Goal: Task Accomplishment & Management: Manage account settings

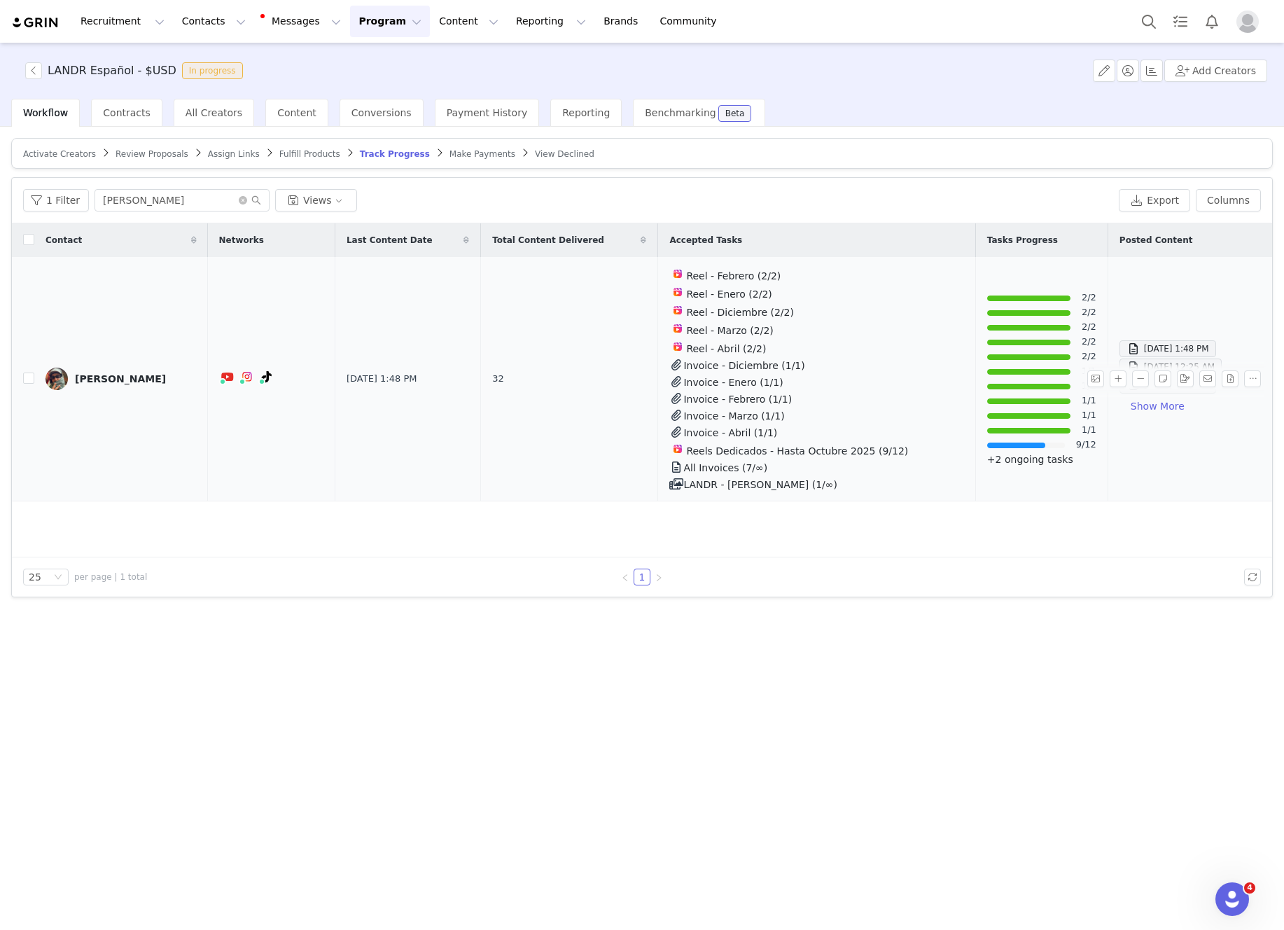
click at [106, 375] on div "[PERSON_NAME]" at bounding box center [120, 378] width 91 height 11
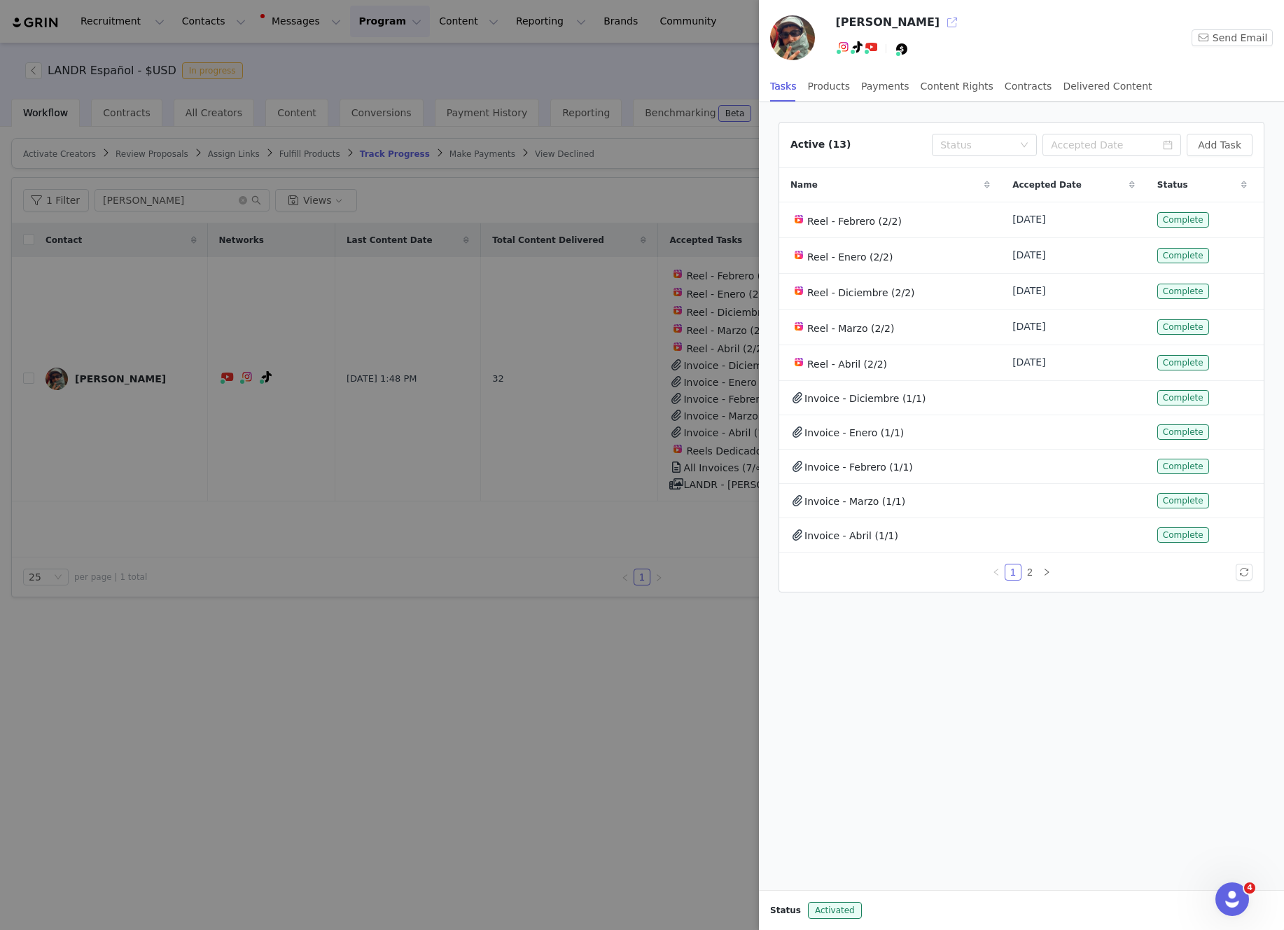
click at [941, 18] on button "button" at bounding box center [952, 22] width 22 height 22
click at [644, 51] on div at bounding box center [642, 465] width 1284 height 930
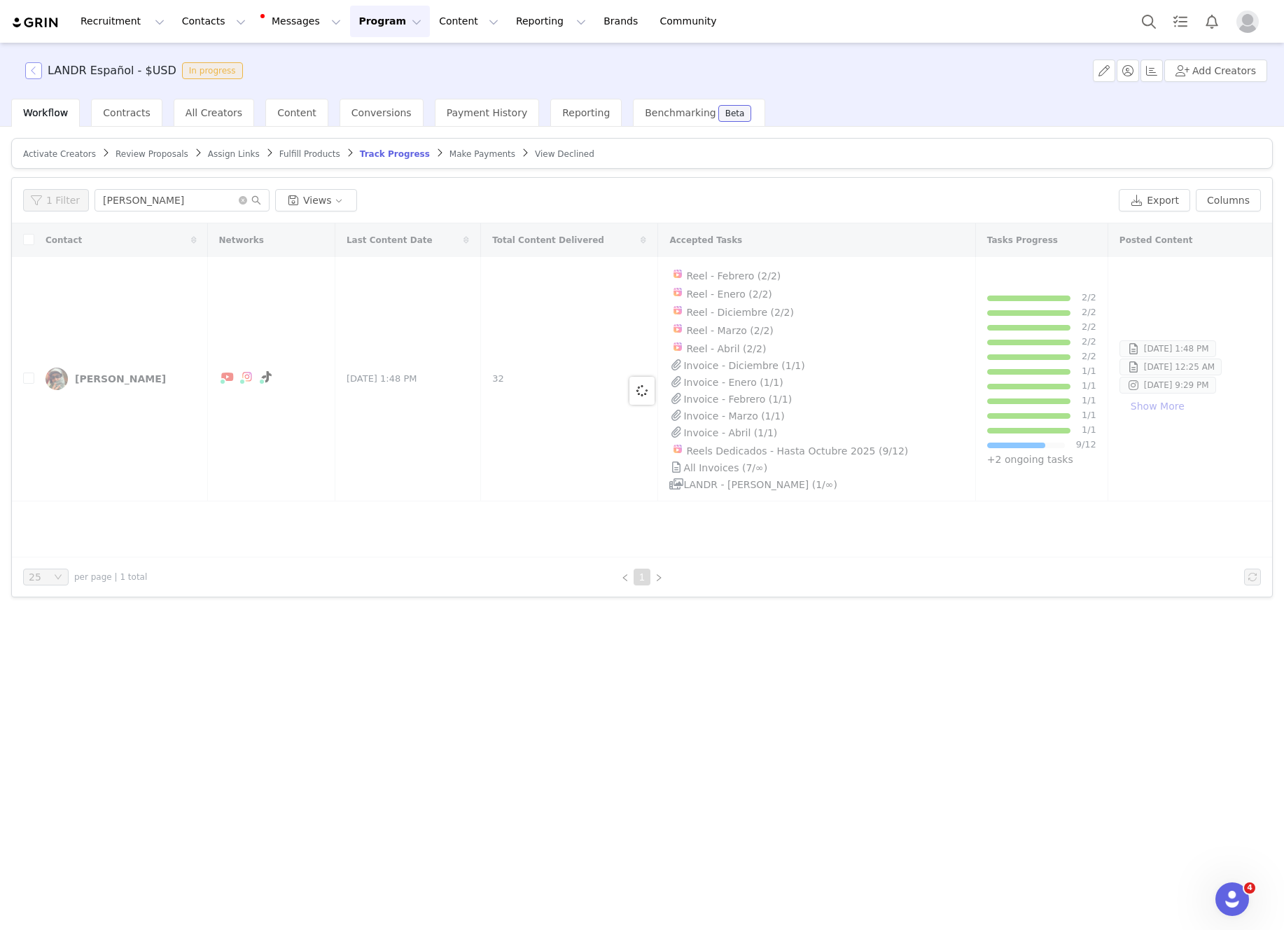
click at [36, 68] on button "button" at bounding box center [33, 70] width 17 height 17
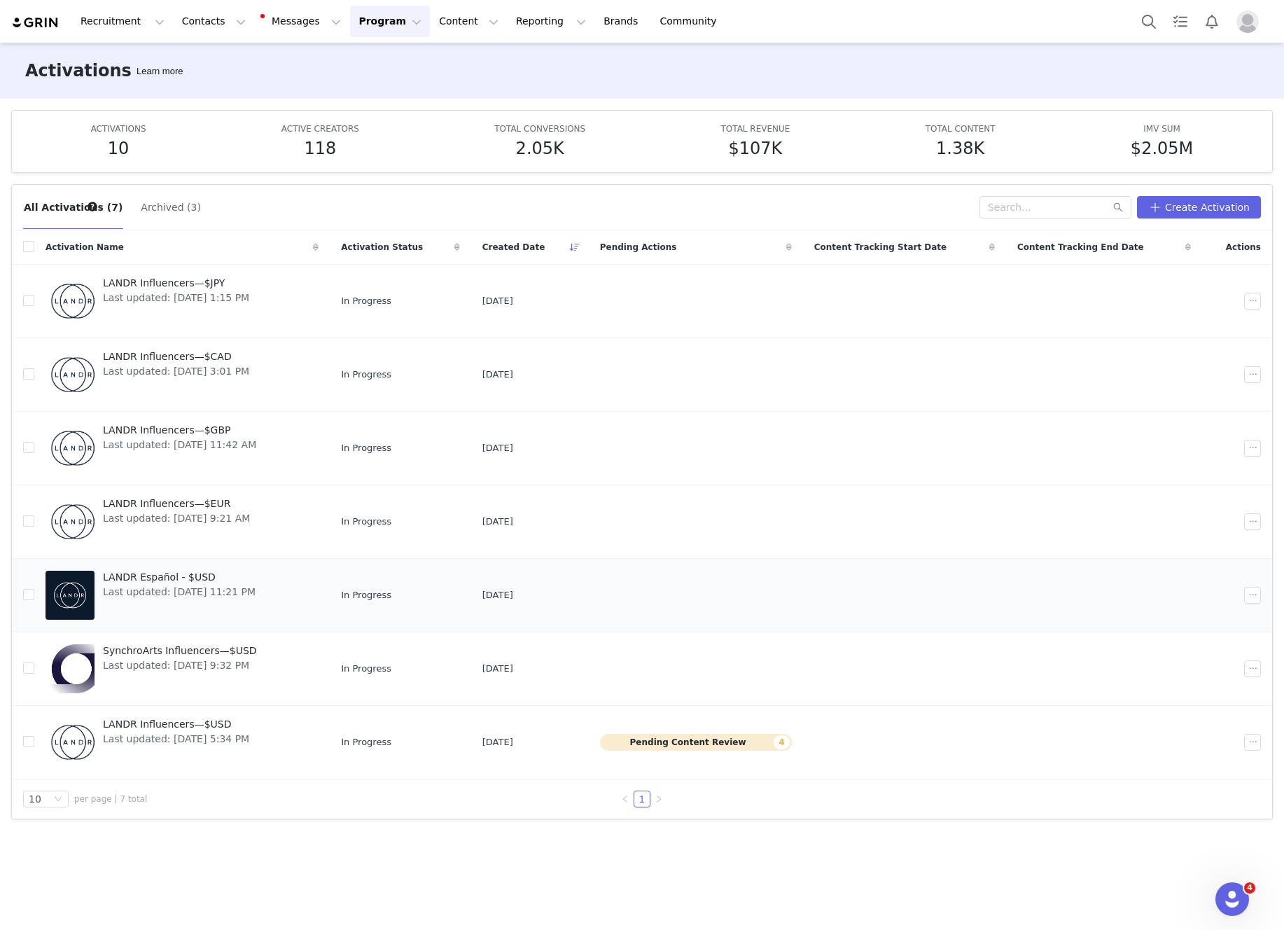
click at [311, 600] on link "LANDR Español - $USD Last updated: [DATE] 11:21 PM" at bounding box center [182, 595] width 273 height 56
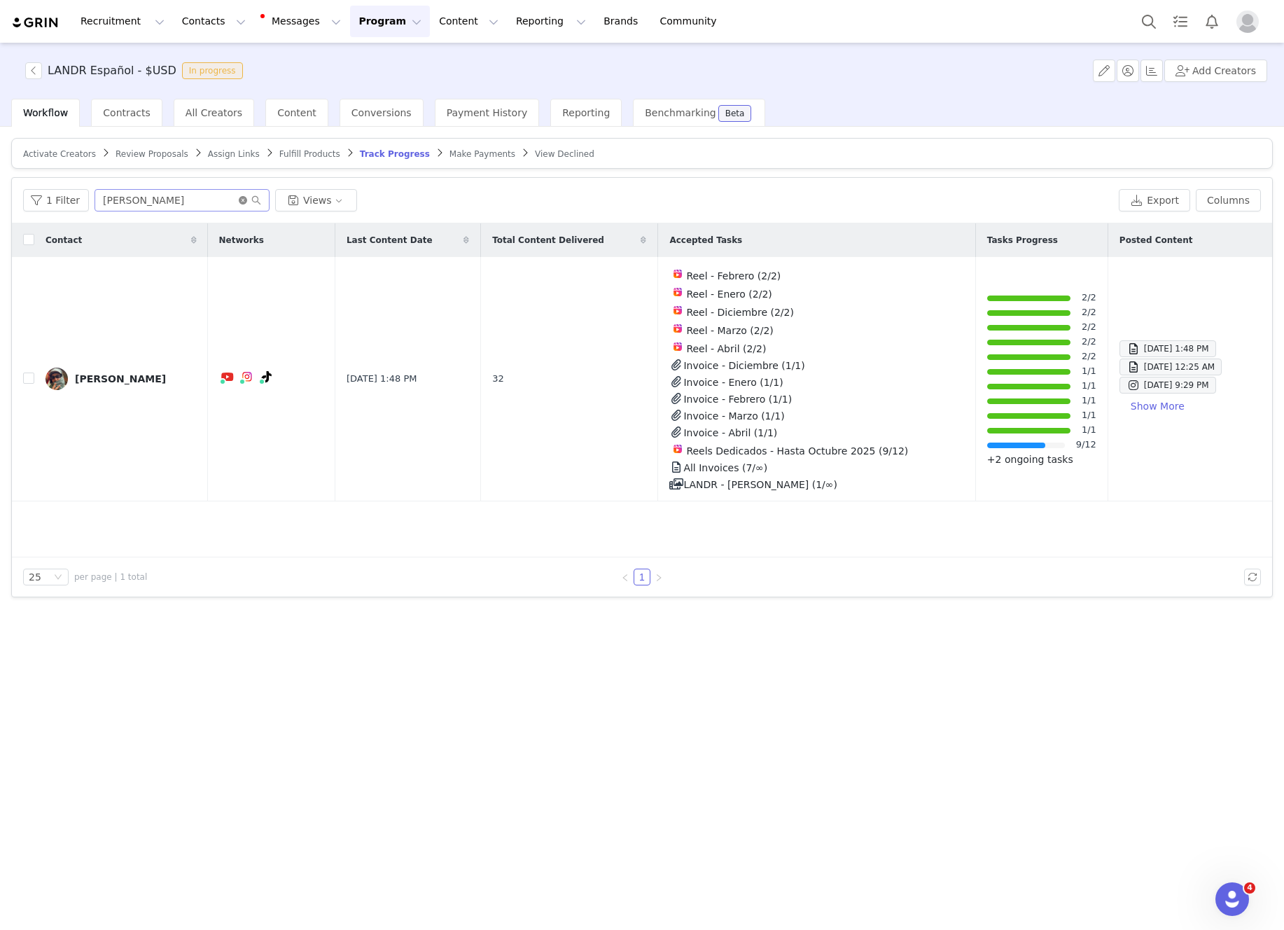
click at [239, 203] on icon "icon: close-circle" at bounding box center [243, 200] width 8 height 8
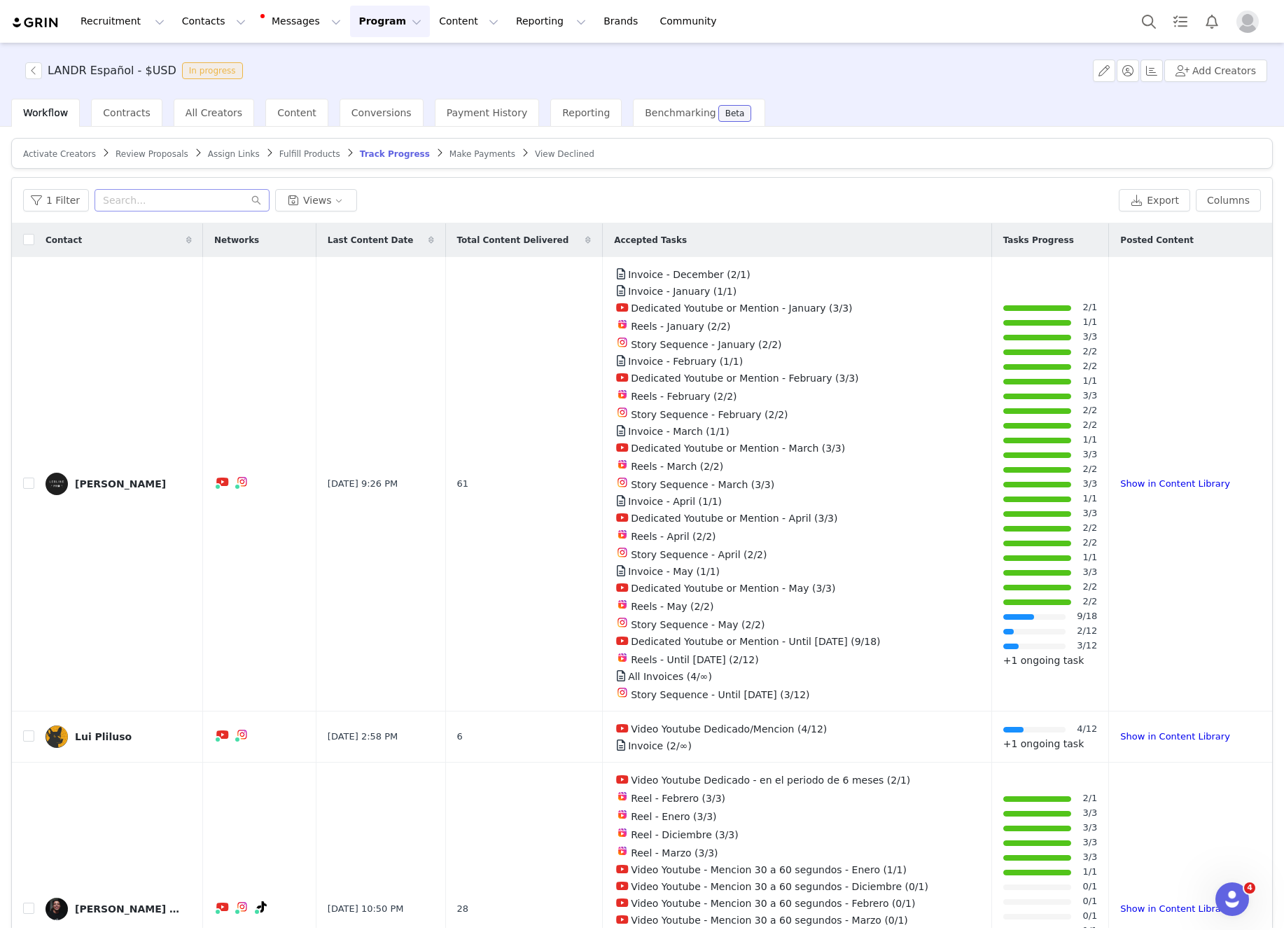
click at [54, 26] on img at bounding box center [35, 22] width 49 height 13
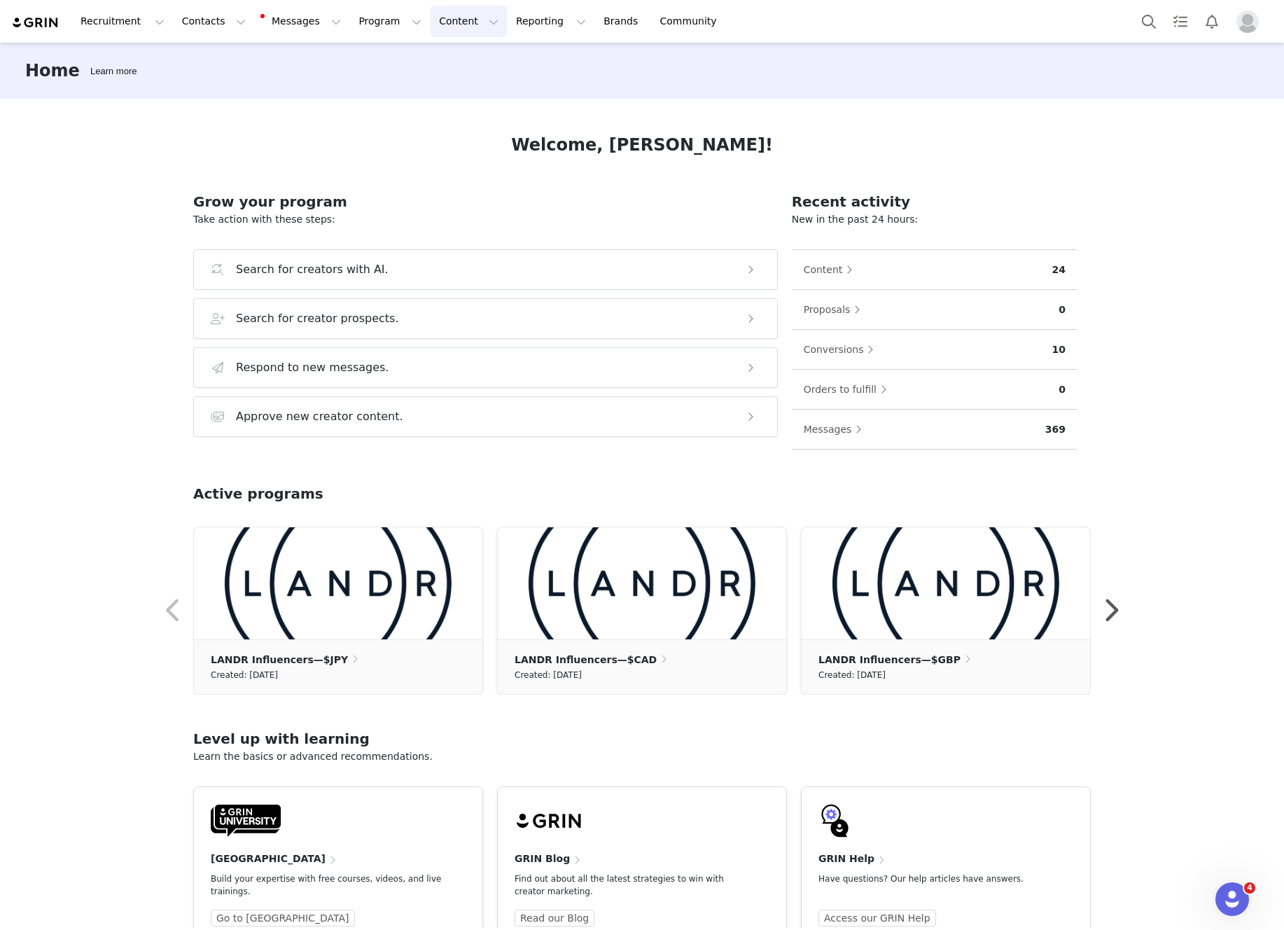
click at [446, 21] on button "Content Content" at bounding box center [469, 22] width 76 height 32
click at [446, 53] on link "Creator Content" at bounding box center [457, 62] width 111 height 26
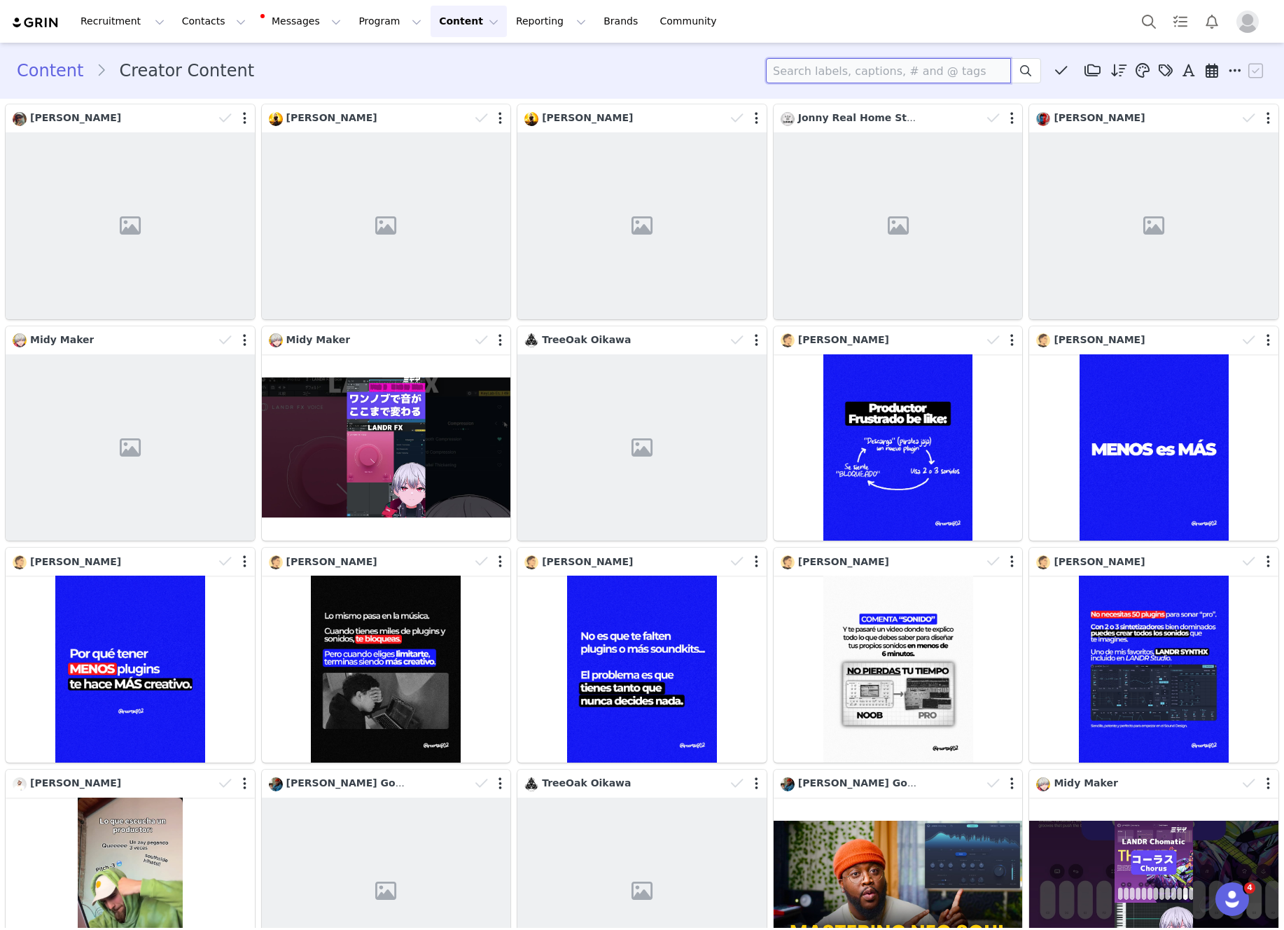
click at [791, 65] on input at bounding box center [888, 70] width 245 height 25
type input "[PERSON_NAME]"
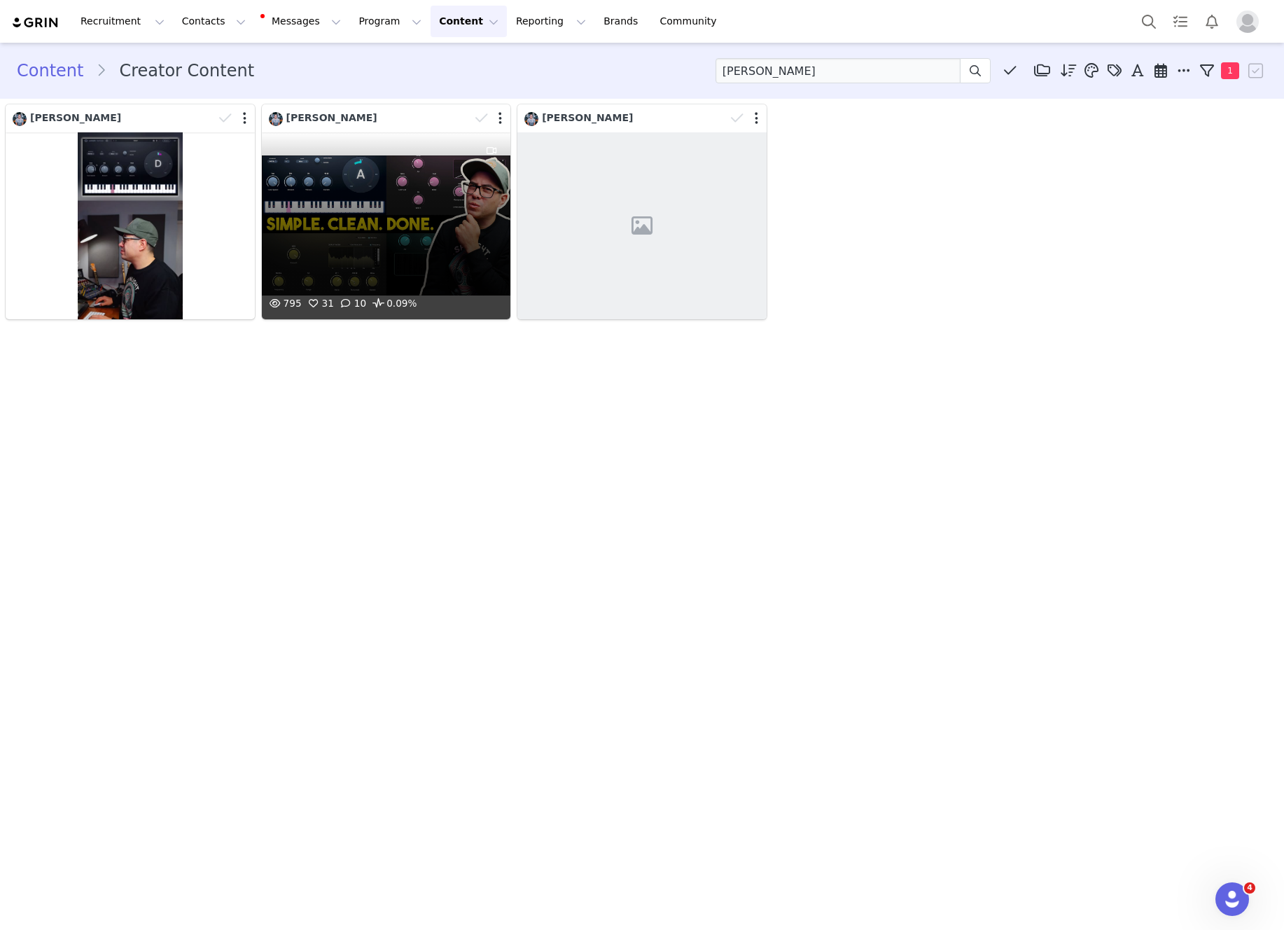
click at [445, 220] on div "795 31 10 0.09%" at bounding box center [386, 225] width 249 height 187
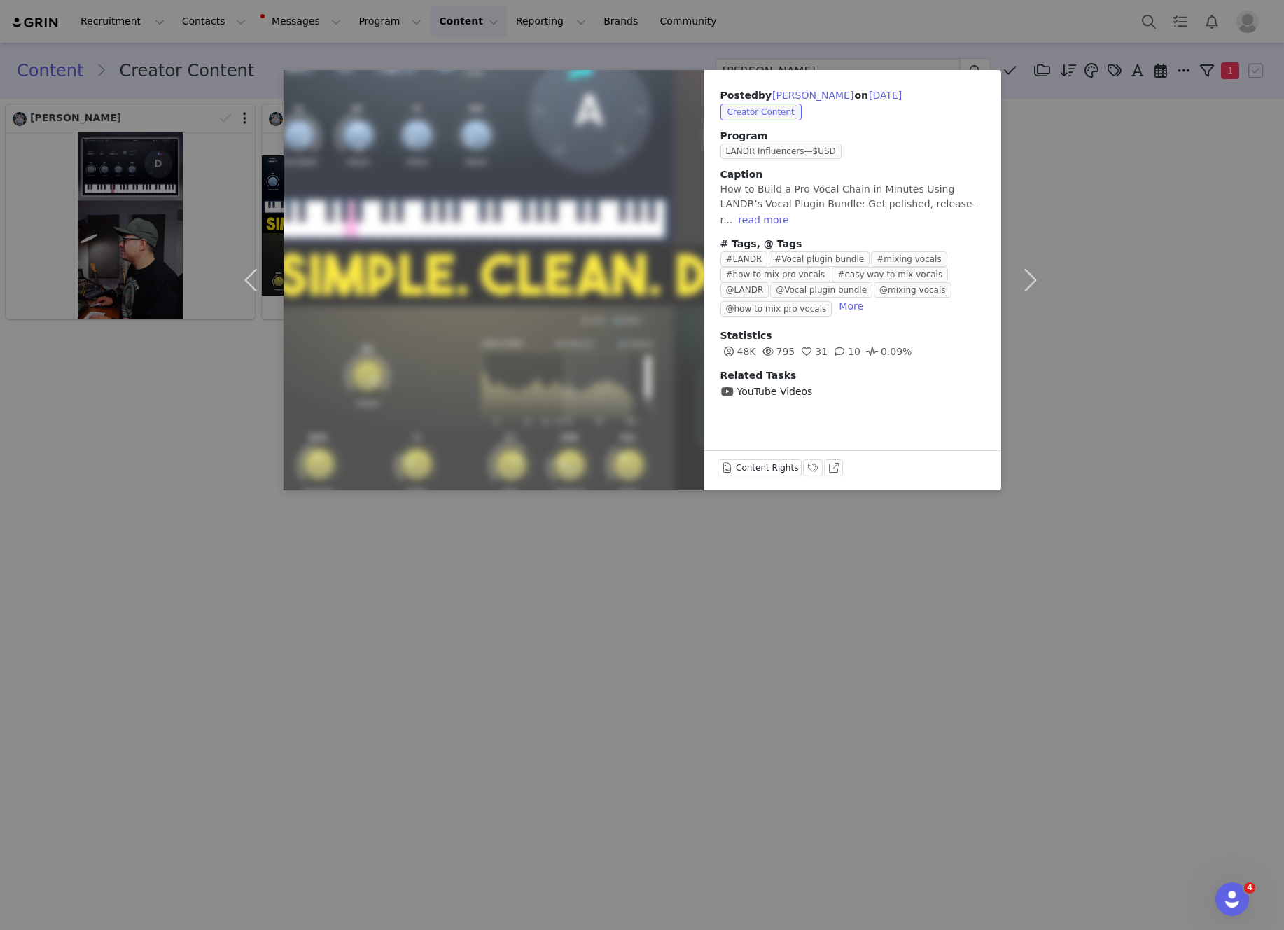
click at [1116, 164] on div "Posted by [PERSON_NAME] on [DATE] Creator Content Program LANDR Influencers—$US…" at bounding box center [642, 465] width 1284 height 930
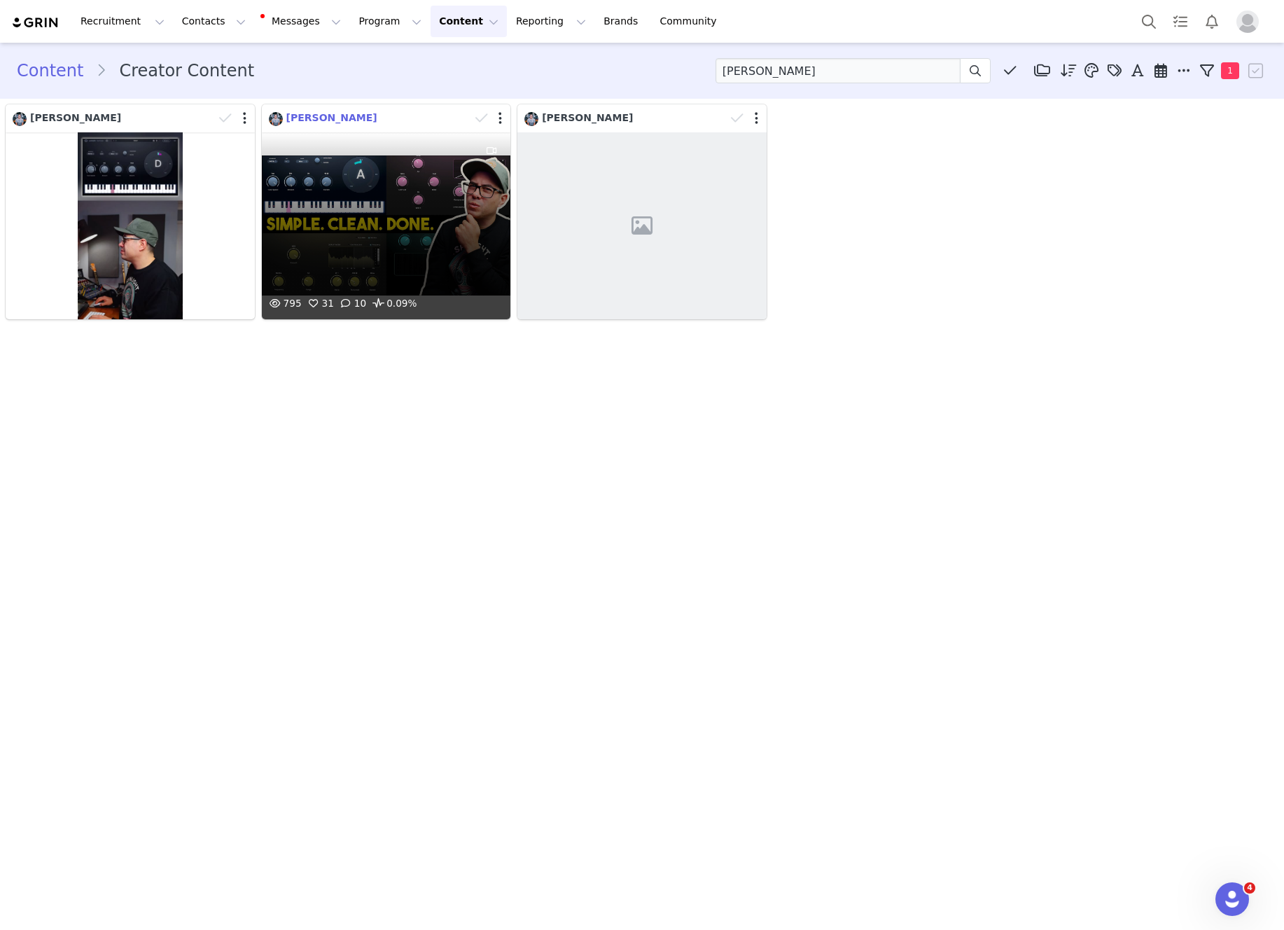
click at [322, 116] on span "[PERSON_NAME]" at bounding box center [331, 117] width 91 height 11
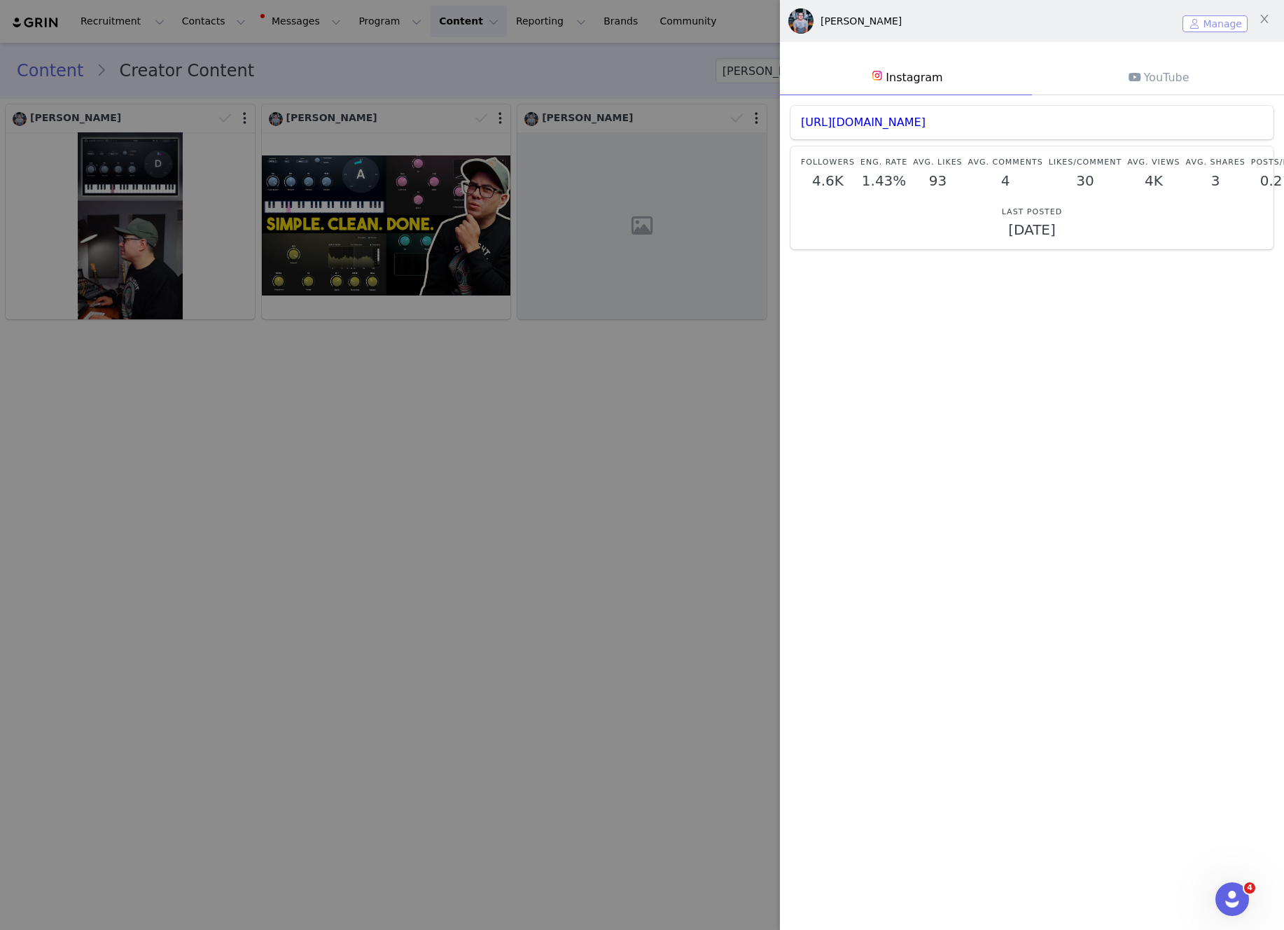
click at [1229, 27] on button "Manage" at bounding box center [1214, 23] width 65 height 17
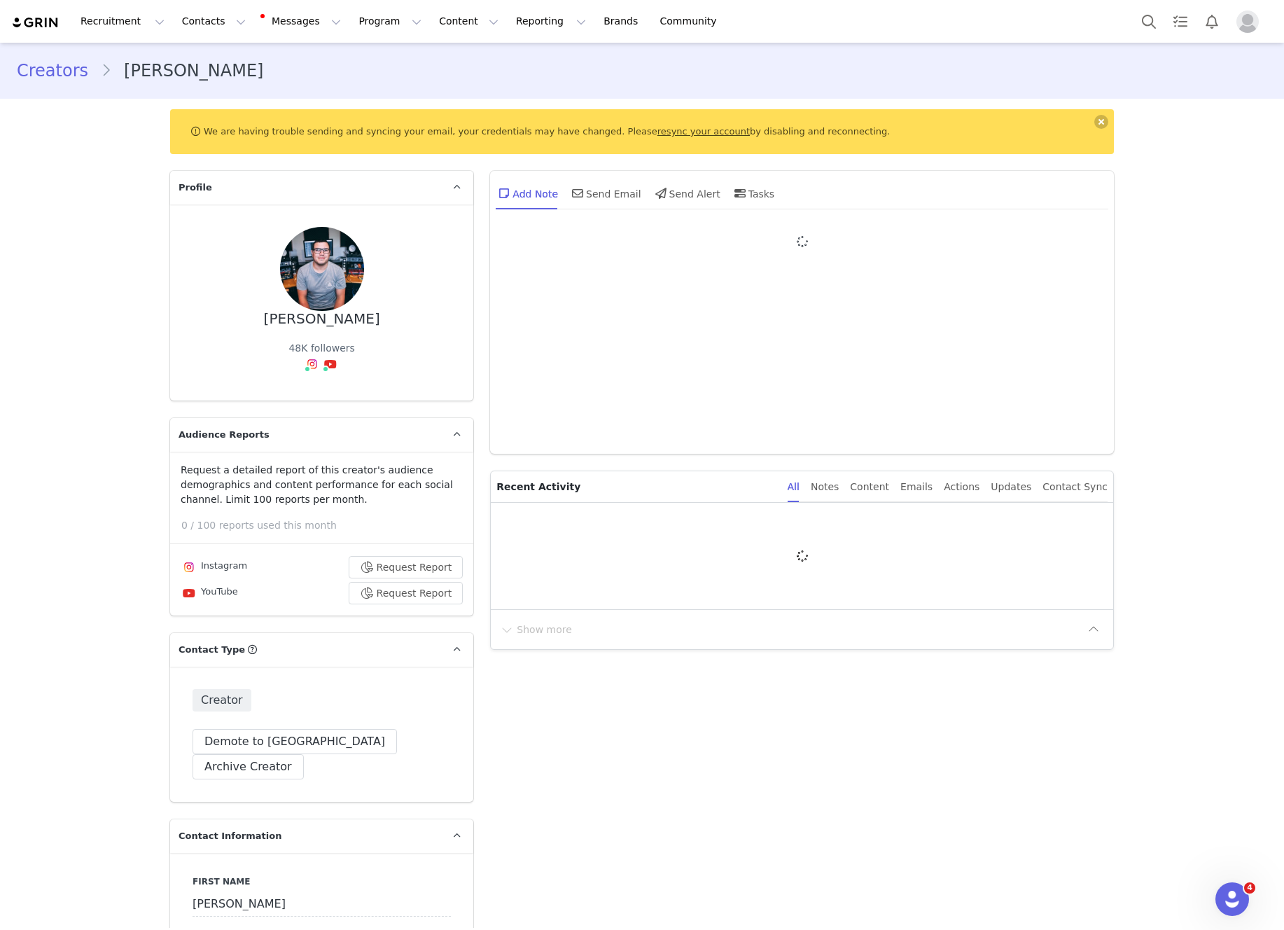
type input "+1 ([GEOGRAPHIC_DATA])"
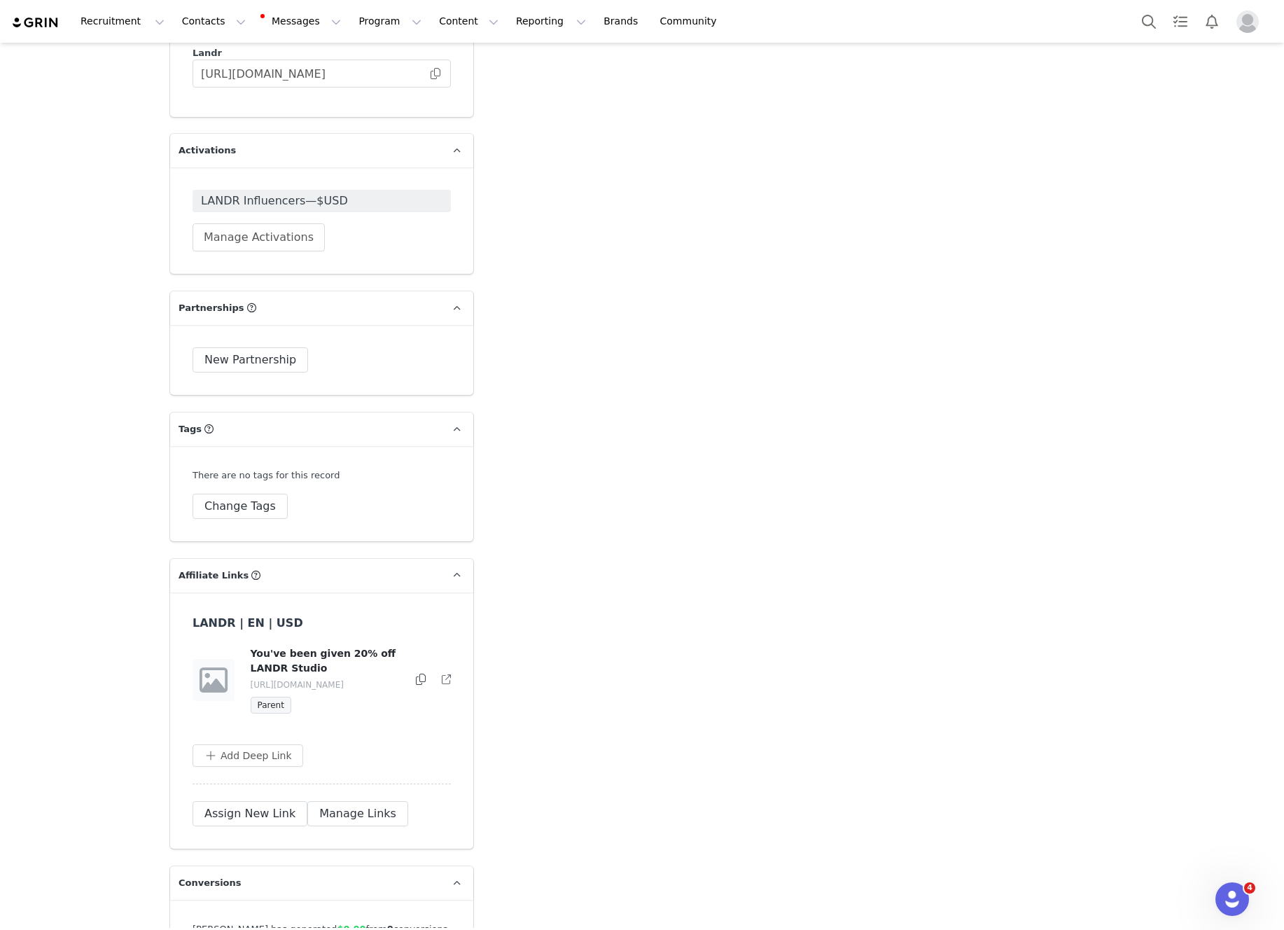
scroll to position [2764, 0]
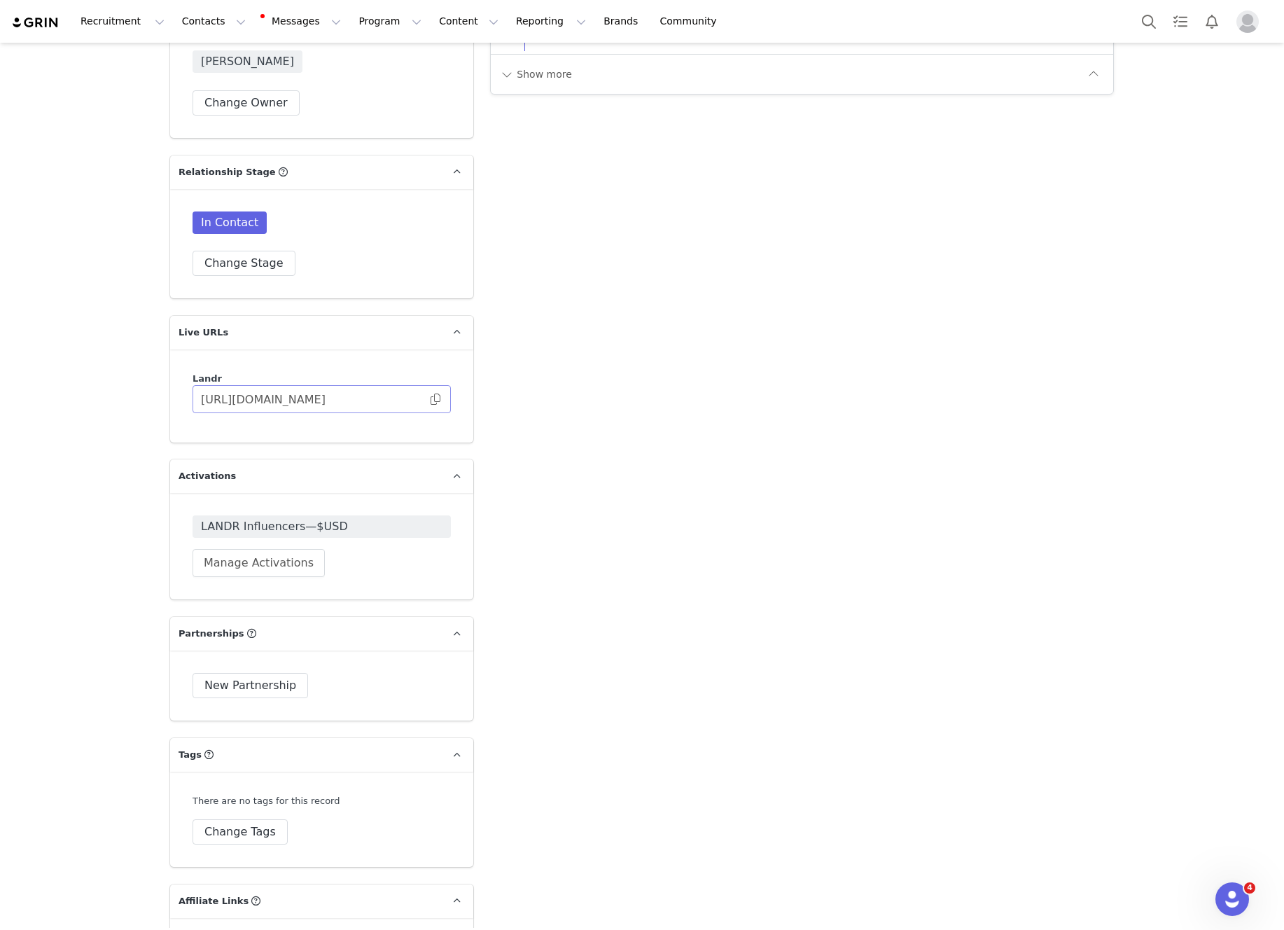
click at [433, 399] on span at bounding box center [435, 399] width 14 height 0
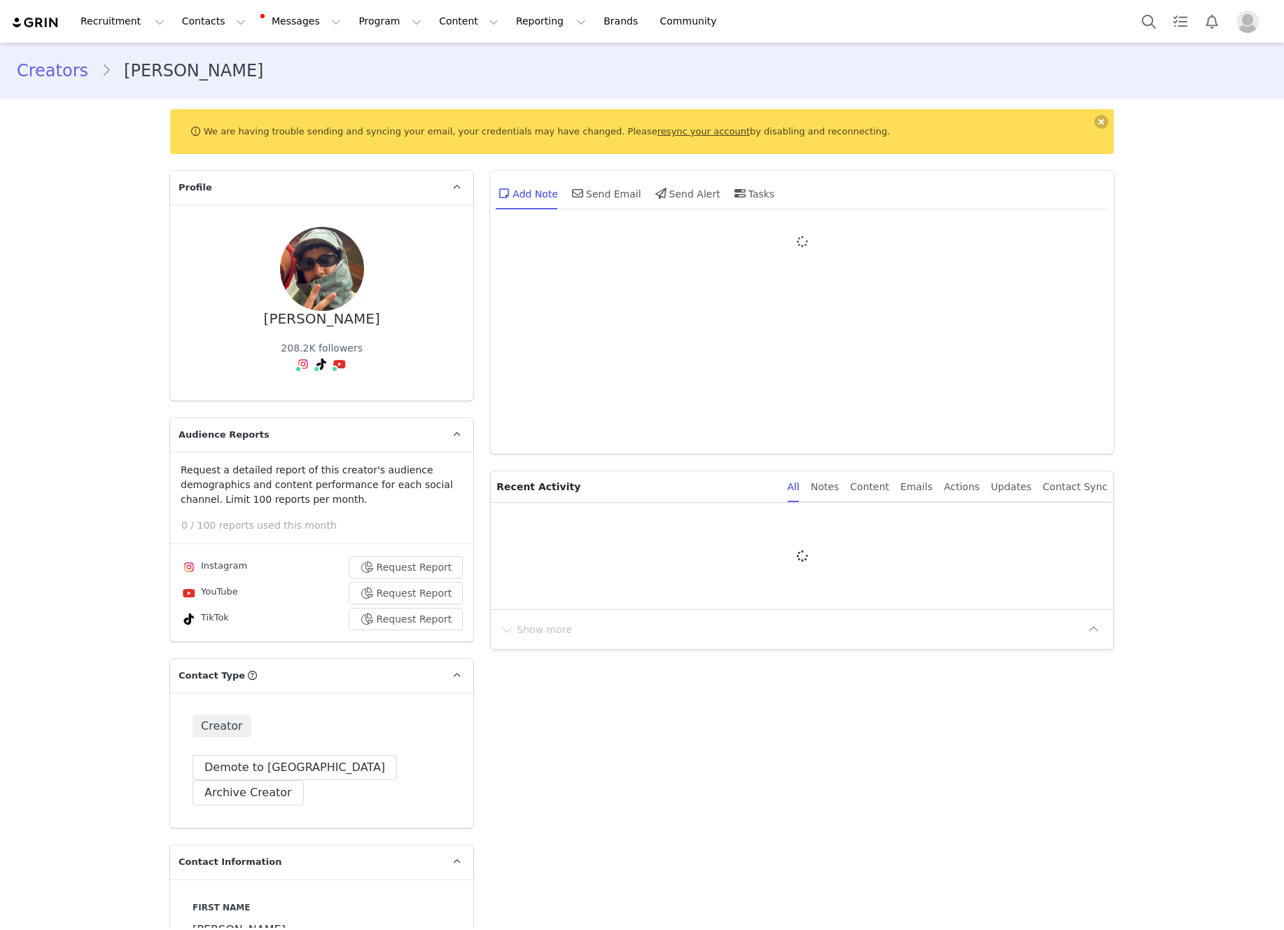
type input "+1 ([GEOGRAPHIC_DATA])"
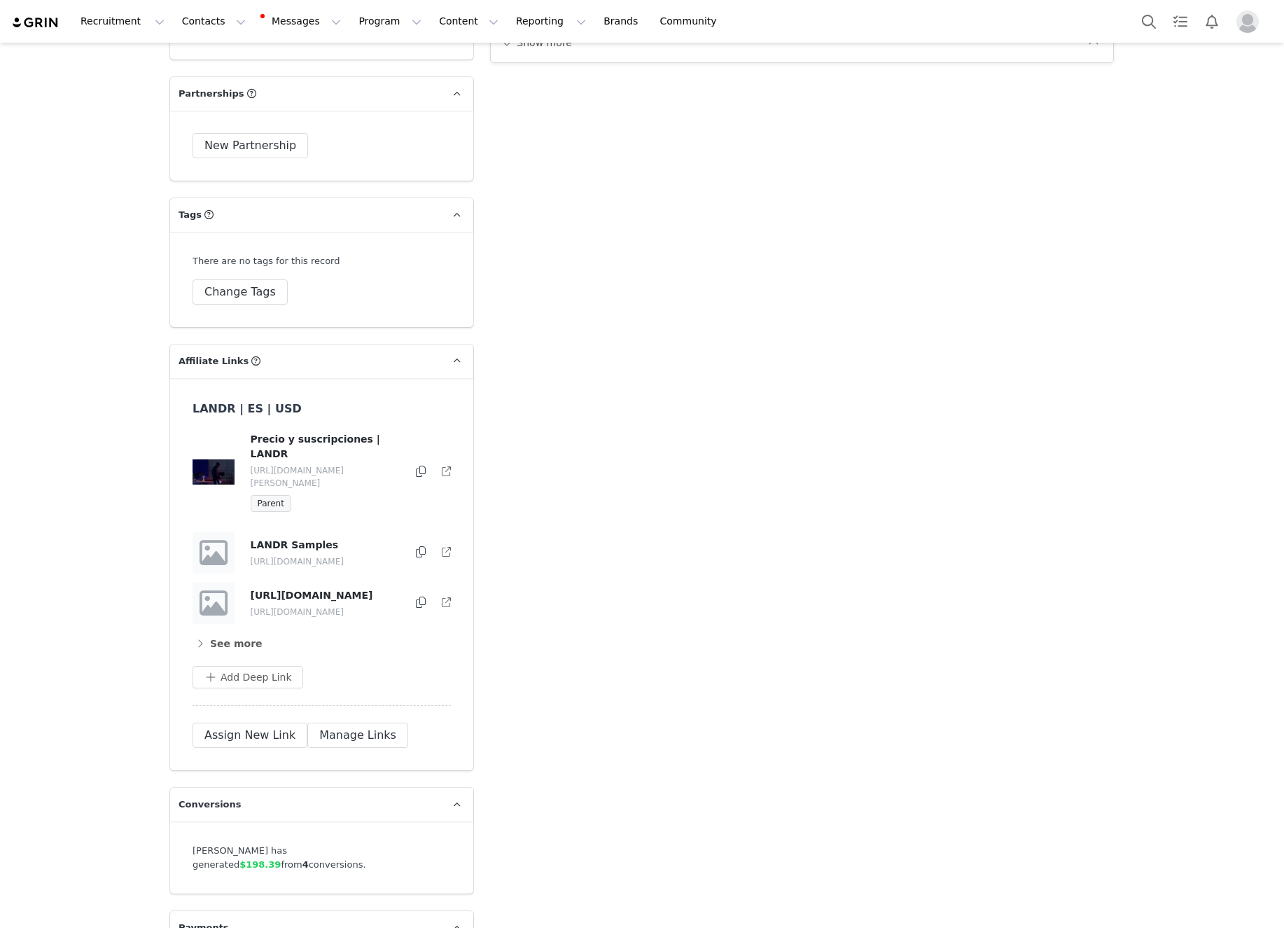
scroll to position [3395, 0]
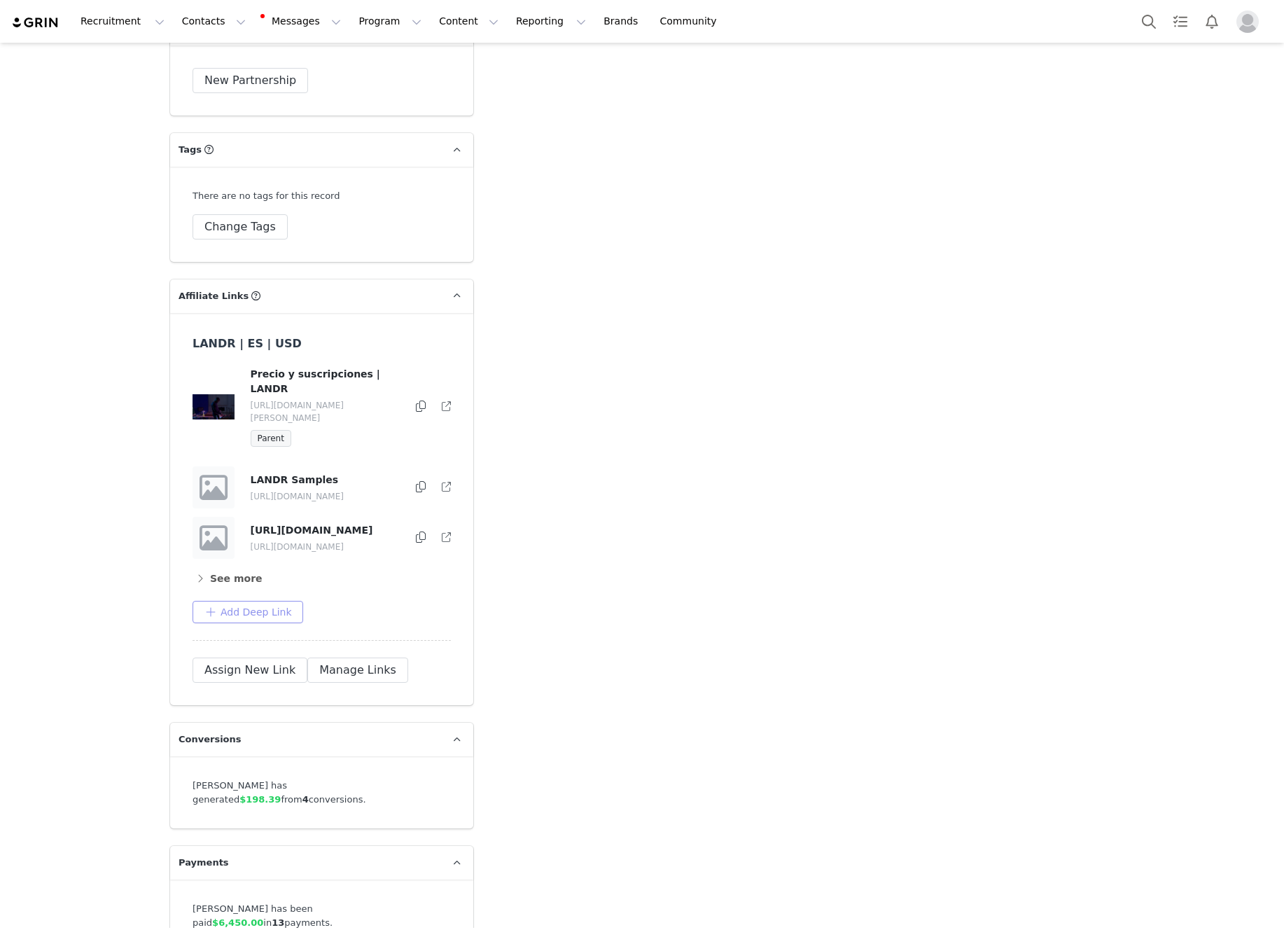
click at [274, 601] on button "Add Deep Link" at bounding box center [248, 612] width 111 height 22
click at [295, 657] on input "text" at bounding box center [316, 668] width 224 height 22
paste input "https://samples.landr.com/packs/overfunk-house"
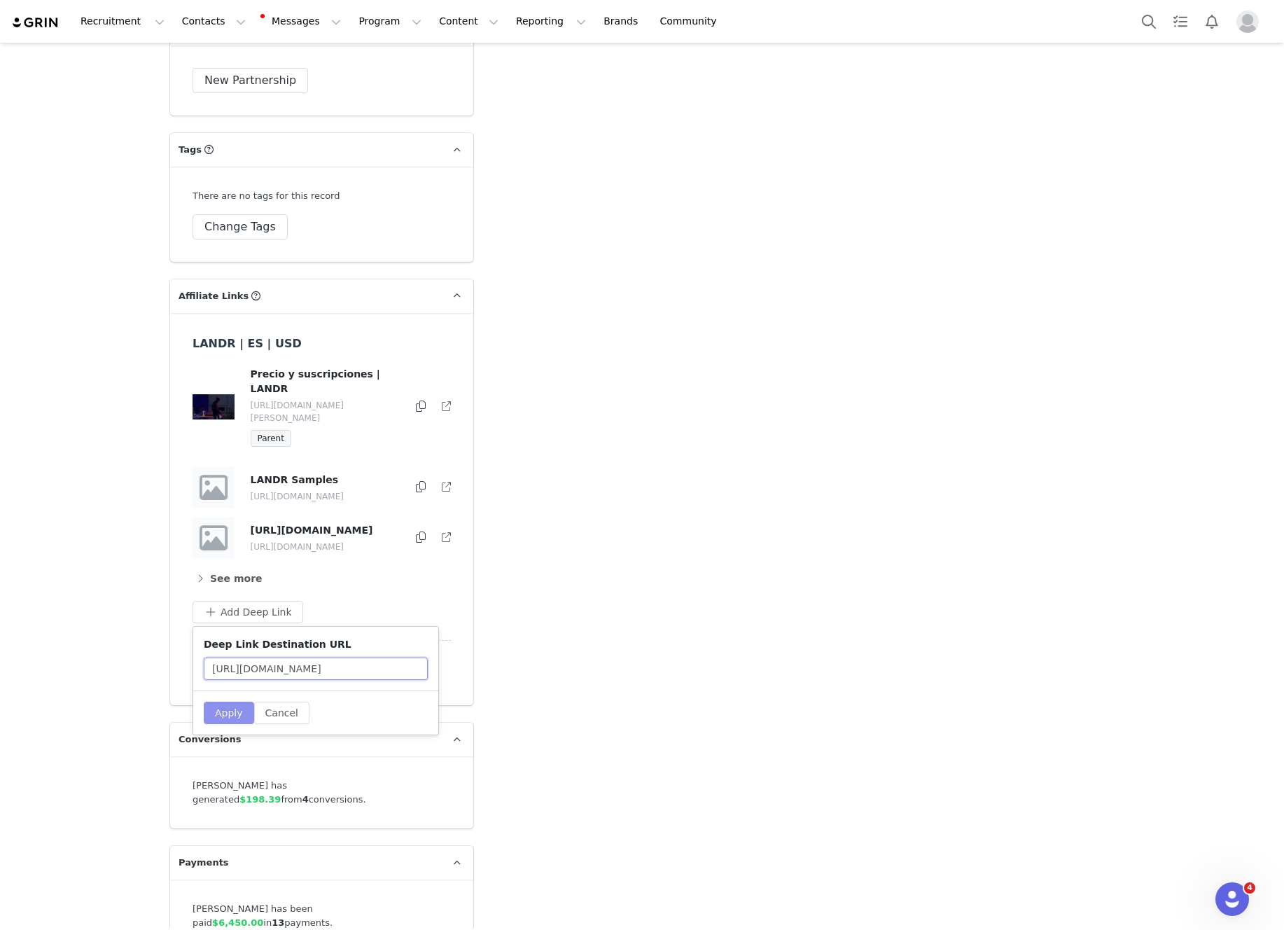
type input "https://samples.landr.com/packs/overfunk-house"
click at [233, 701] on button "Apply" at bounding box center [229, 712] width 50 height 22
click at [239, 567] on button "See more" at bounding box center [228, 578] width 71 height 22
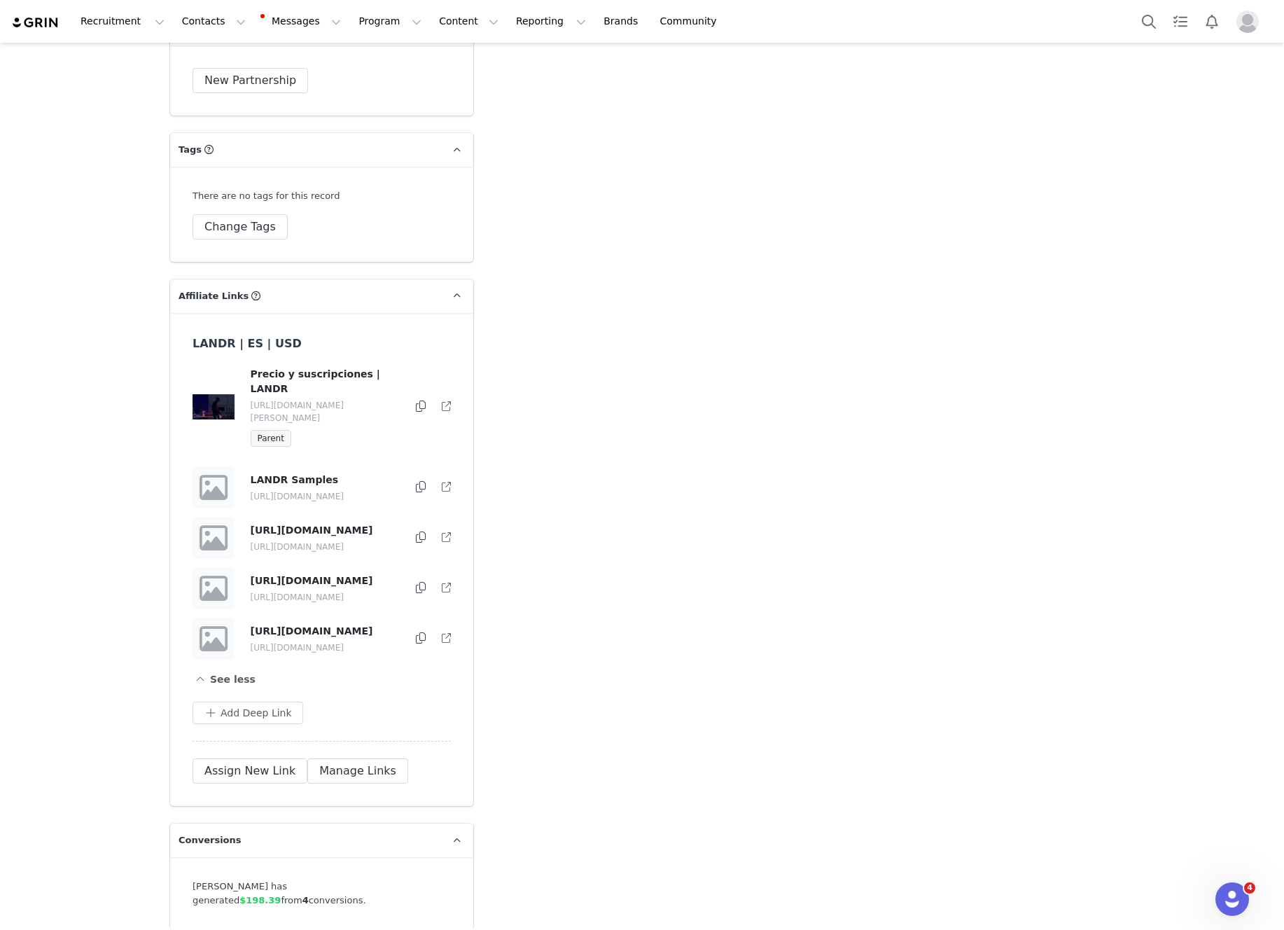
click at [419, 632] on icon at bounding box center [421, 637] width 10 height 11
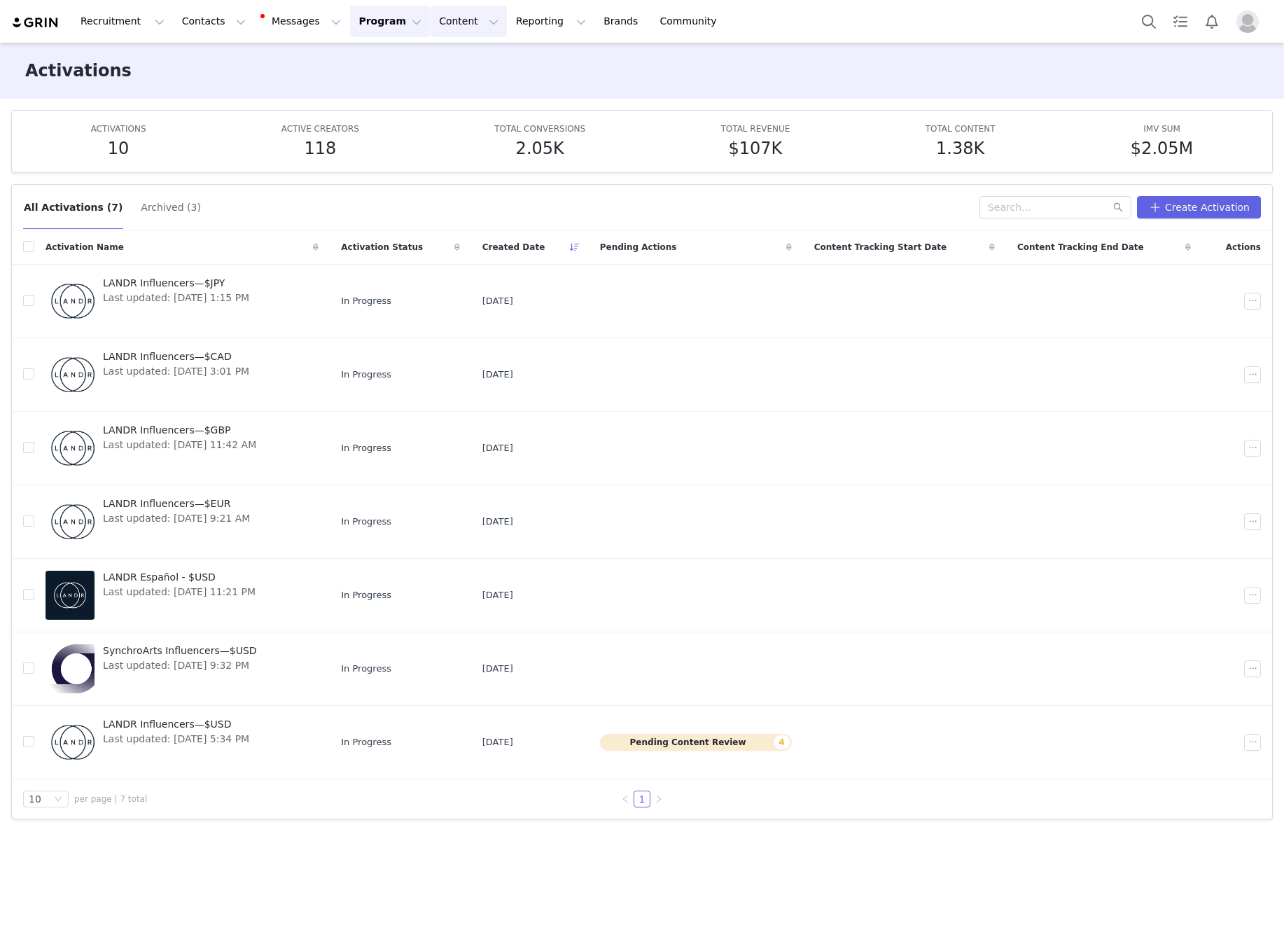
click at [449, 29] on button "Content Content" at bounding box center [469, 22] width 76 height 32
click at [450, 68] on p "Creator Content" at bounding box center [452, 62] width 78 height 15
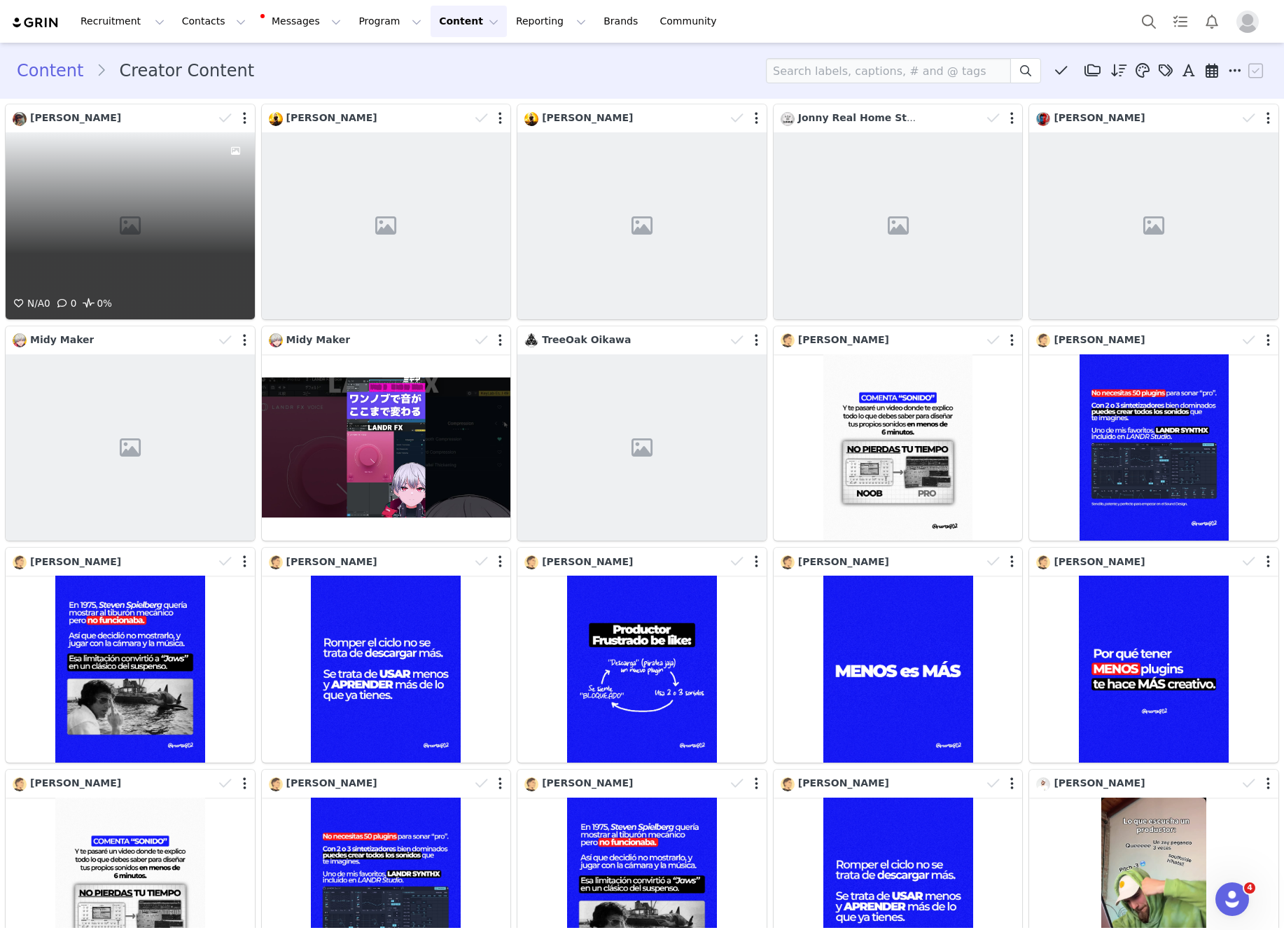
click at [167, 202] on div "N/A 0 0 0%" at bounding box center [130, 225] width 249 height 187
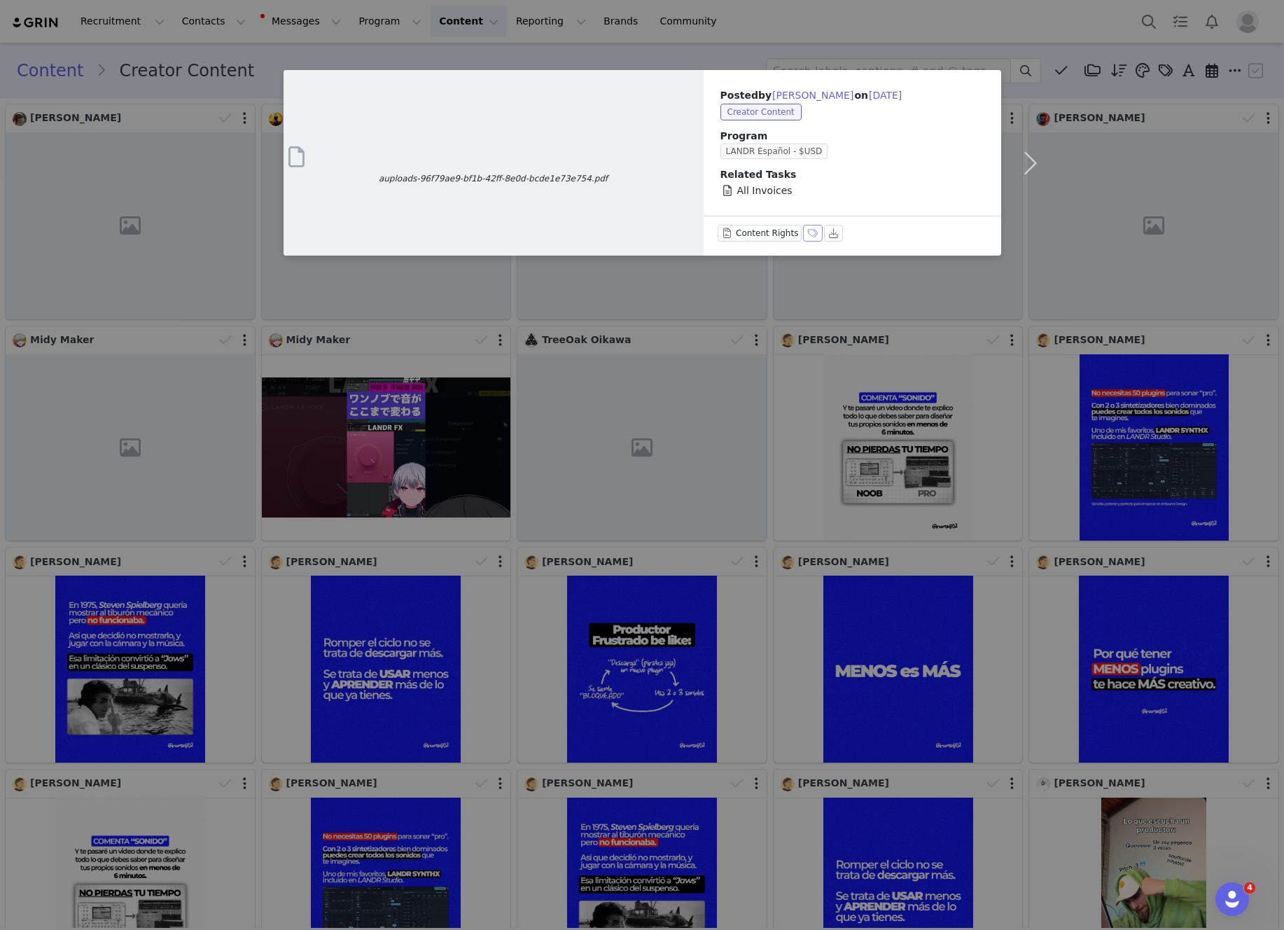
click at [812, 233] on button "Labels & Tags" at bounding box center [813, 233] width 20 height 17
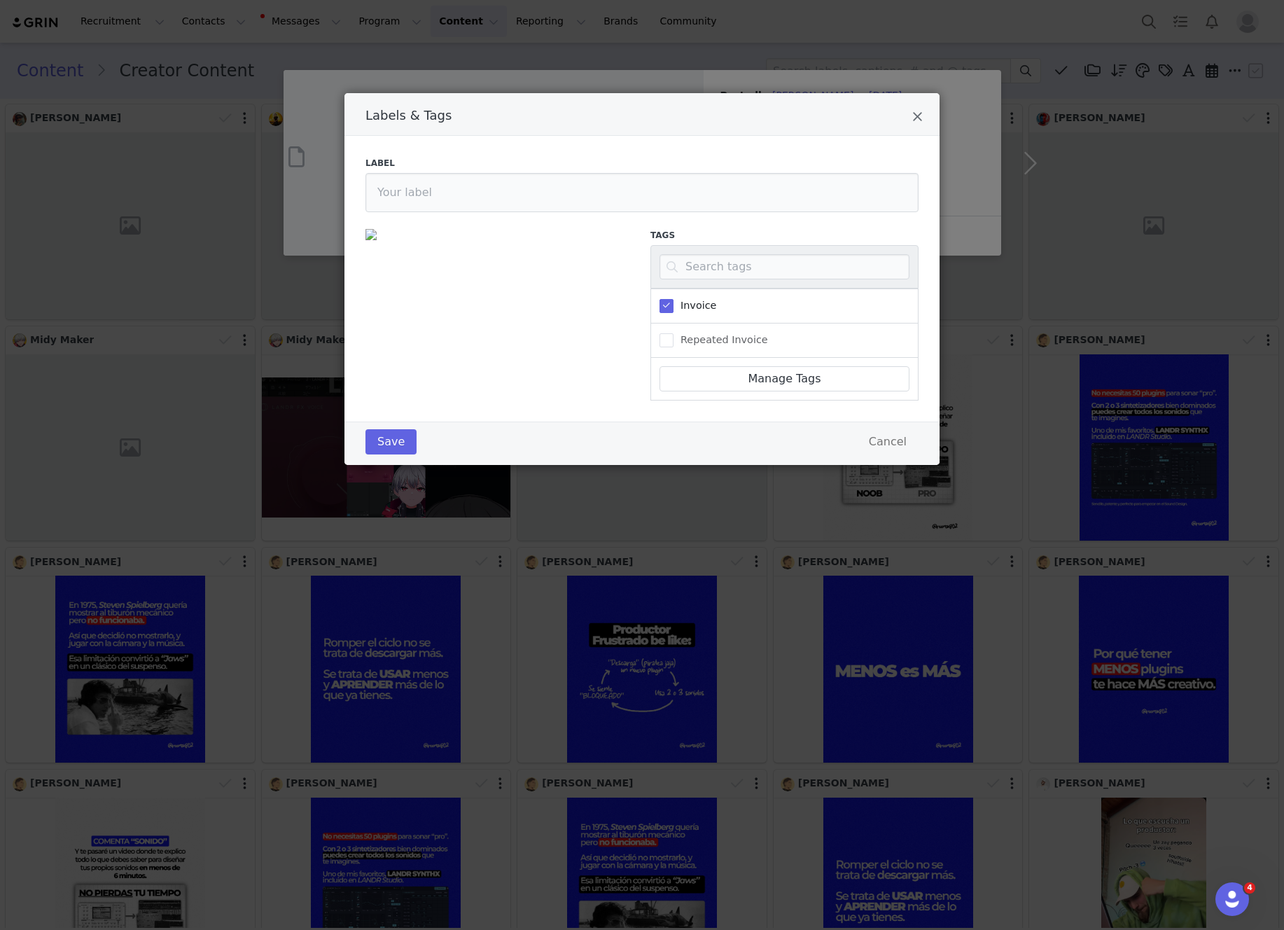
click at [879, 34] on div "Labels & Tags Label Tags Invoice Repeated Invoice Manage Tags Save Cancel" at bounding box center [642, 465] width 1284 height 930
click at [837, 22] on div "Labels & Tags Label Tags Invoice Repeated Invoice Manage Tags Save Cancel" at bounding box center [642, 465] width 1284 height 930
click at [913, 110] on icon "Close" at bounding box center [917, 117] width 11 height 14
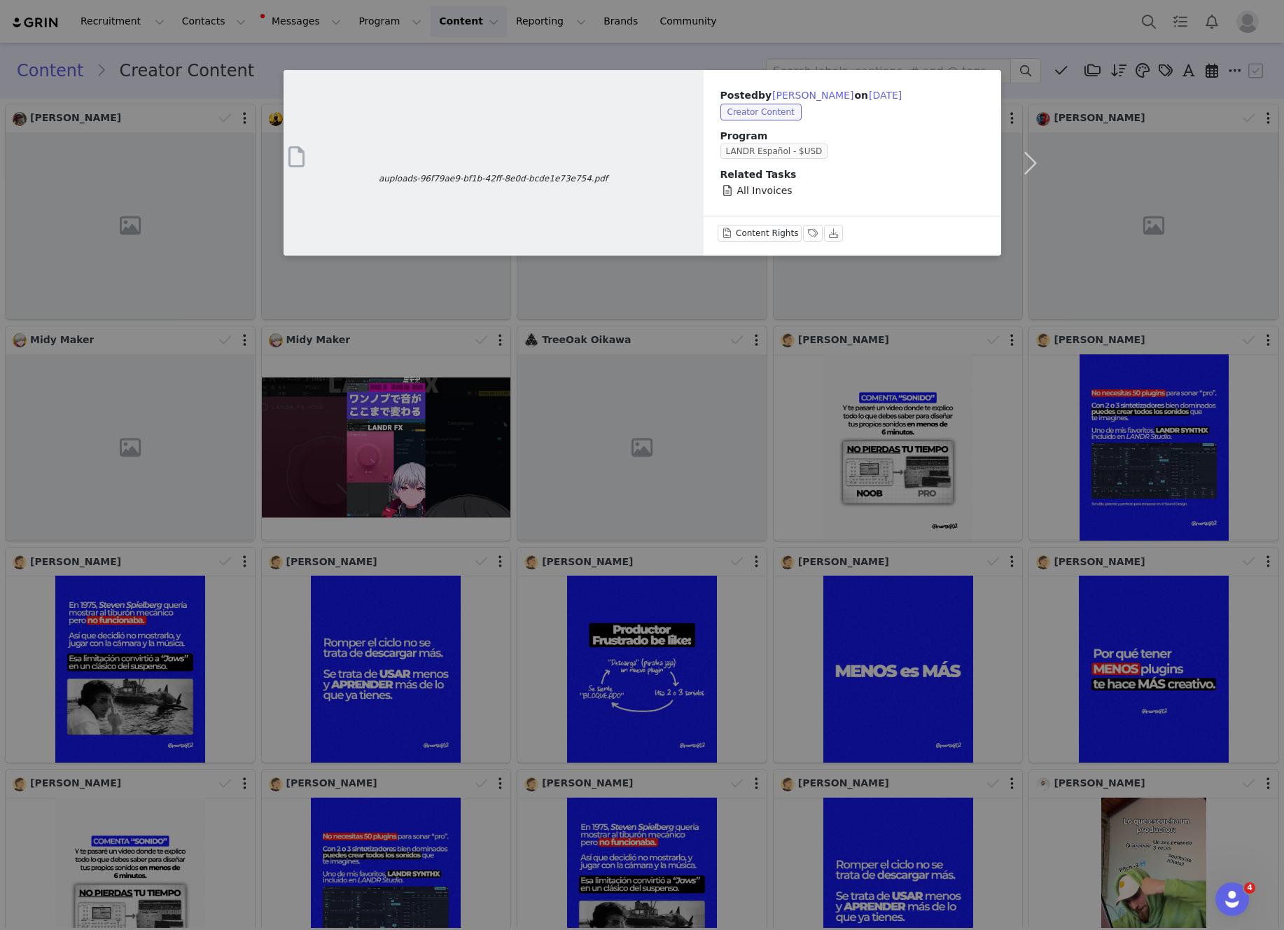
click at [834, 41] on div "auploads-96f79ae9-bf1b-42ff-8e0d-bcde1e73e754.pdf Posted by Felipe Saavedra on …" at bounding box center [642, 465] width 1284 height 930
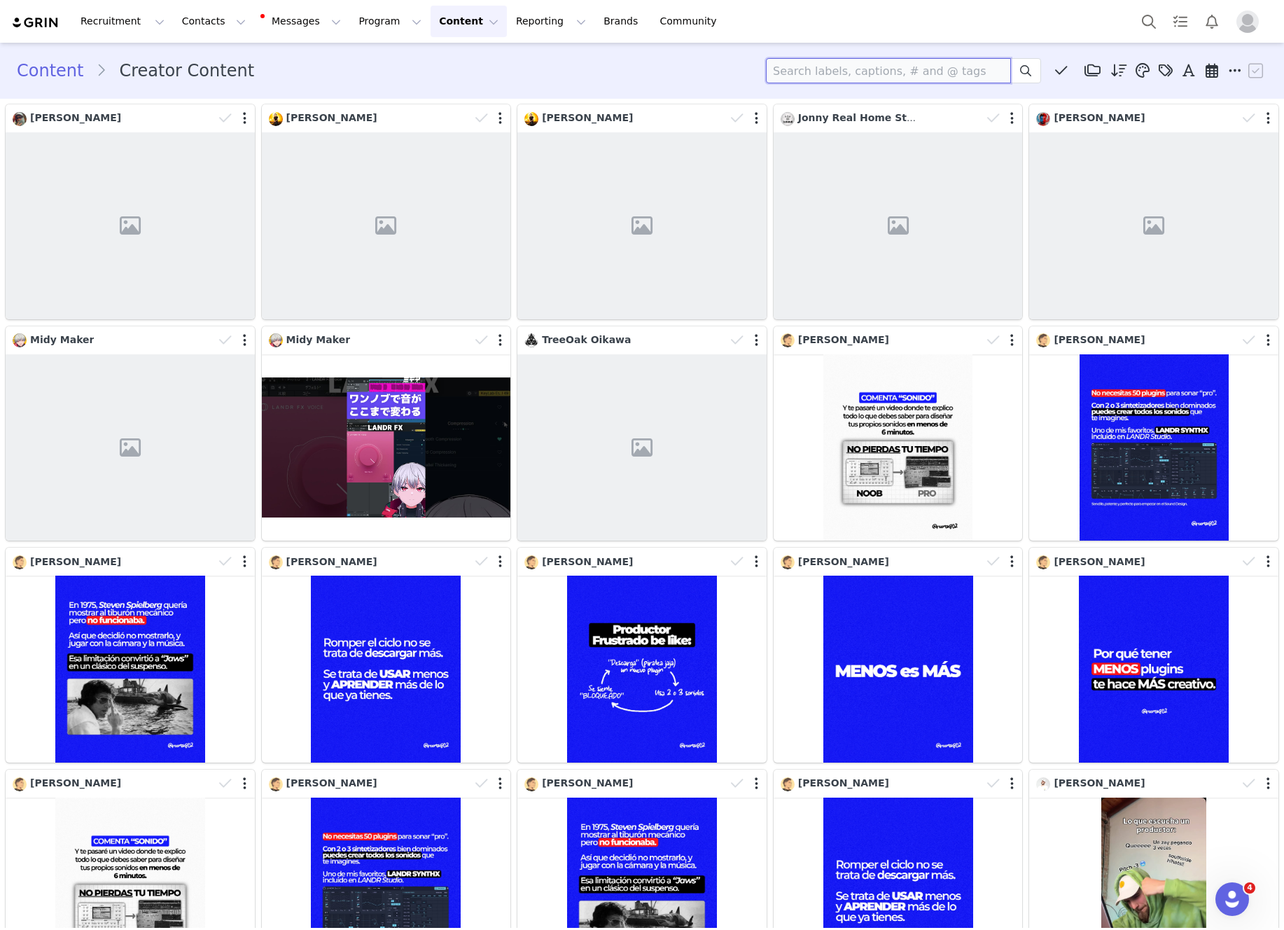
click at [857, 71] on input at bounding box center [888, 70] width 245 height 25
type input "marek"
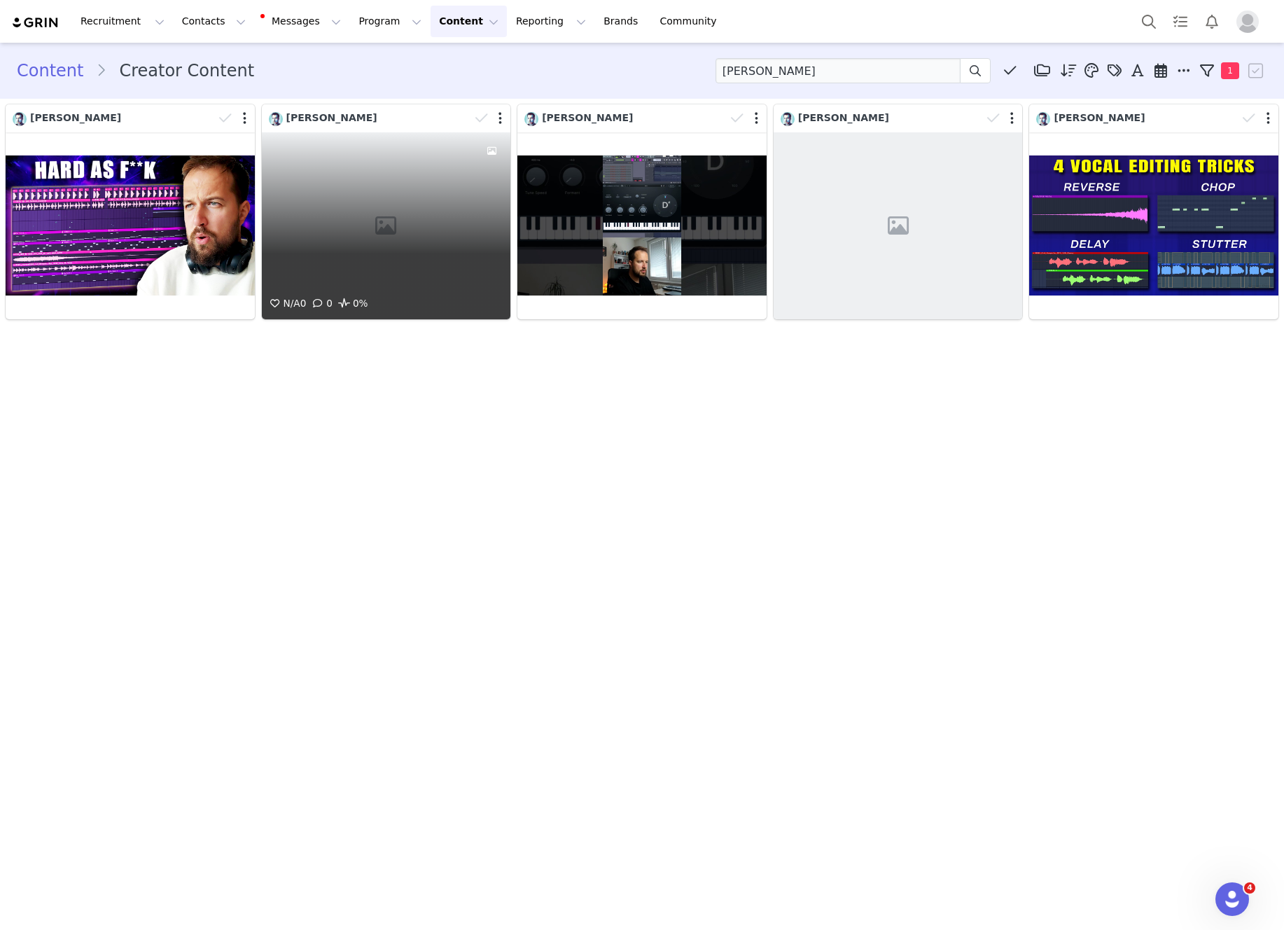
click at [452, 190] on div "N/A 0 0 0%" at bounding box center [386, 225] width 249 height 187
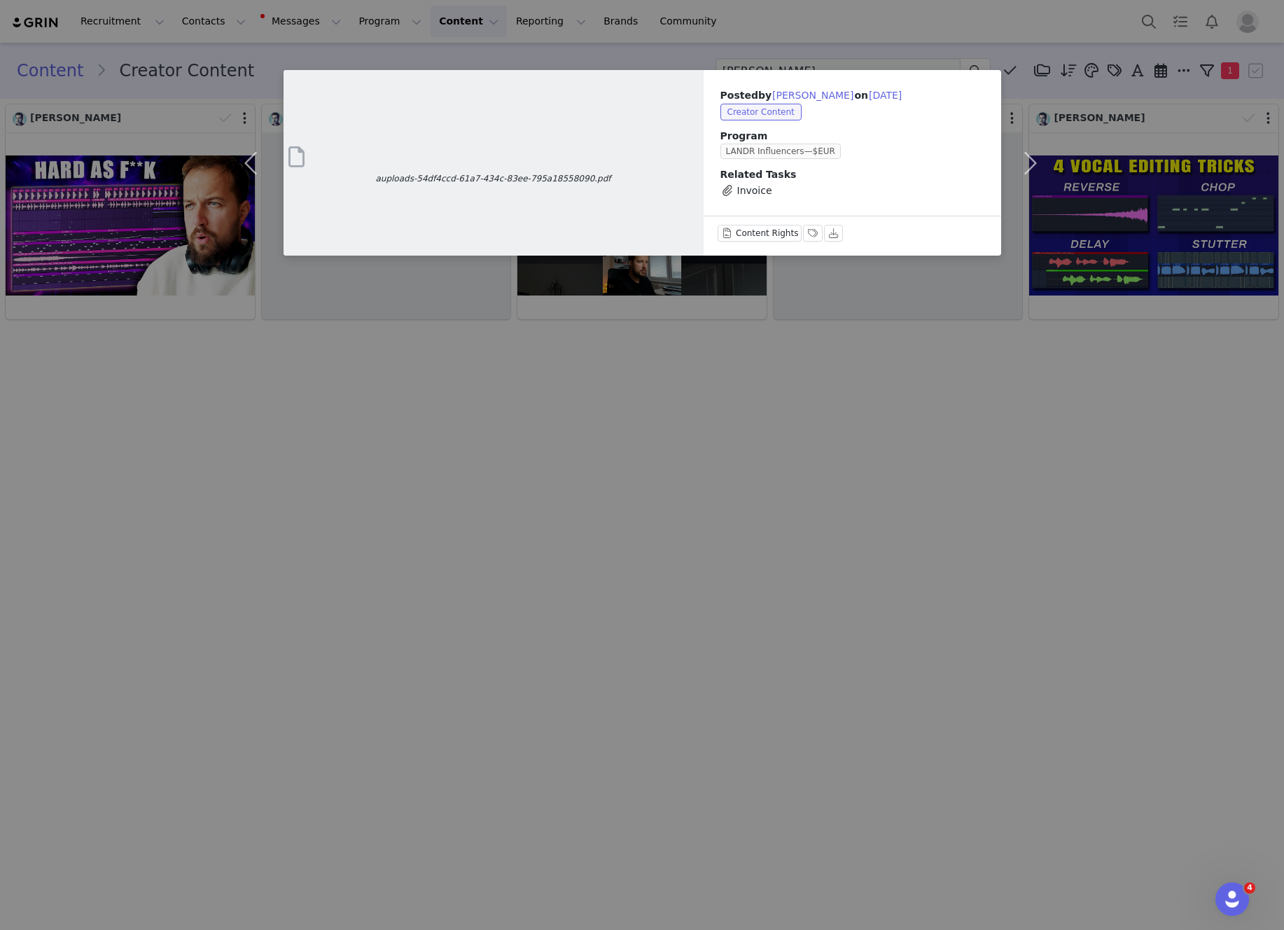
click at [459, 410] on div "auploads-54df4ccd-61a7-434c-83ee-795a18558090.pdf Posted by Marek on Sep 10, 20…" at bounding box center [642, 465] width 1284 height 930
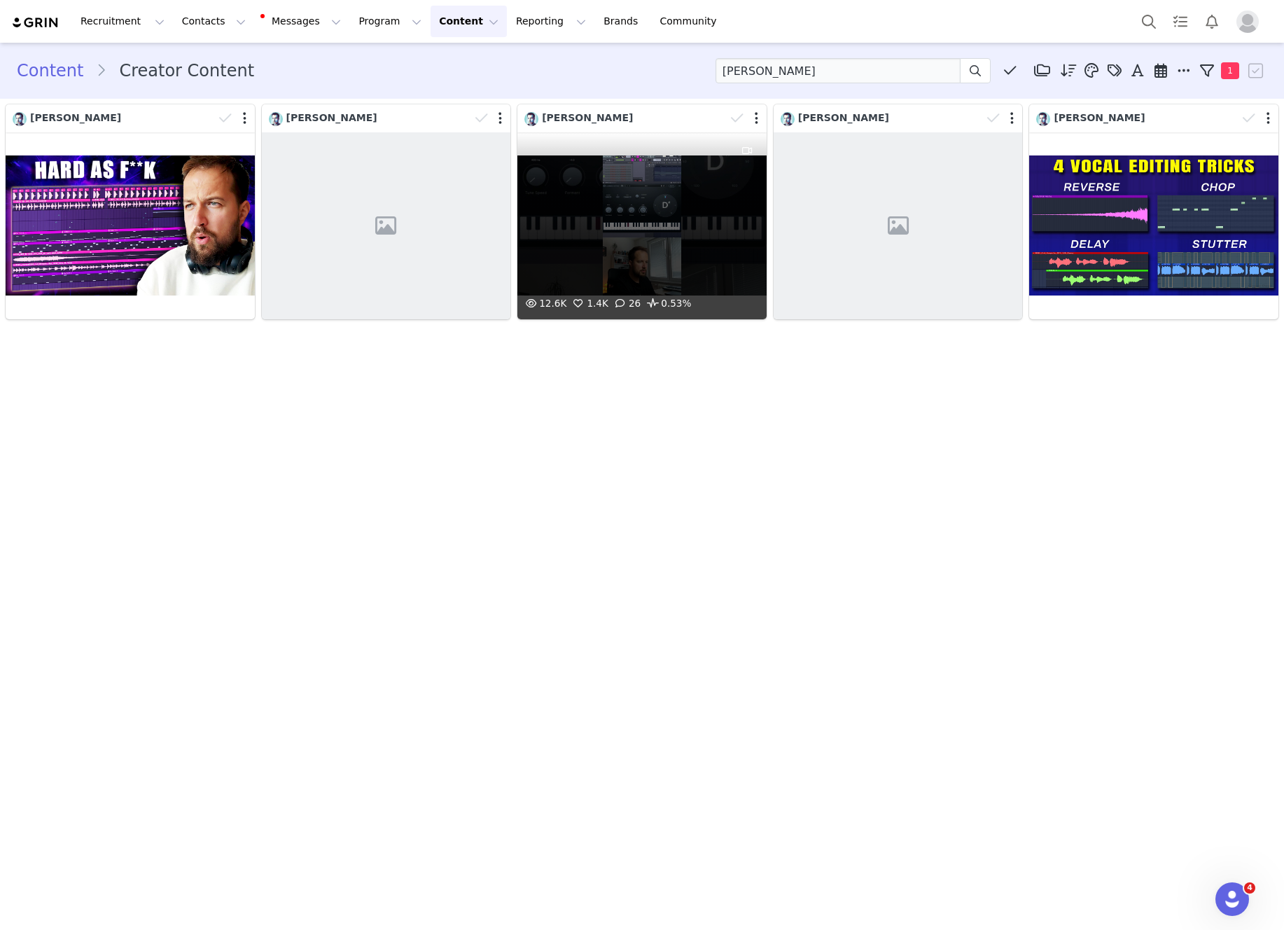
click at [707, 216] on div "12.6K 1.4K 26 0.53%" at bounding box center [641, 225] width 249 height 187
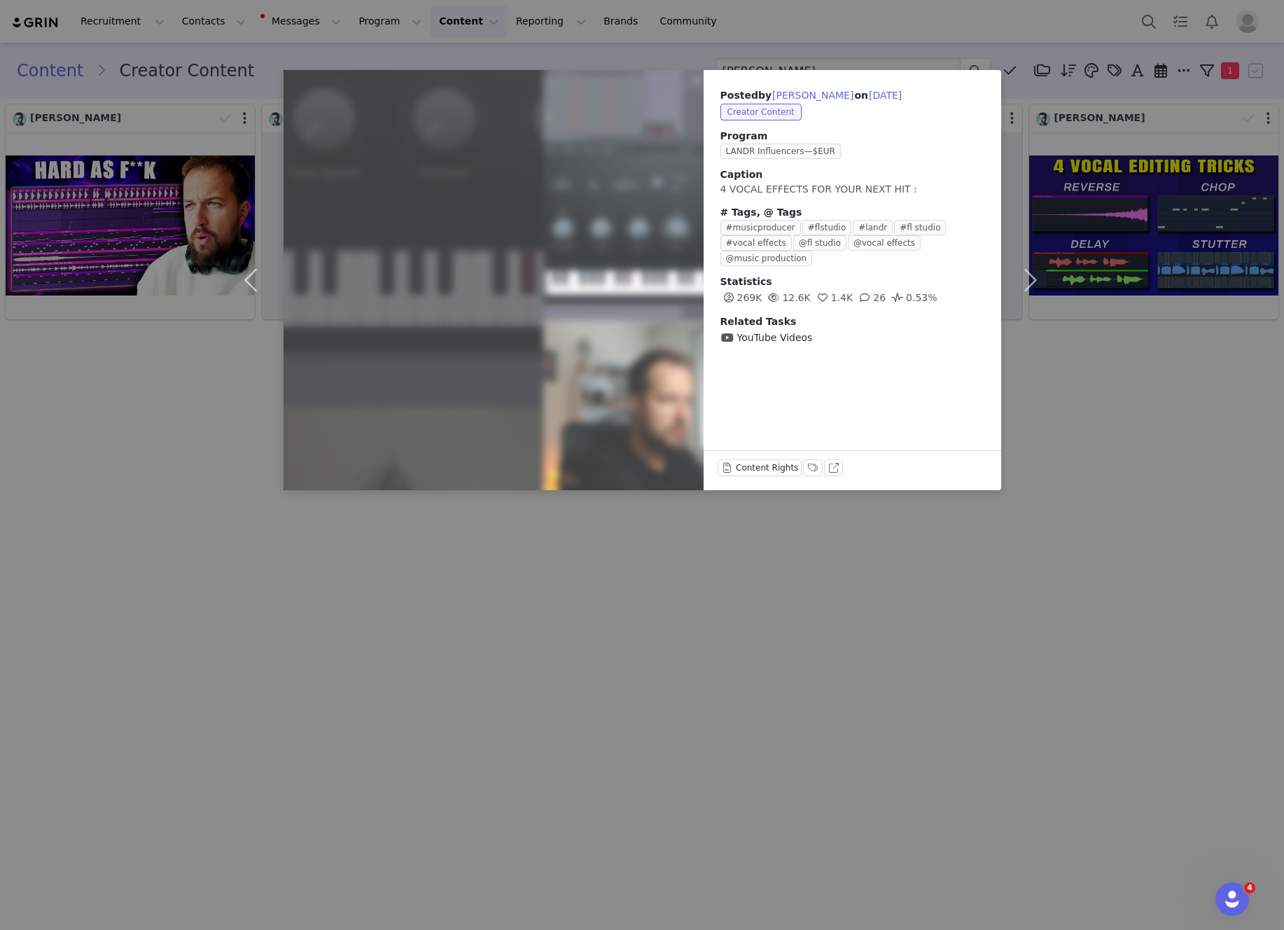
click at [704, 555] on div "Posted by Marek on Jul 13, 2025 Creator Content Program LANDR Influencers—$EUR …" at bounding box center [642, 465] width 1284 height 930
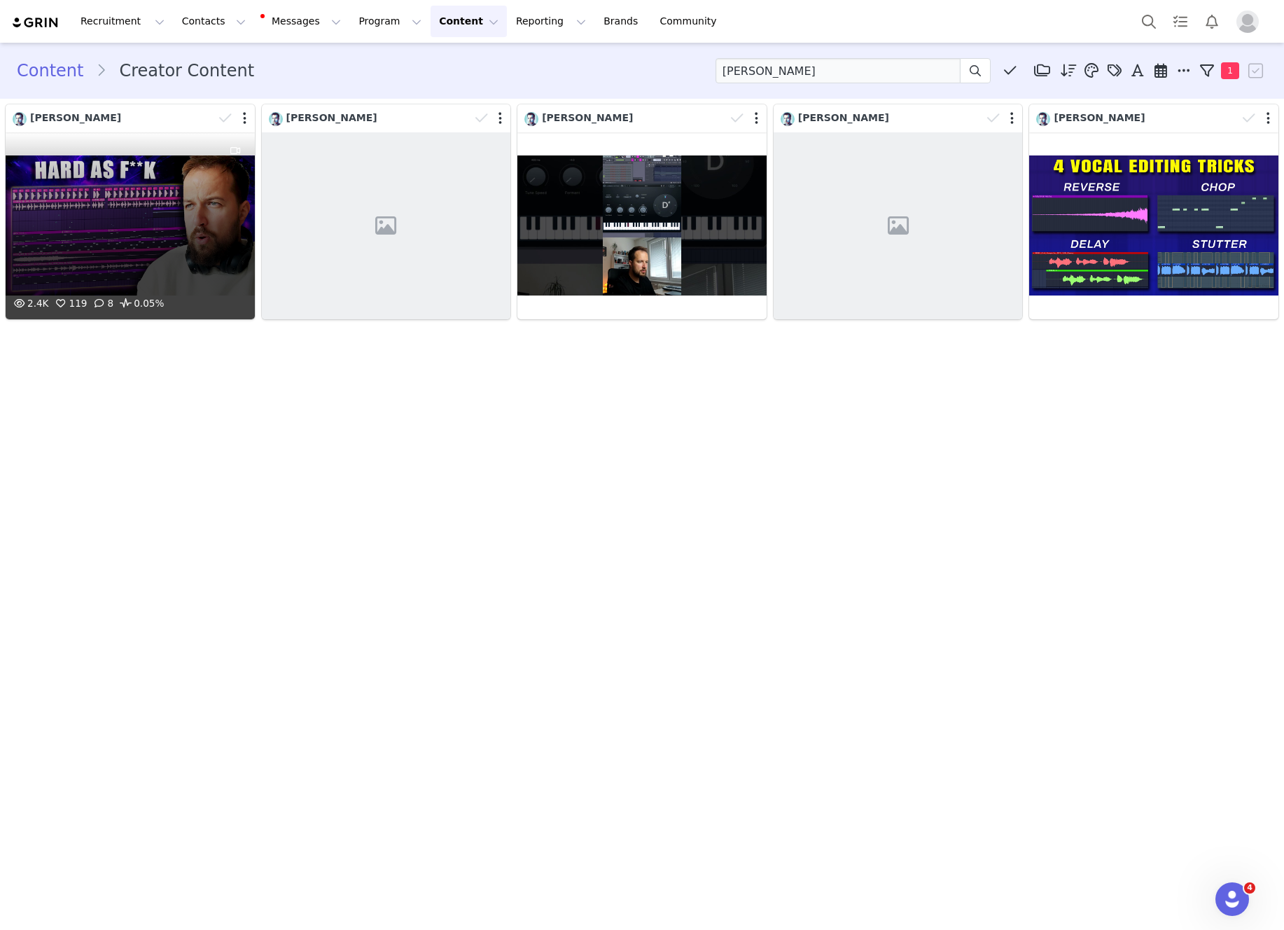
click at [222, 225] on div at bounding box center [236, 213] width 38 height 163
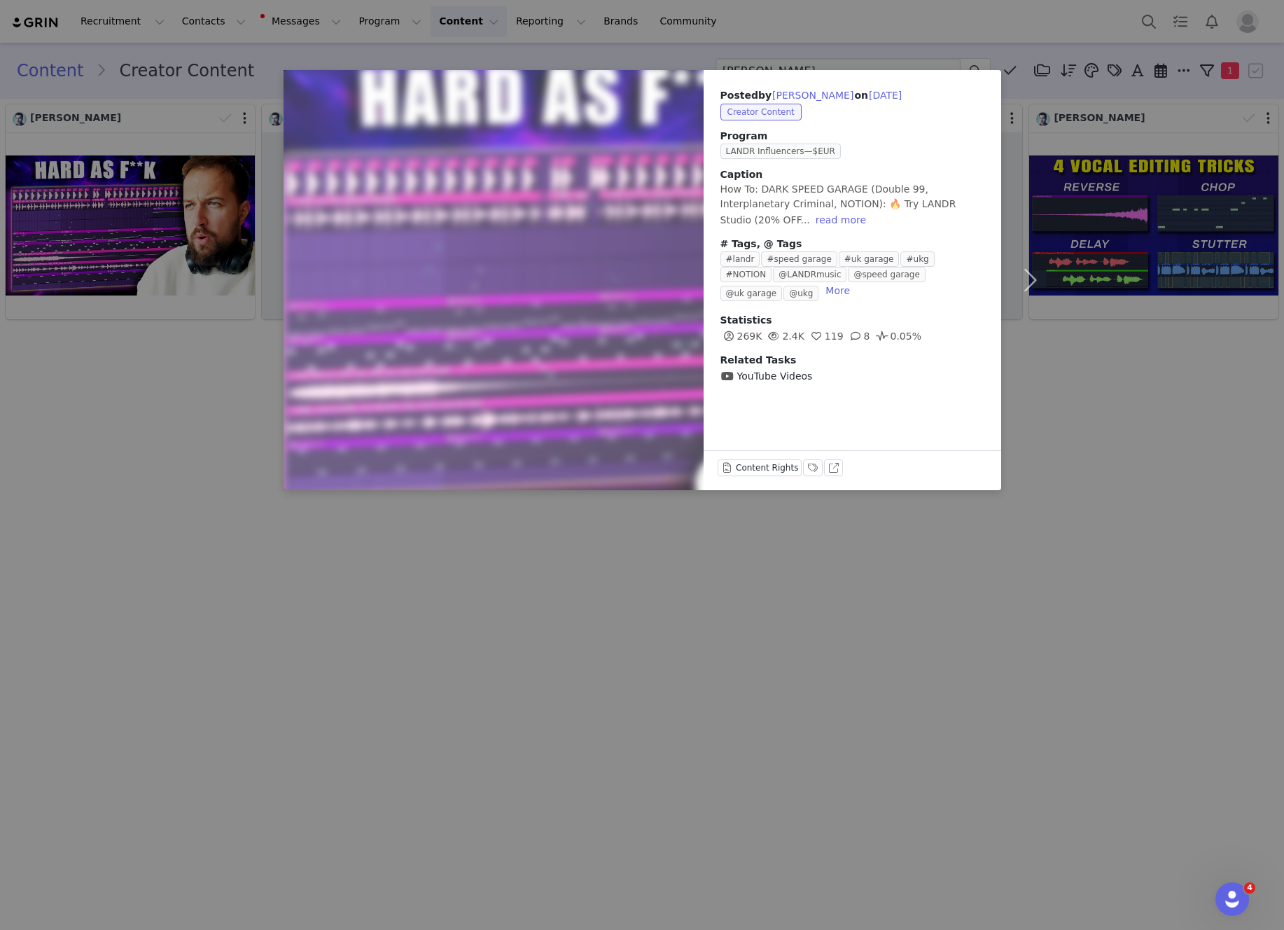
click at [860, 32] on div "Posted by Marek on Sep 10, 2025 Creator Content Program LANDR Influencers—$EUR …" at bounding box center [642, 465] width 1284 height 930
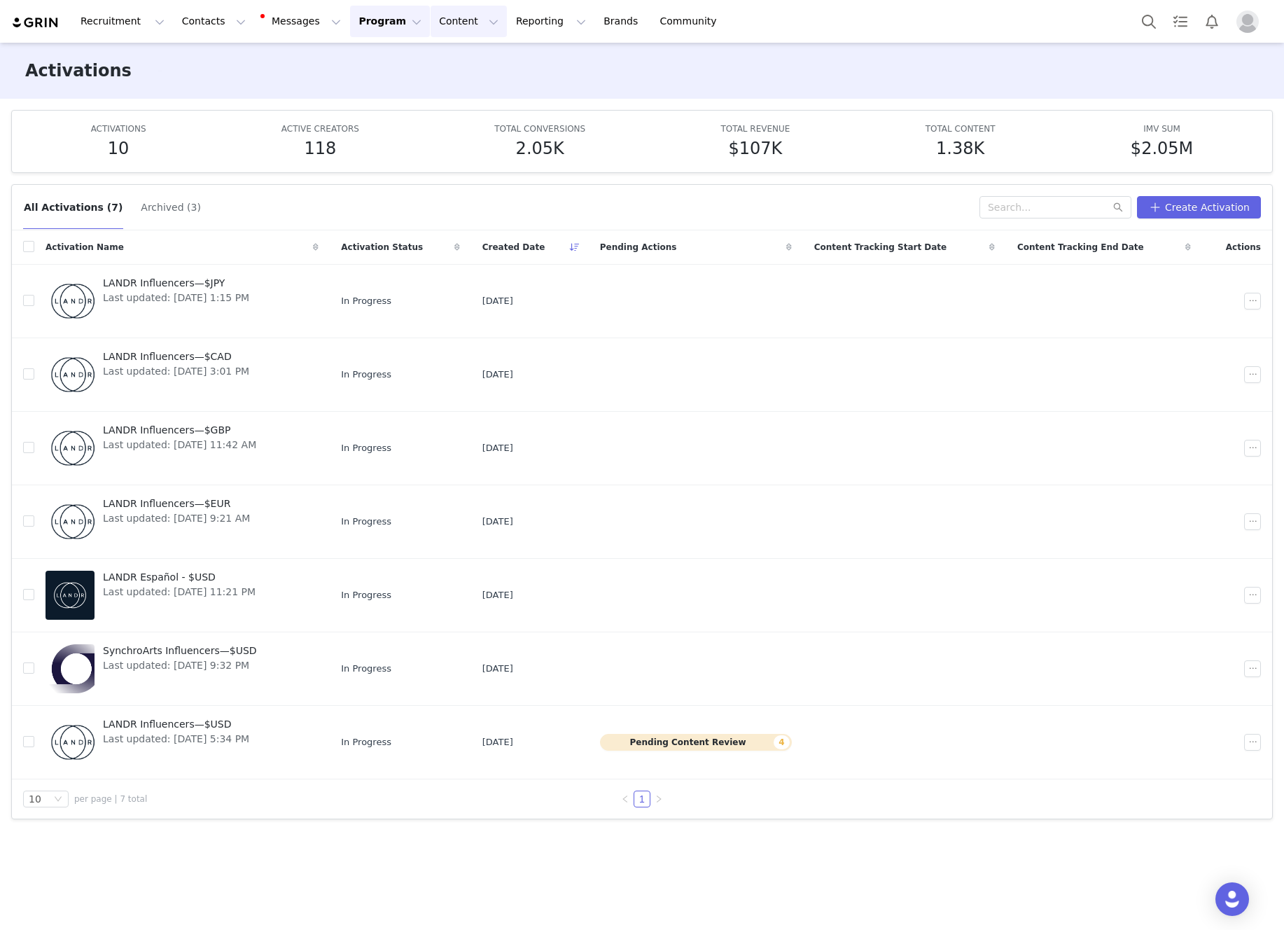
click at [452, 20] on button "Content Content" at bounding box center [469, 22] width 76 height 32
click at [459, 57] on p "Creator Content" at bounding box center [452, 62] width 78 height 15
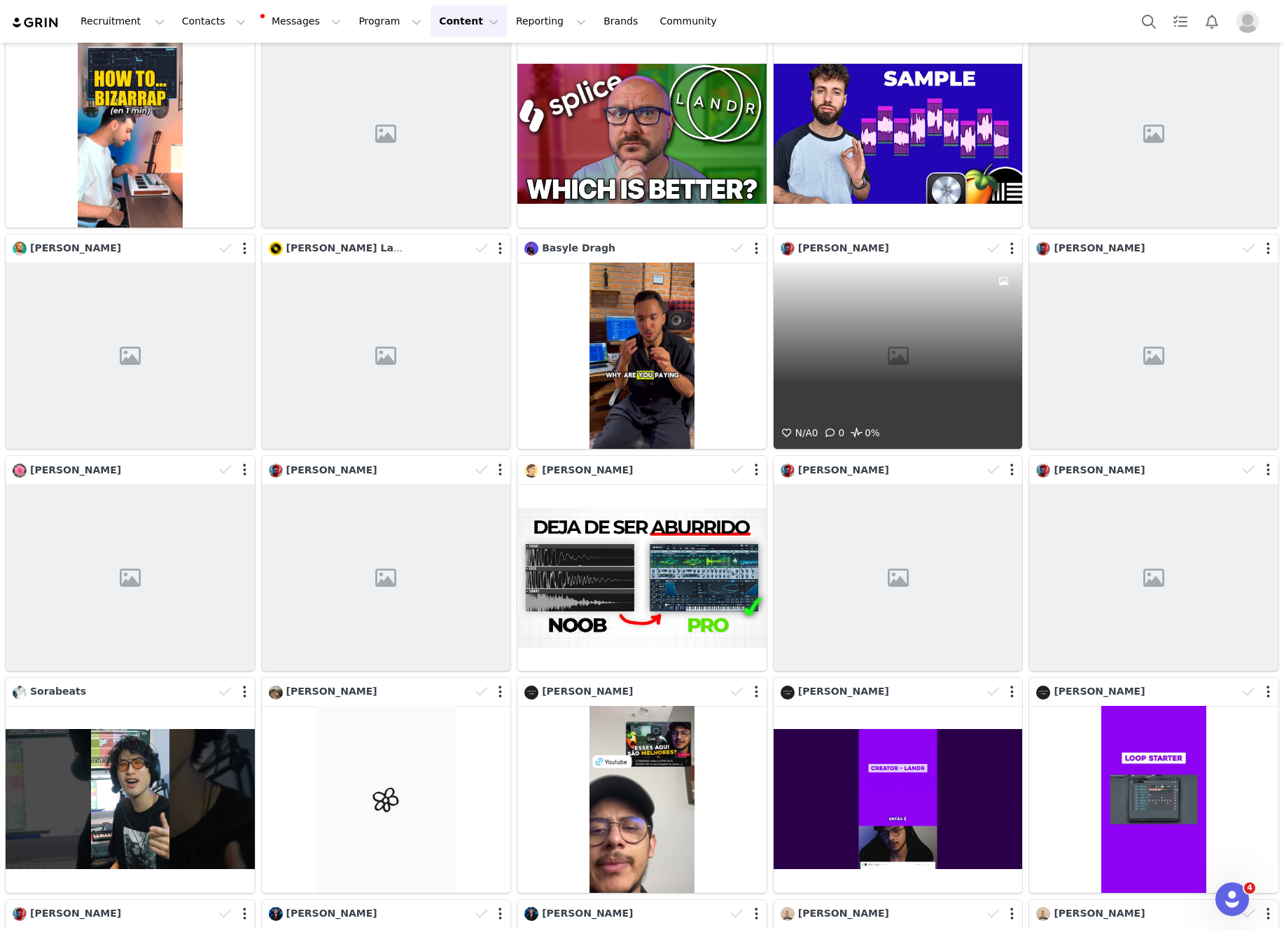
scroll to position [9501, 0]
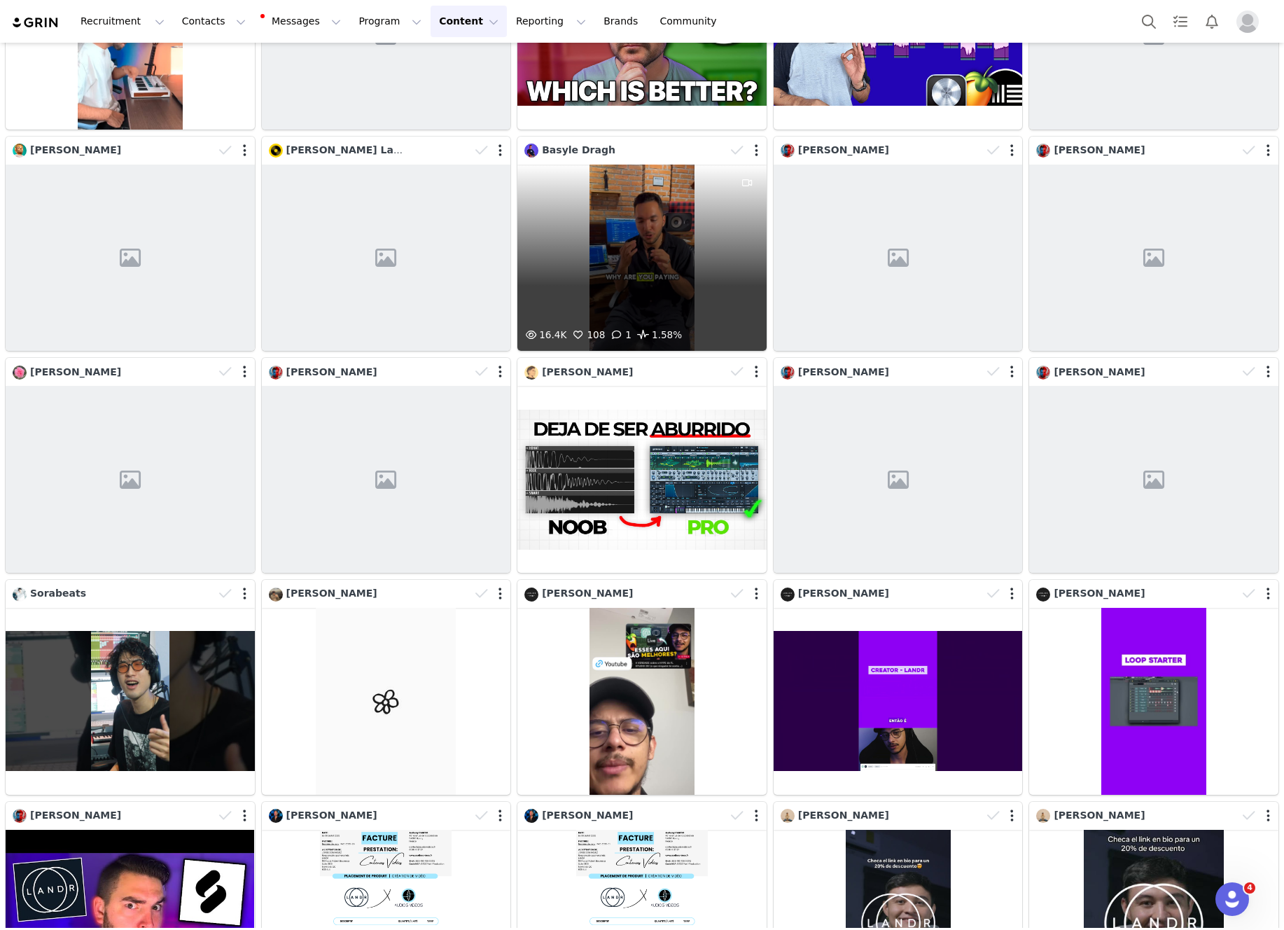
click at [589, 162] on div "Basyle Dragh" at bounding box center [641, 151] width 249 height 28
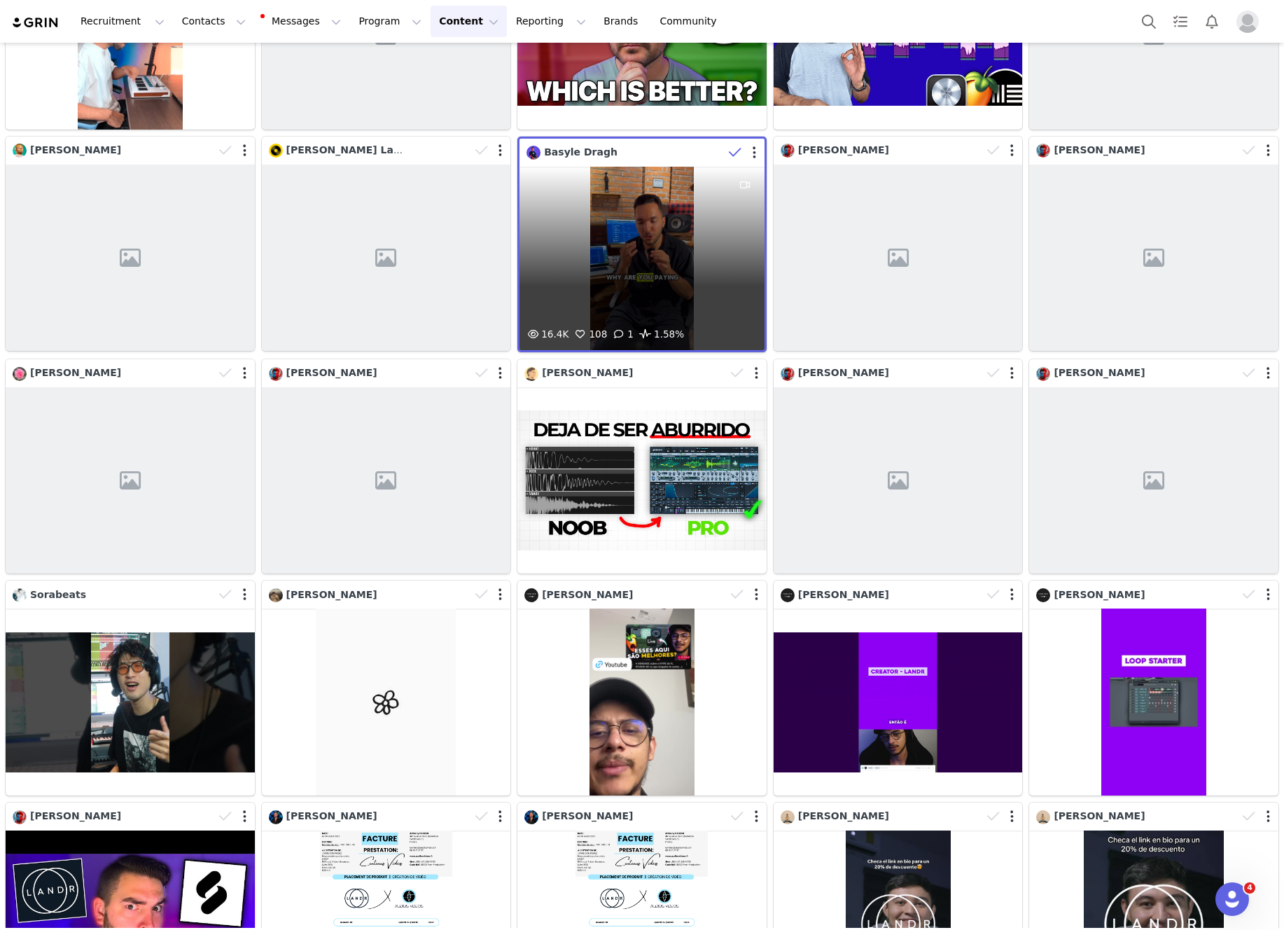
click at [603, 178] on div "16.4K 108 1 1.58%" at bounding box center [641, 258] width 245 height 183
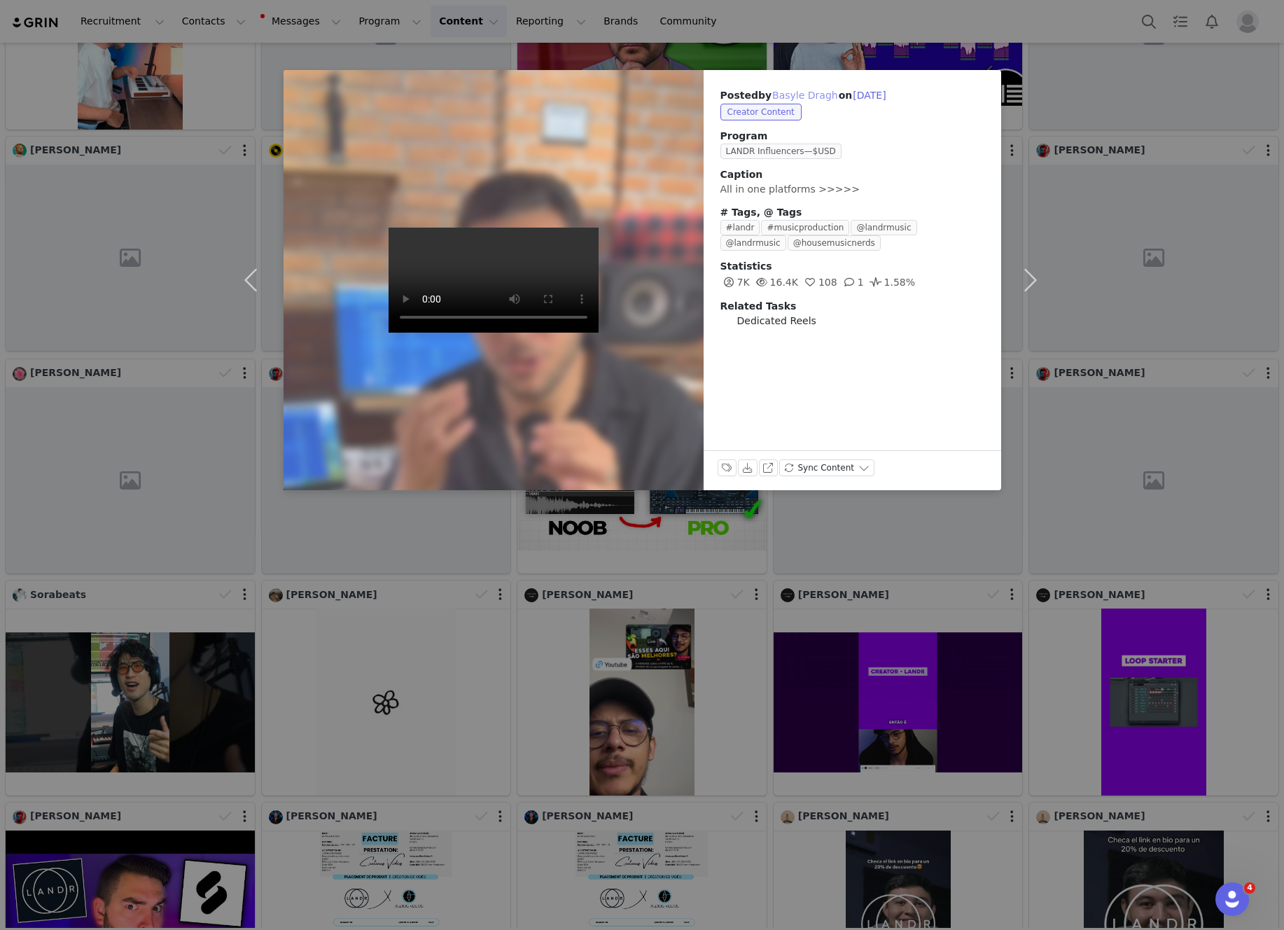
click at [810, 96] on button "Basyle Dragh" at bounding box center [804, 95] width 67 height 17
type input "Basyle Dragh"
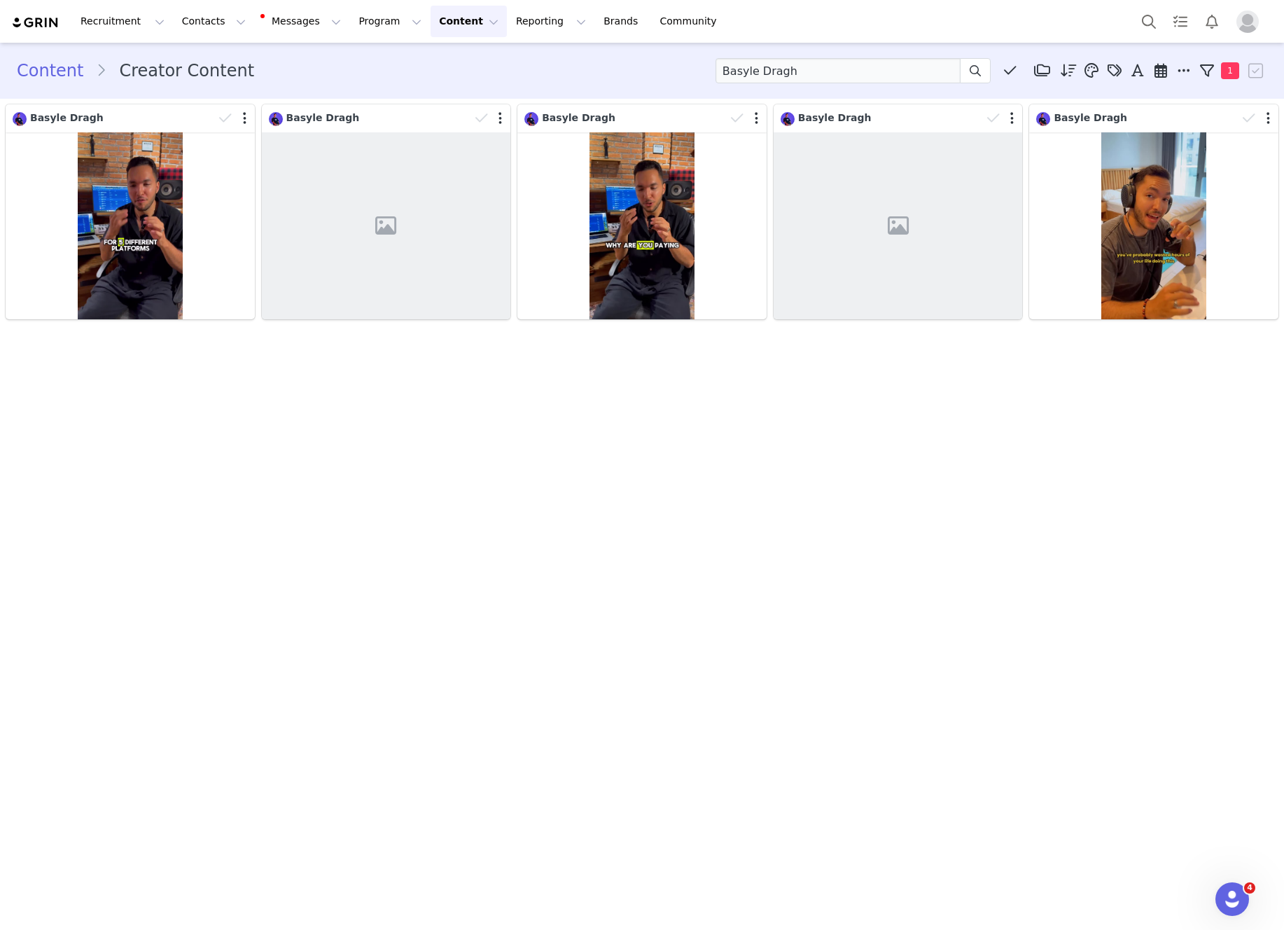
scroll to position [0, 0]
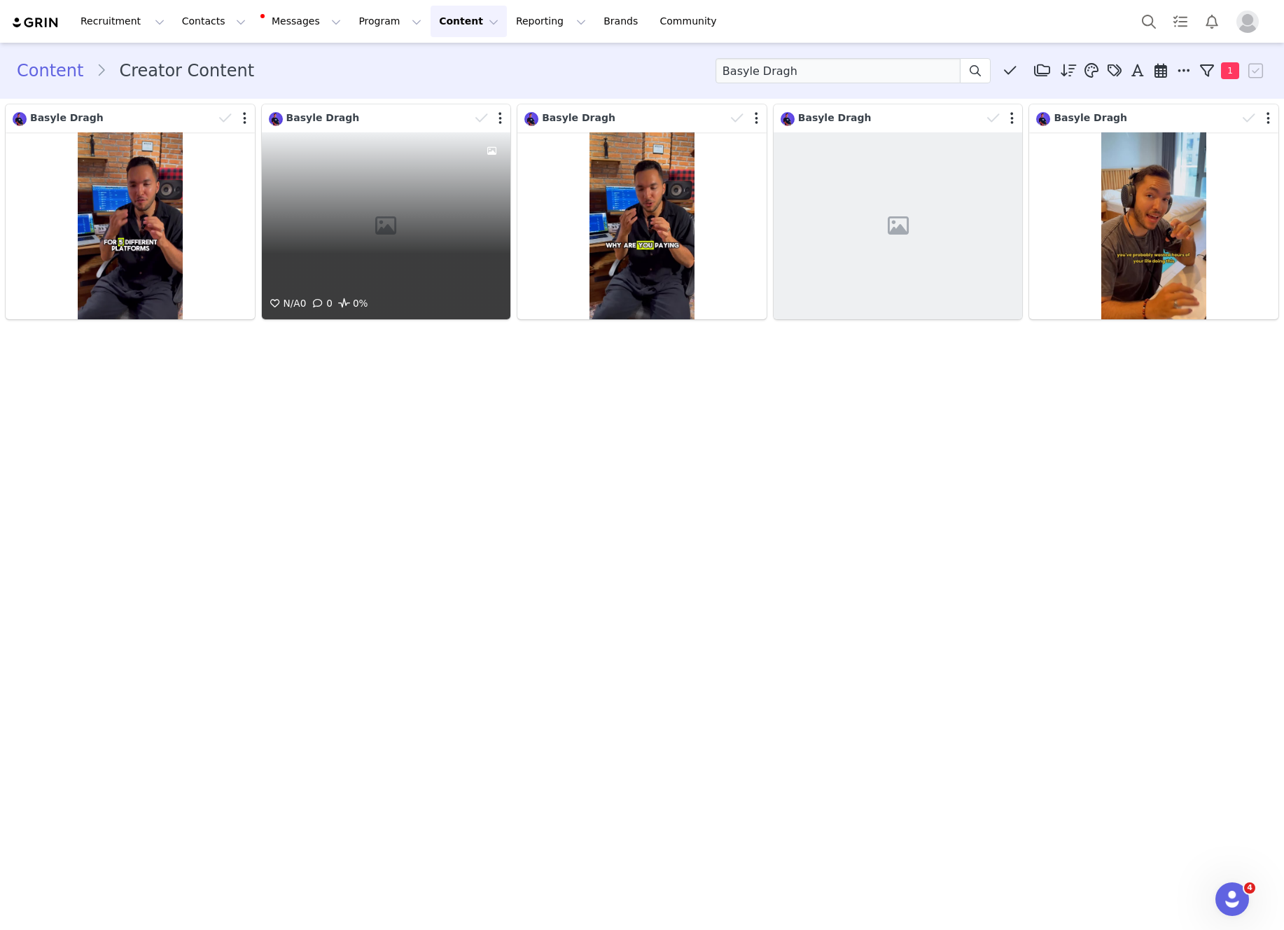
click at [471, 216] on div "N/A 0 0 0%" at bounding box center [386, 225] width 249 height 187
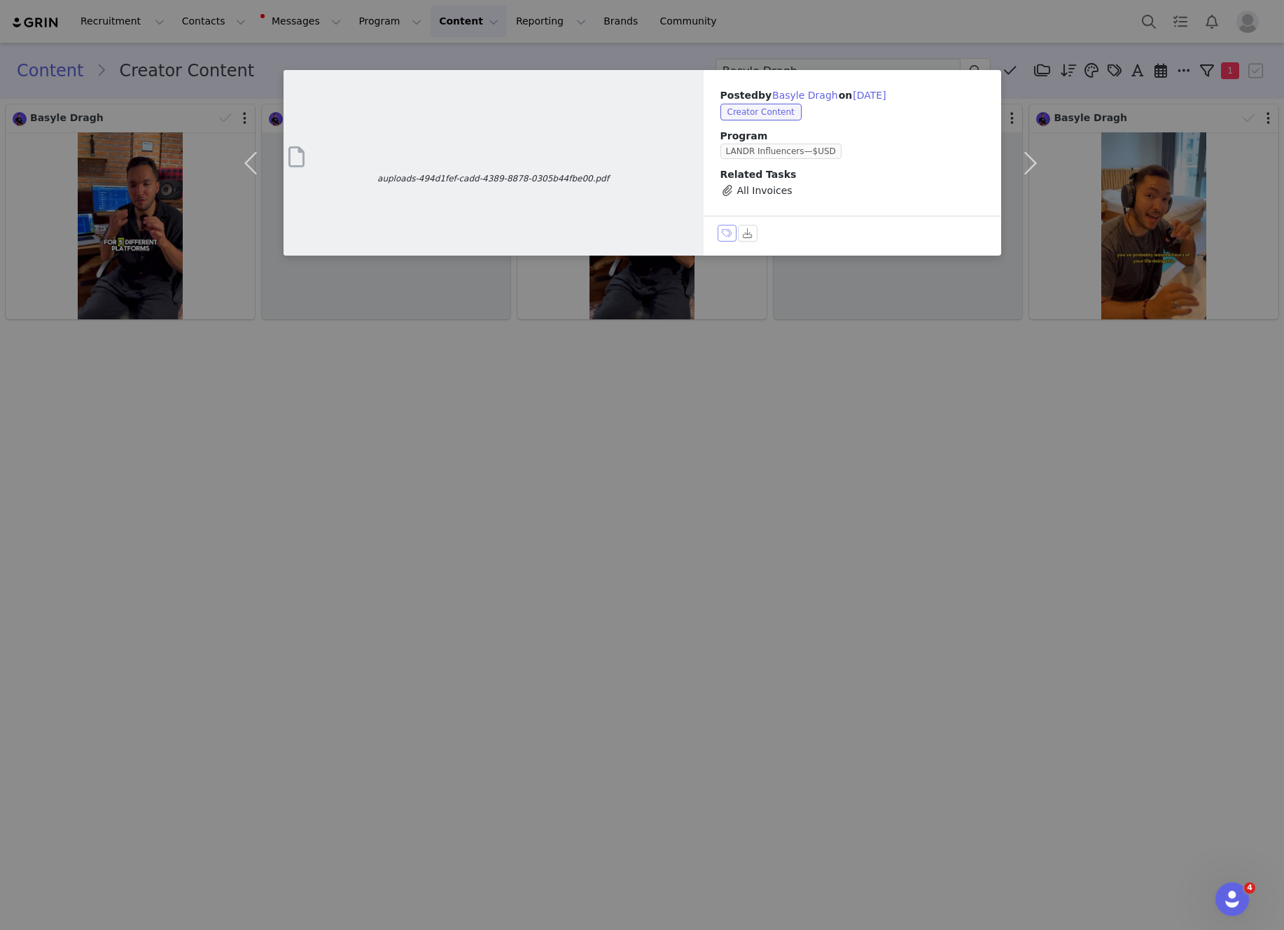
click at [723, 235] on button "Labels & Tags" at bounding box center [728, 233] width 20 height 17
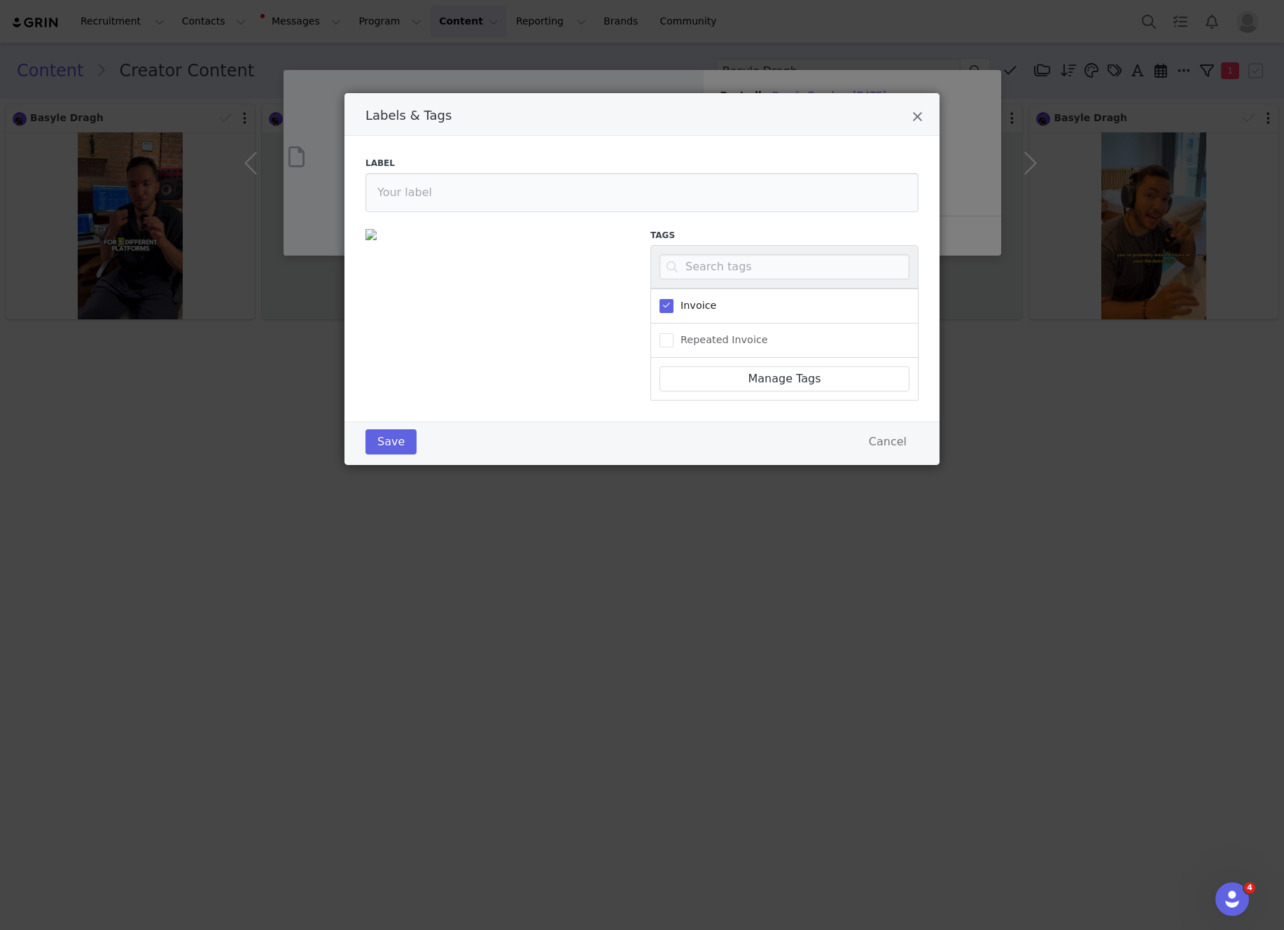
click at [715, 34] on div "Labels & Tags Label Tags Invoice Repeated Invoice Manage Tags Save Cancel" at bounding box center [642, 465] width 1284 height 930
click at [915, 116] on icon "Close" at bounding box center [917, 117] width 11 height 14
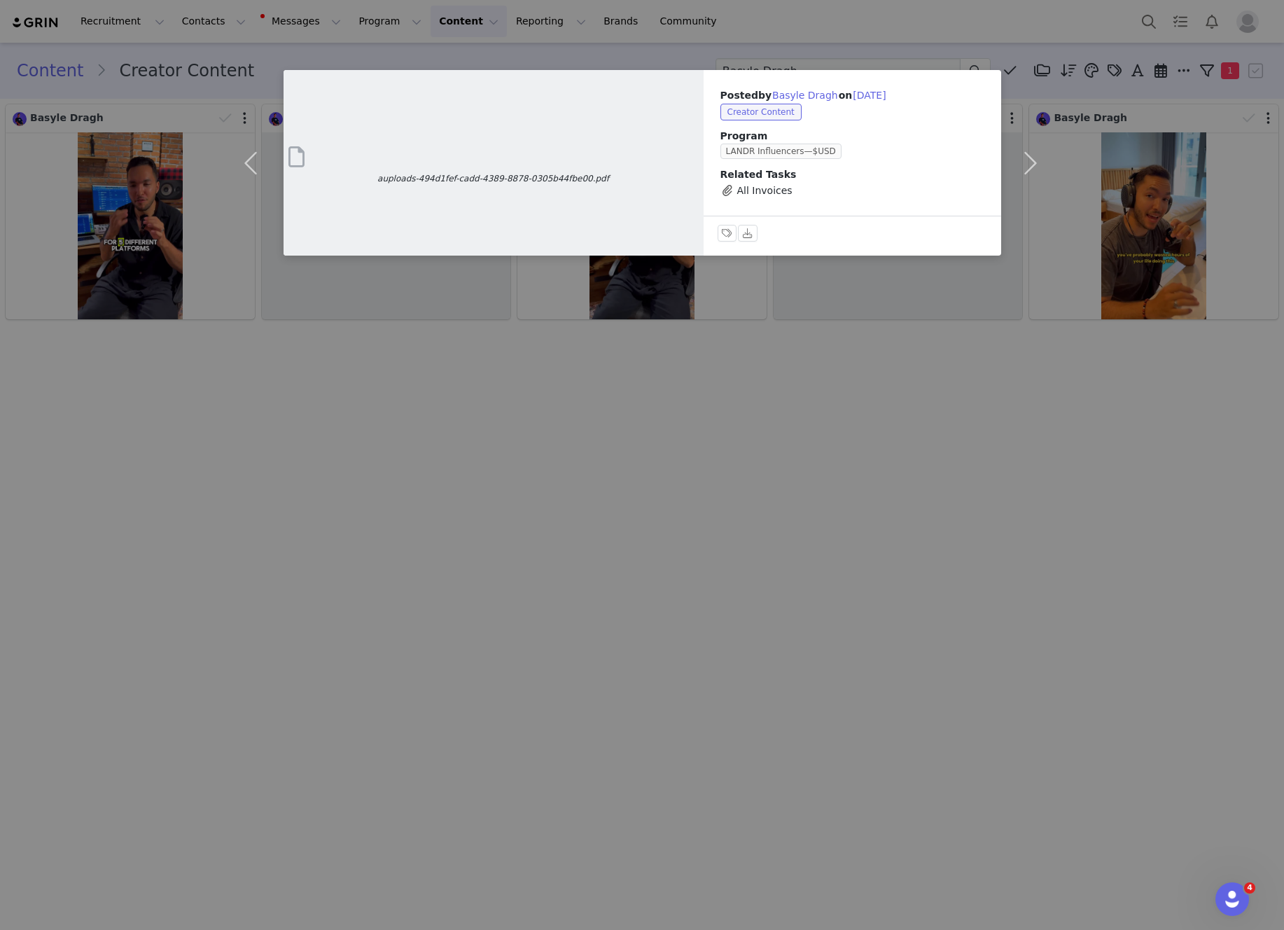
click at [888, 28] on div "auploads-494d1fef-cadd-4389-8878-0305b44fbe00.pdf Posted by Basyle Dragh on Aug…" at bounding box center [642, 465] width 1284 height 930
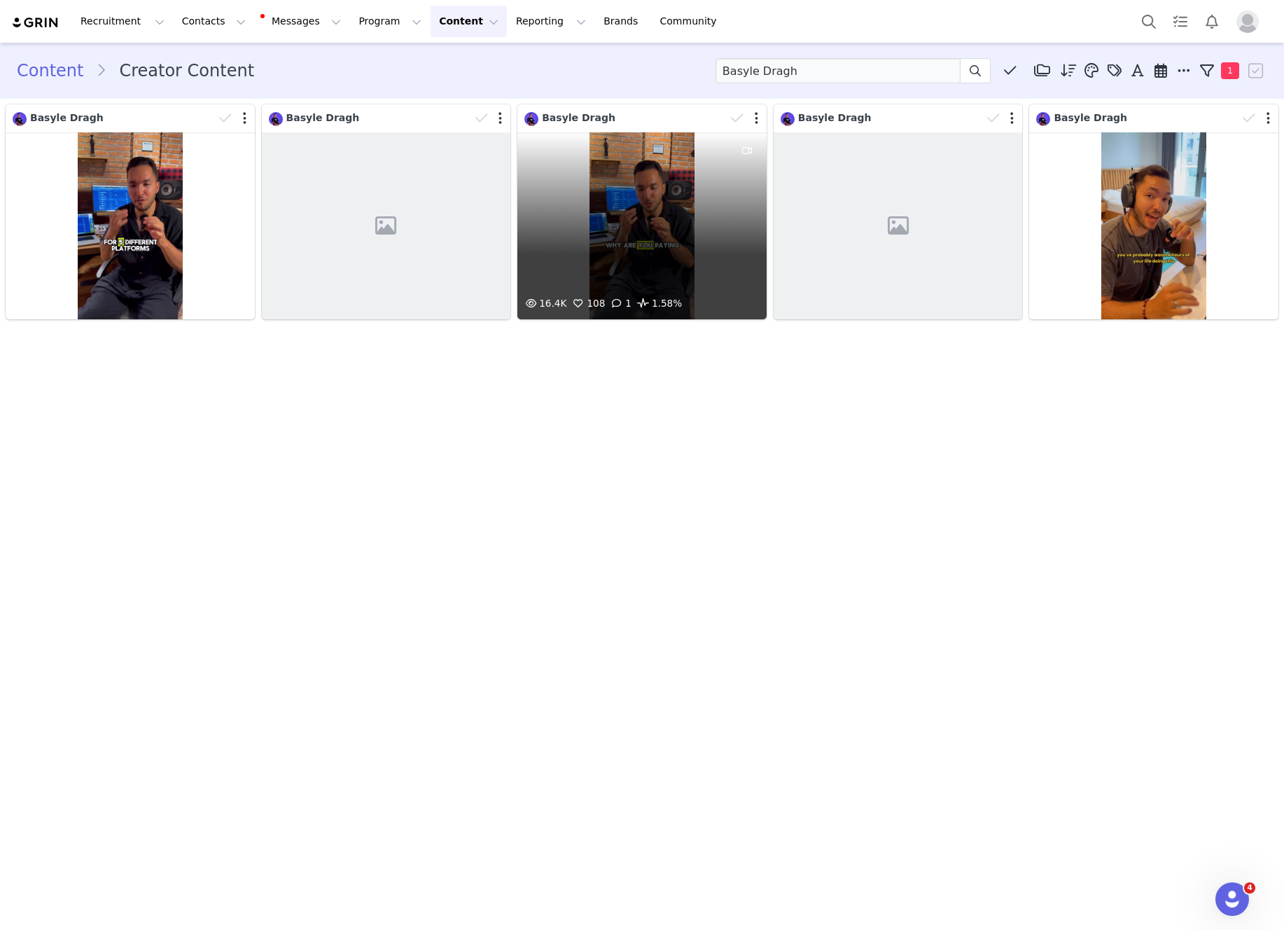
click at [661, 197] on div "16.4K 108 1 1.58%" at bounding box center [641, 225] width 249 height 187
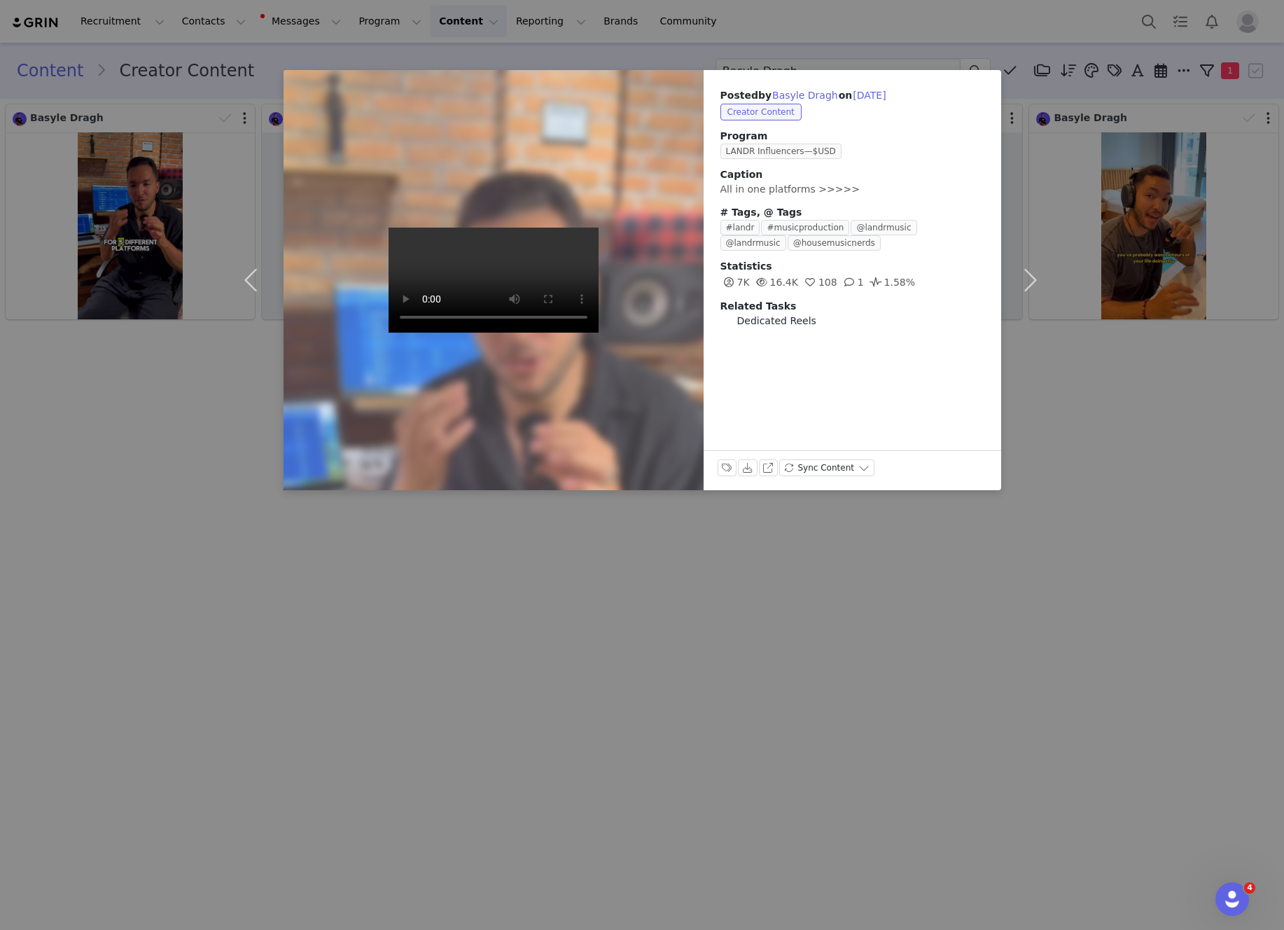
click at [599, 571] on div "Posted by Basyle Dragh on Aug 11, 2025 Creator Content Program LANDR Influencer…" at bounding box center [642, 465] width 1284 height 930
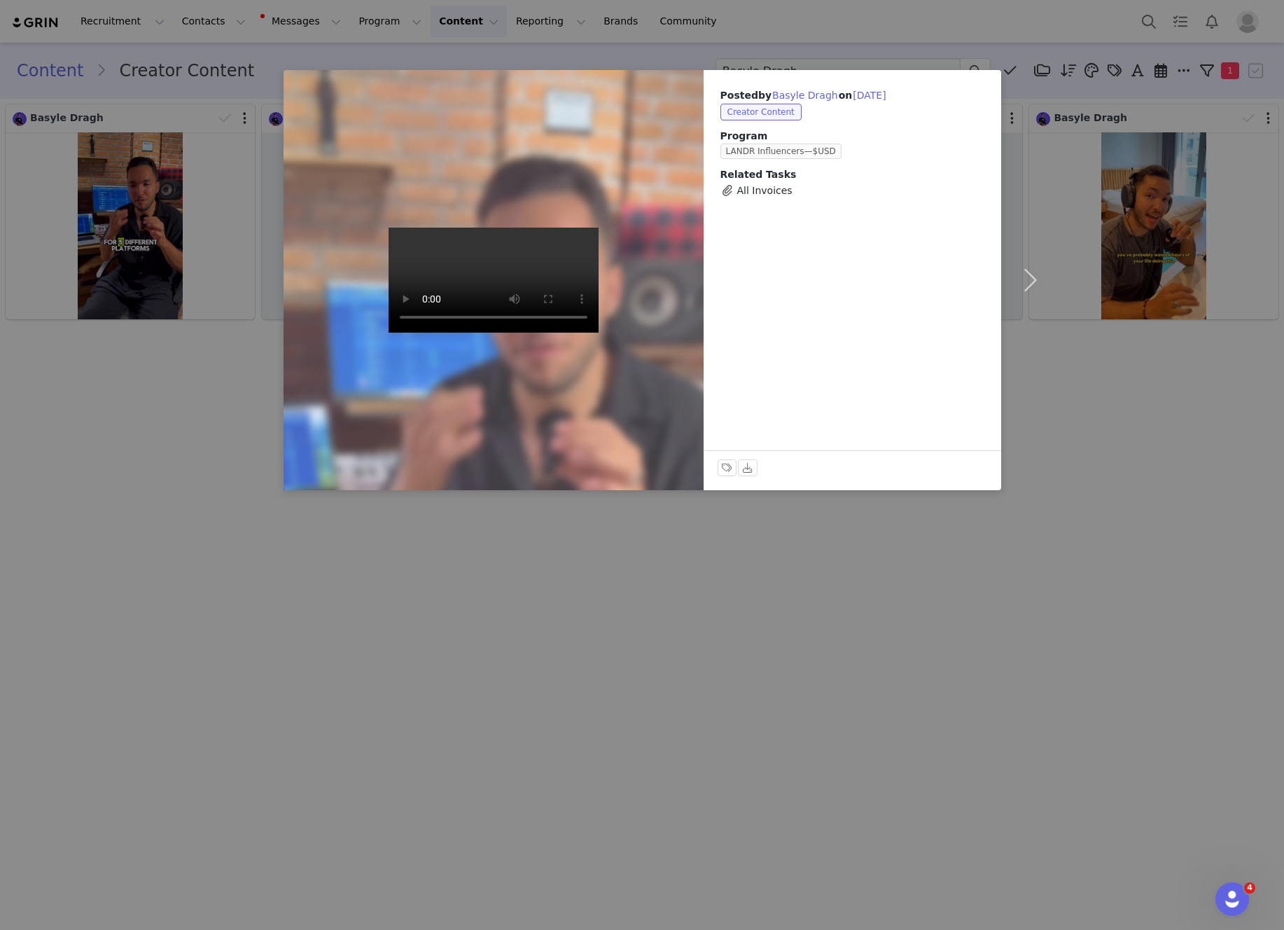
click at [190, 461] on div "Posted by Basyle Dragh on Aug 18, 2025 Creator Content Program LANDR Influencer…" at bounding box center [642, 465] width 1284 height 930
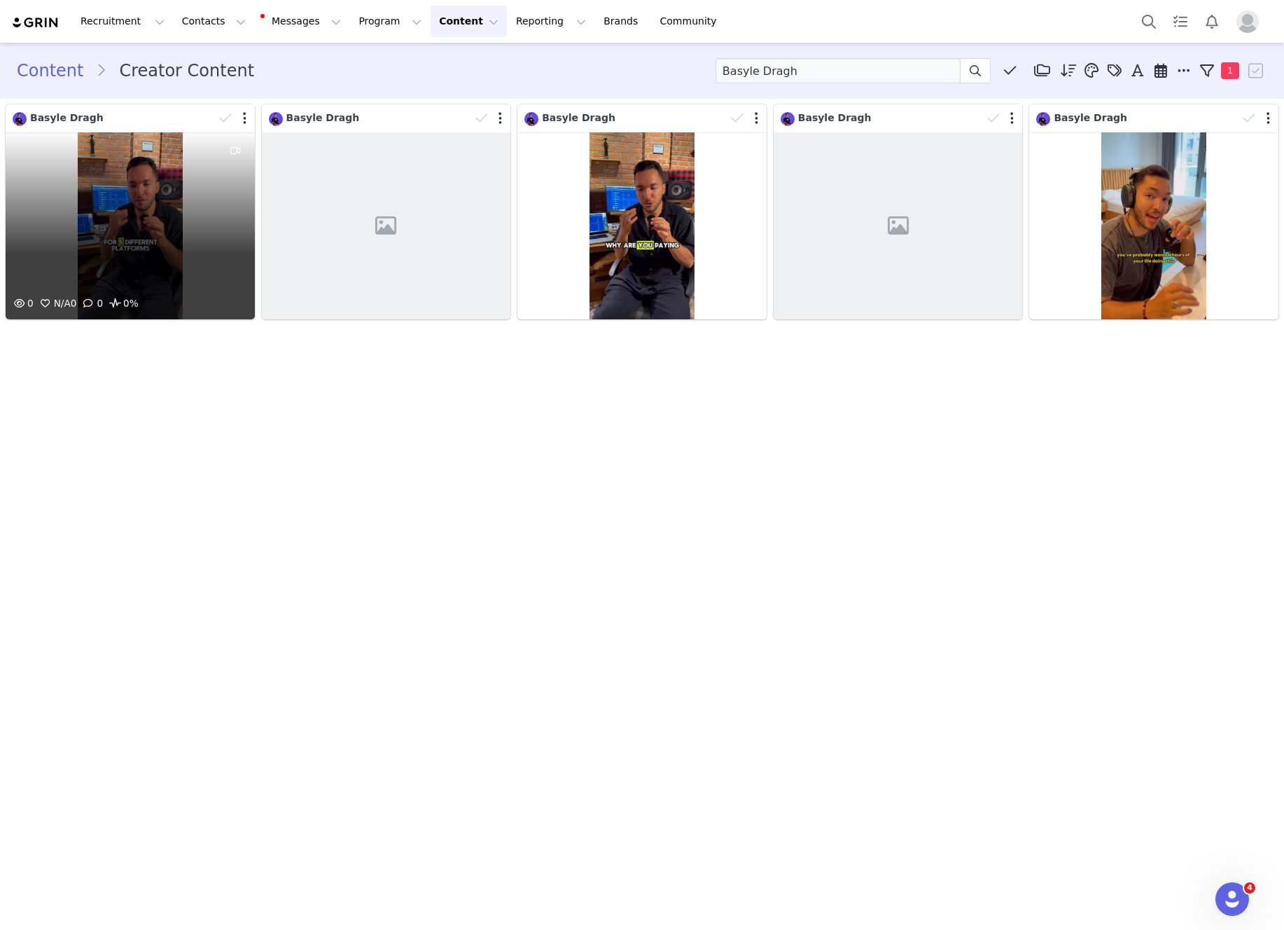
click at [156, 205] on div "0 N/A 0 0 0%" at bounding box center [130, 225] width 249 height 187
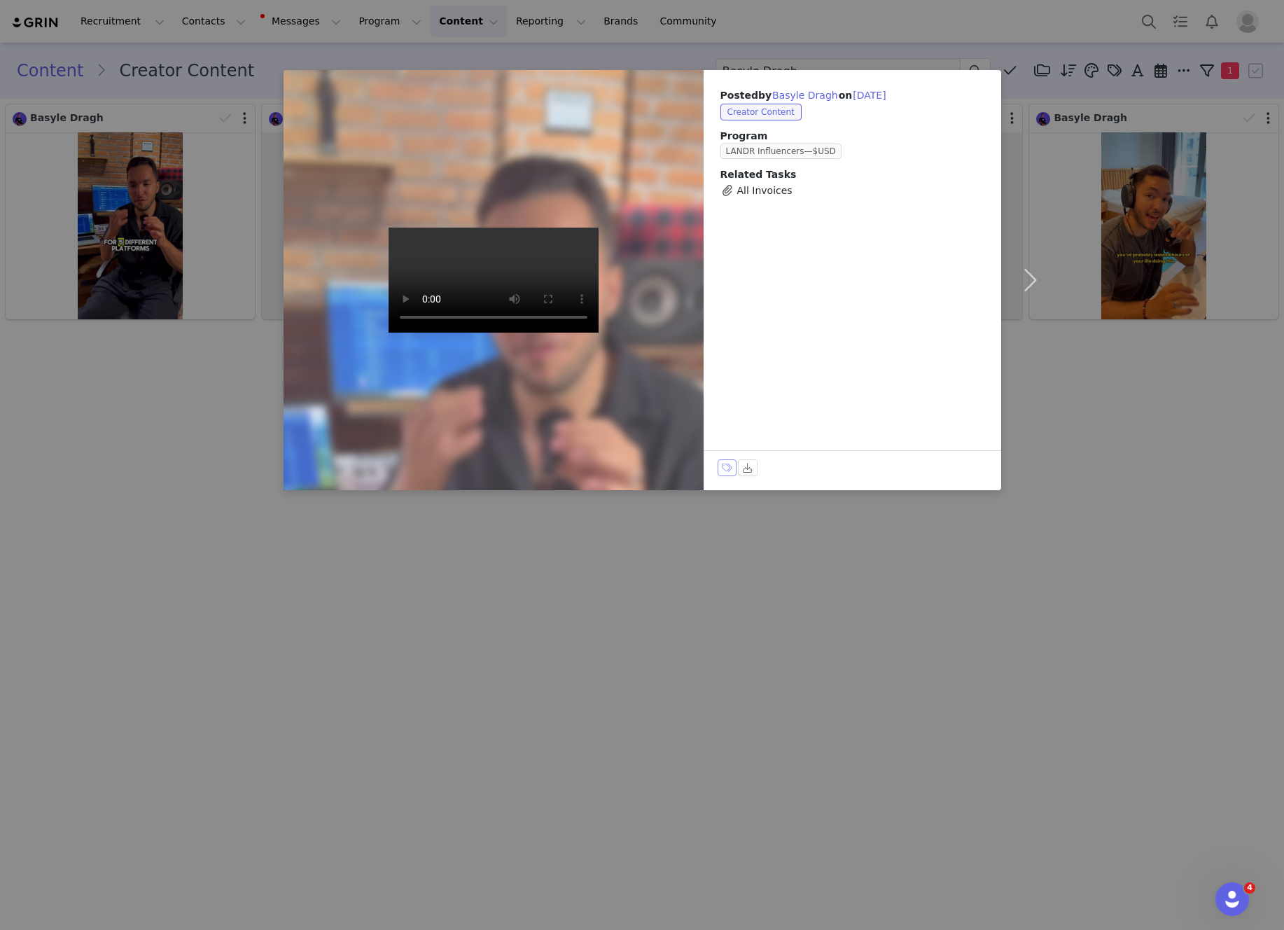
click at [723, 471] on button "Labels & Tags" at bounding box center [728, 467] width 20 height 17
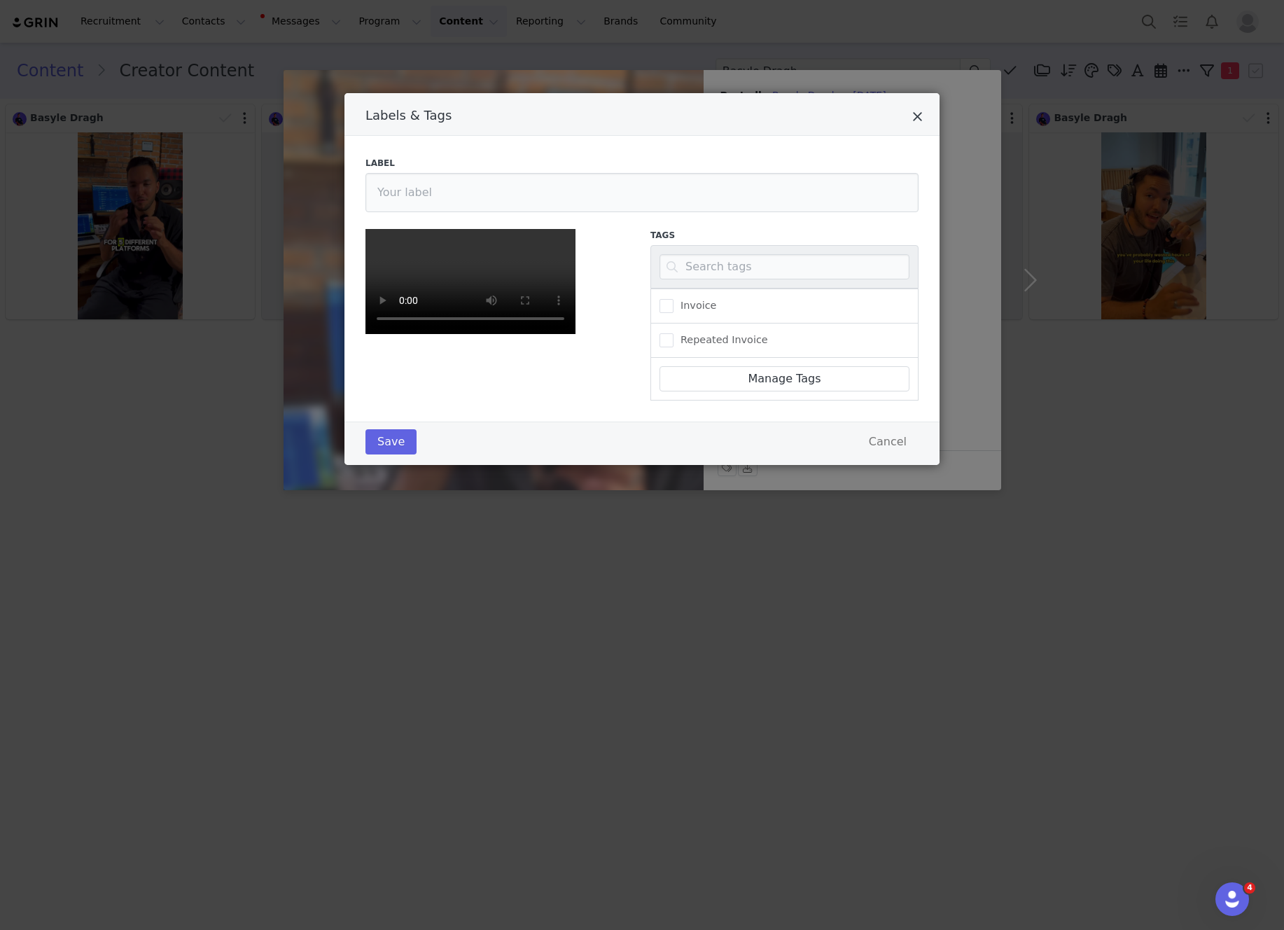
click at [920, 111] on icon "Close" at bounding box center [917, 117] width 11 height 14
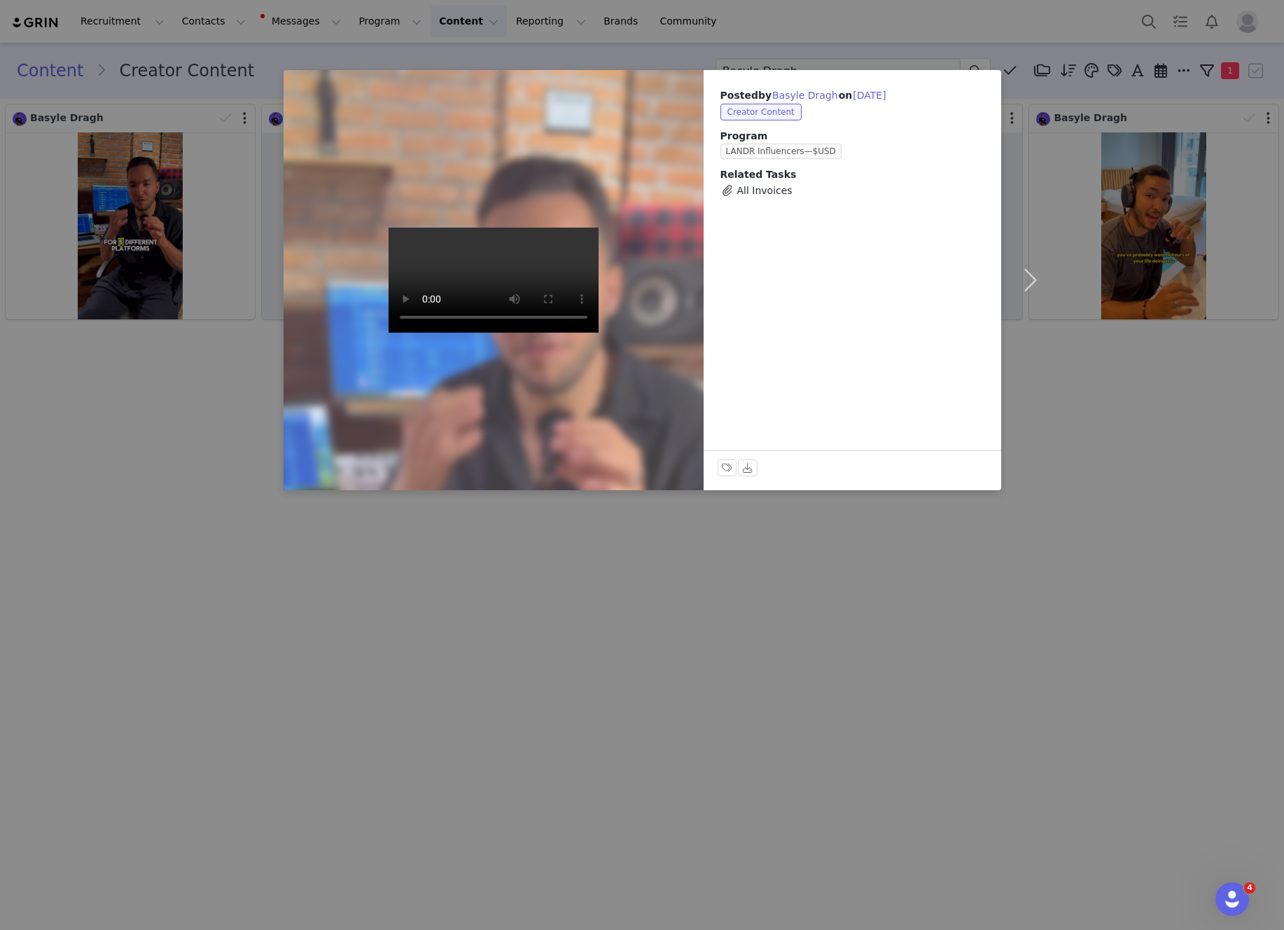
click at [887, 19] on div "Posted by Basyle Dragh on Aug 18, 2025 Creator Content Program LANDR Influencer…" at bounding box center [642, 465] width 1284 height 930
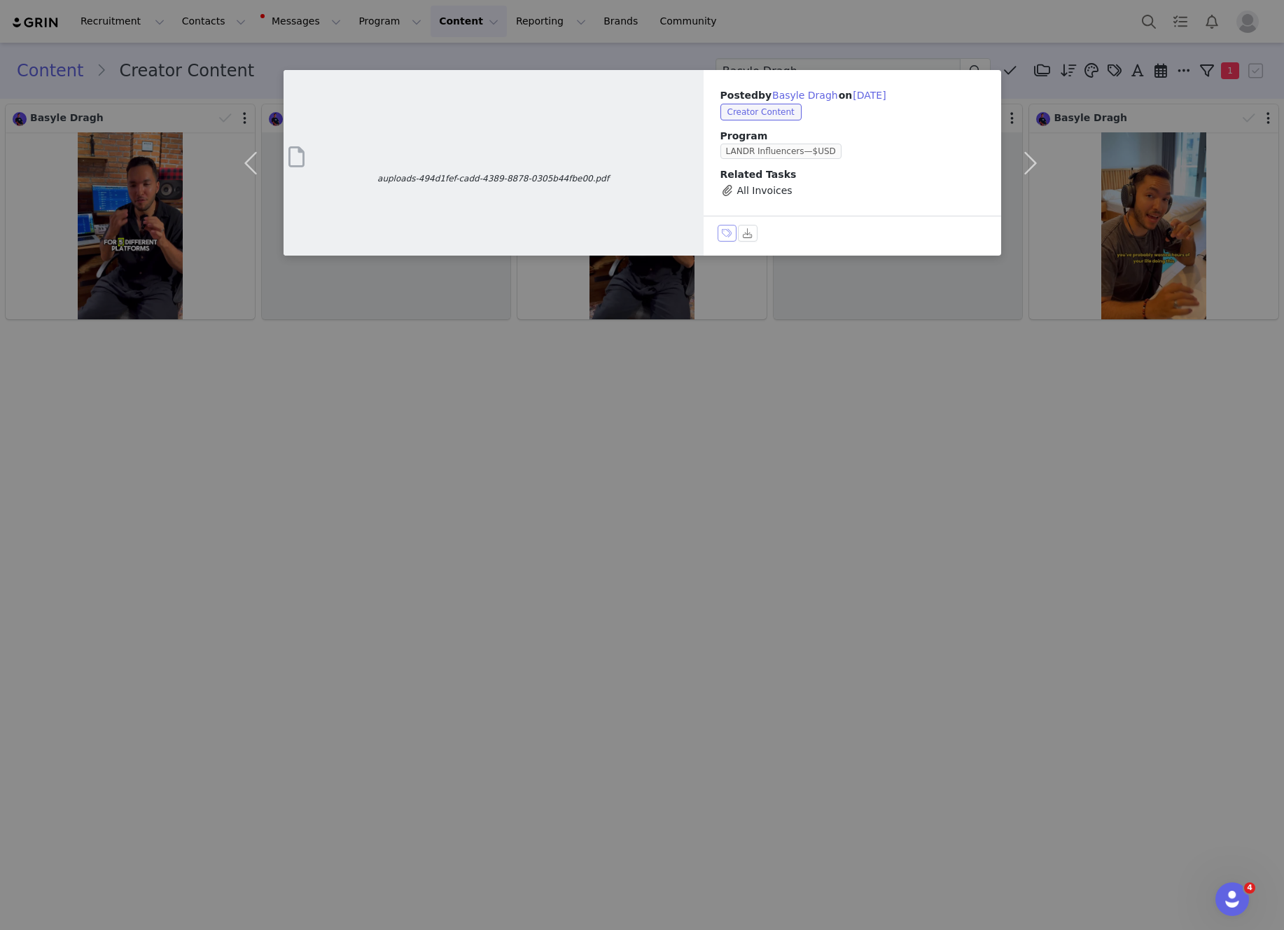
click at [727, 232] on button "Labels & Tags" at bounding box center [728, 233] width 20 height 17
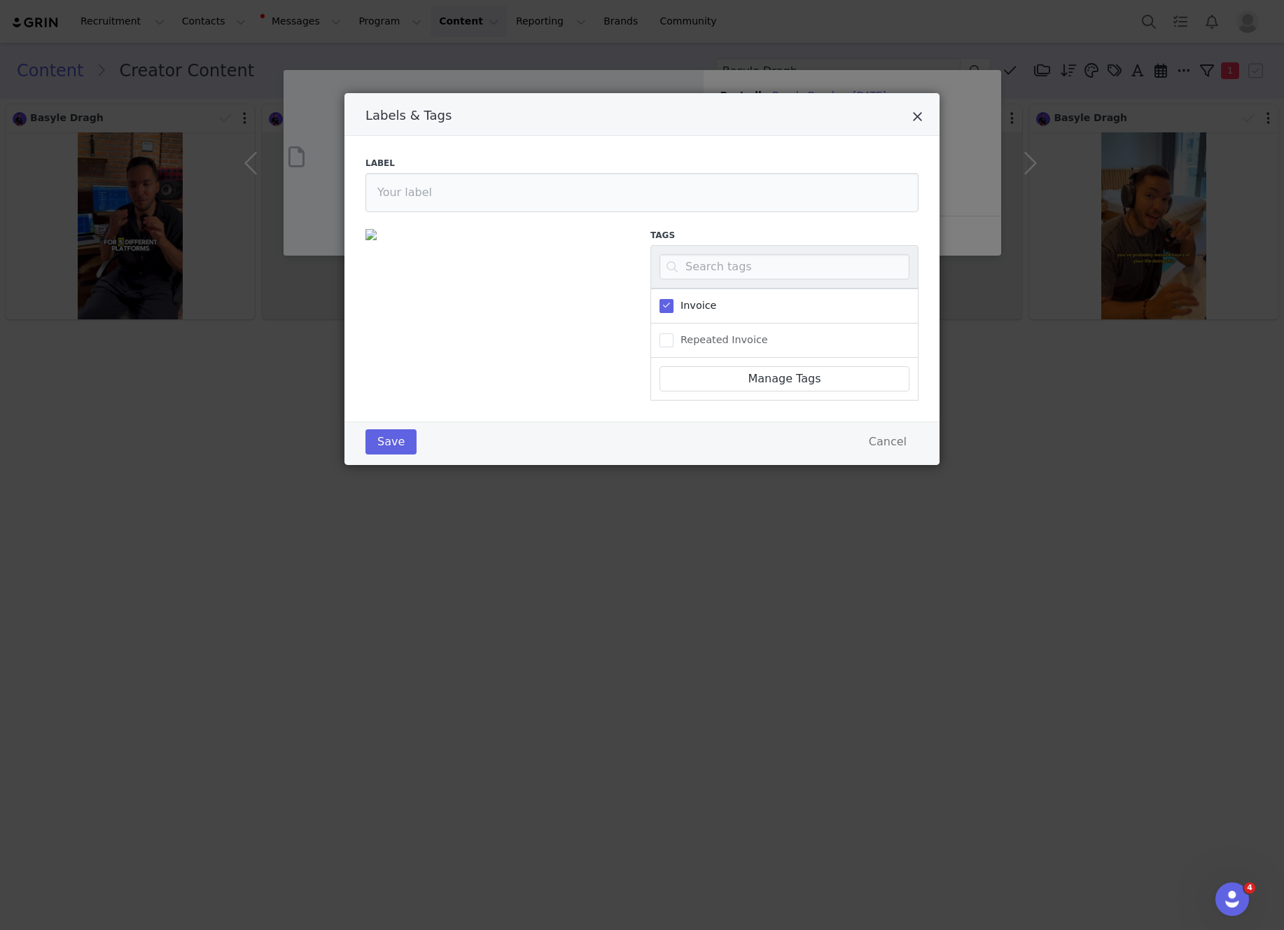
click at [915, 117] on icon "Close" at bounding box center [917, 117] width 11 height 14
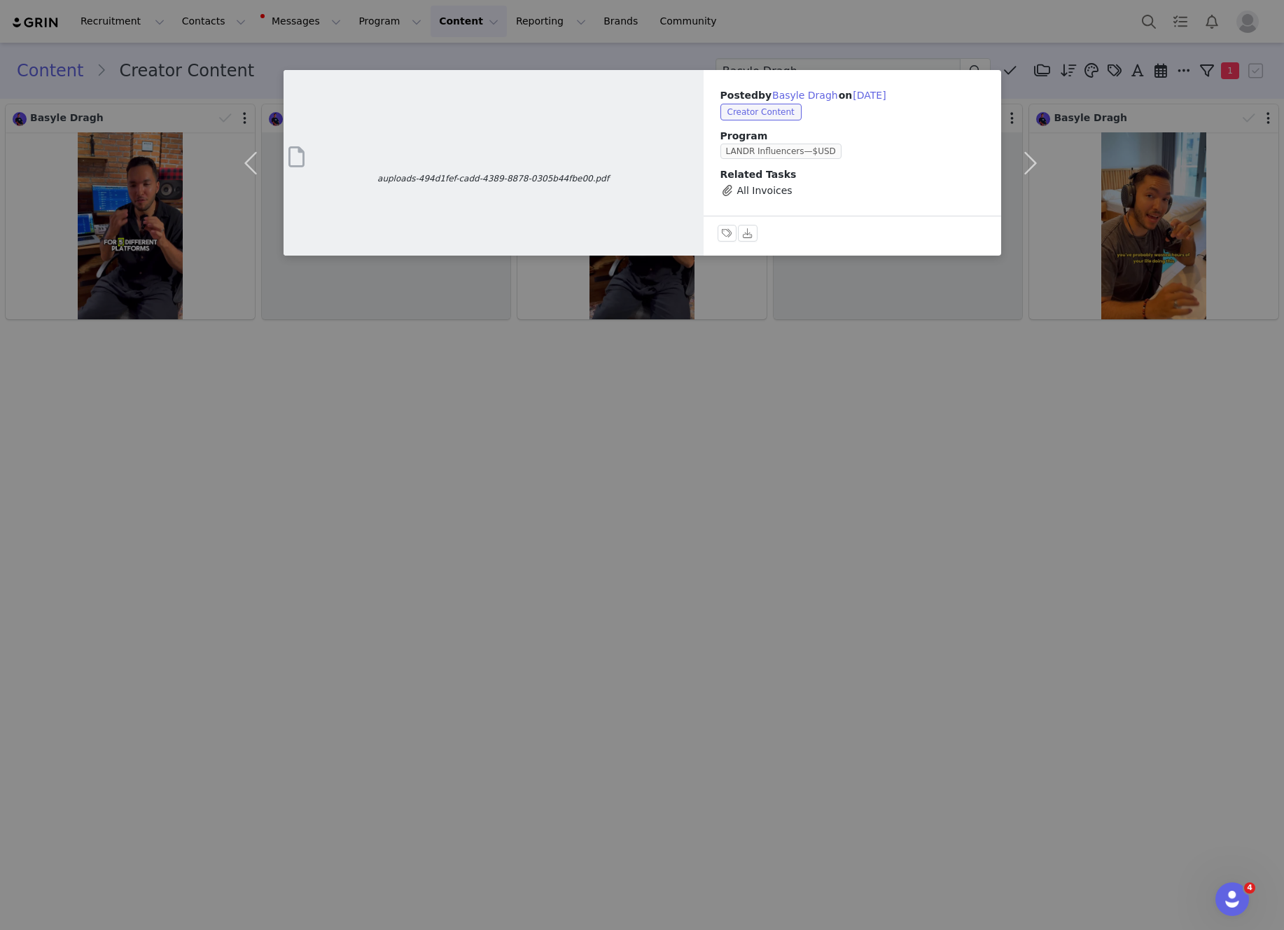
click at [863, 22] on div "auploads-494d1fef-cadd-4389-8878-0305b44fbe00.pdf Posted by Basyle Dragh on Aug…" at bounding box center [642, 465] width 1284 height 930
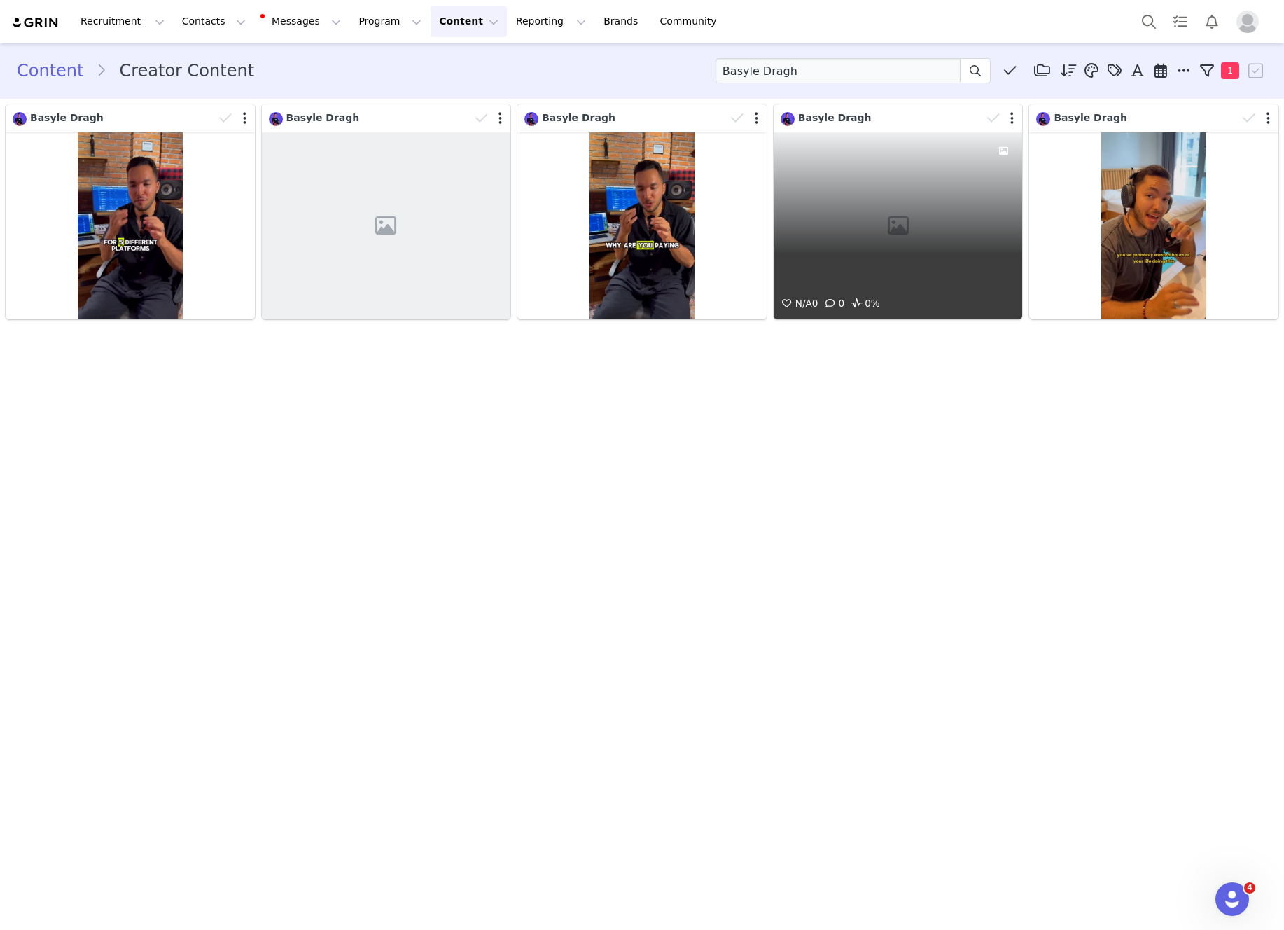
click at [928, 179] on div "N/A 0 0 0%" at bounding box center [898, 225] width 249 height 187
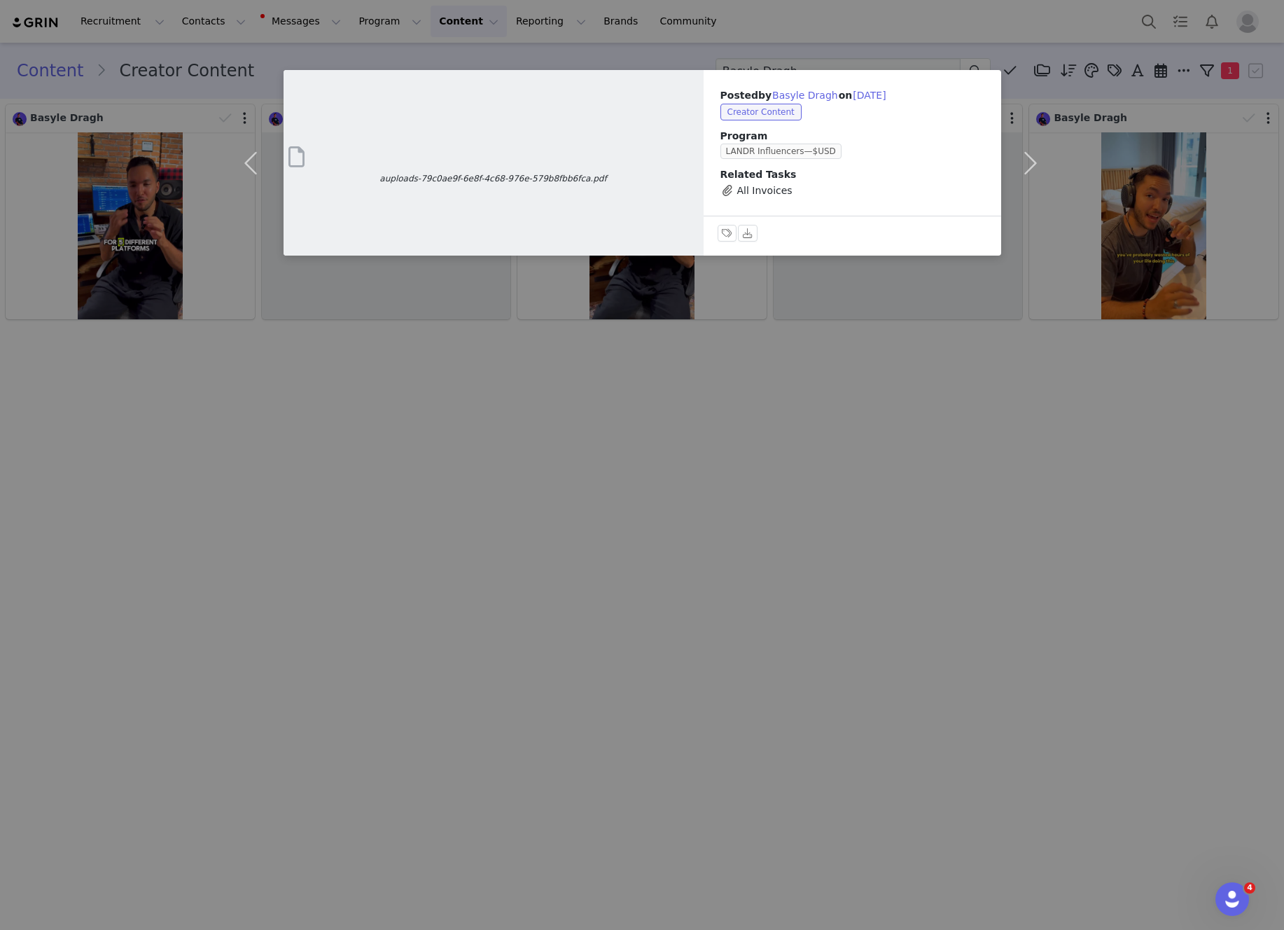
click at [881, 32] on div "auploads-79c0ae9f-6e8f-4c68-976e-579b8fbb6fca.pdf Posted by Basyle Dragh on May…" at bounding box center [642, 465] width 1284 height 930
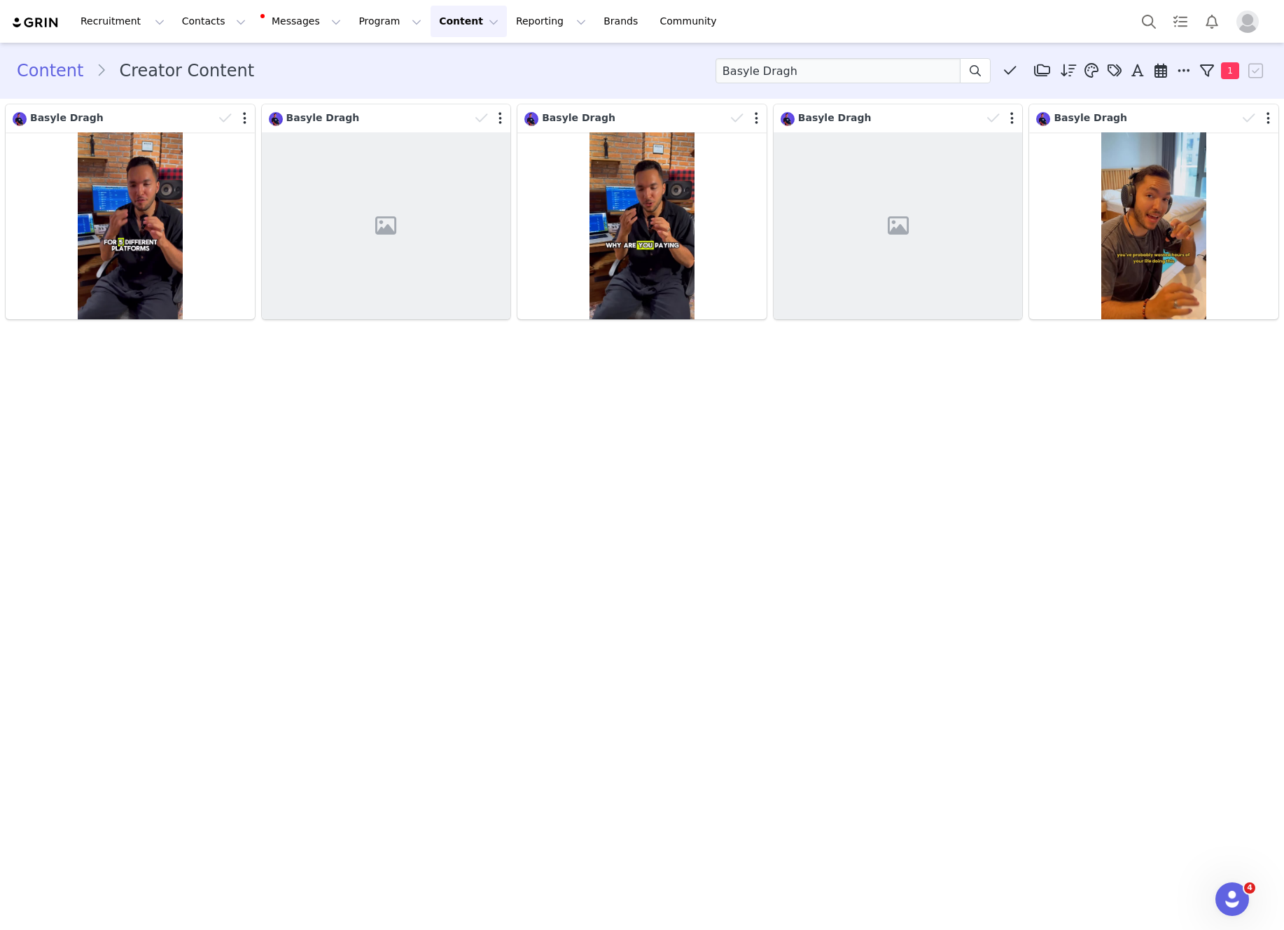
click at [48, 71] on link "Content" at bounding box center [56, 70] width 79 height 25
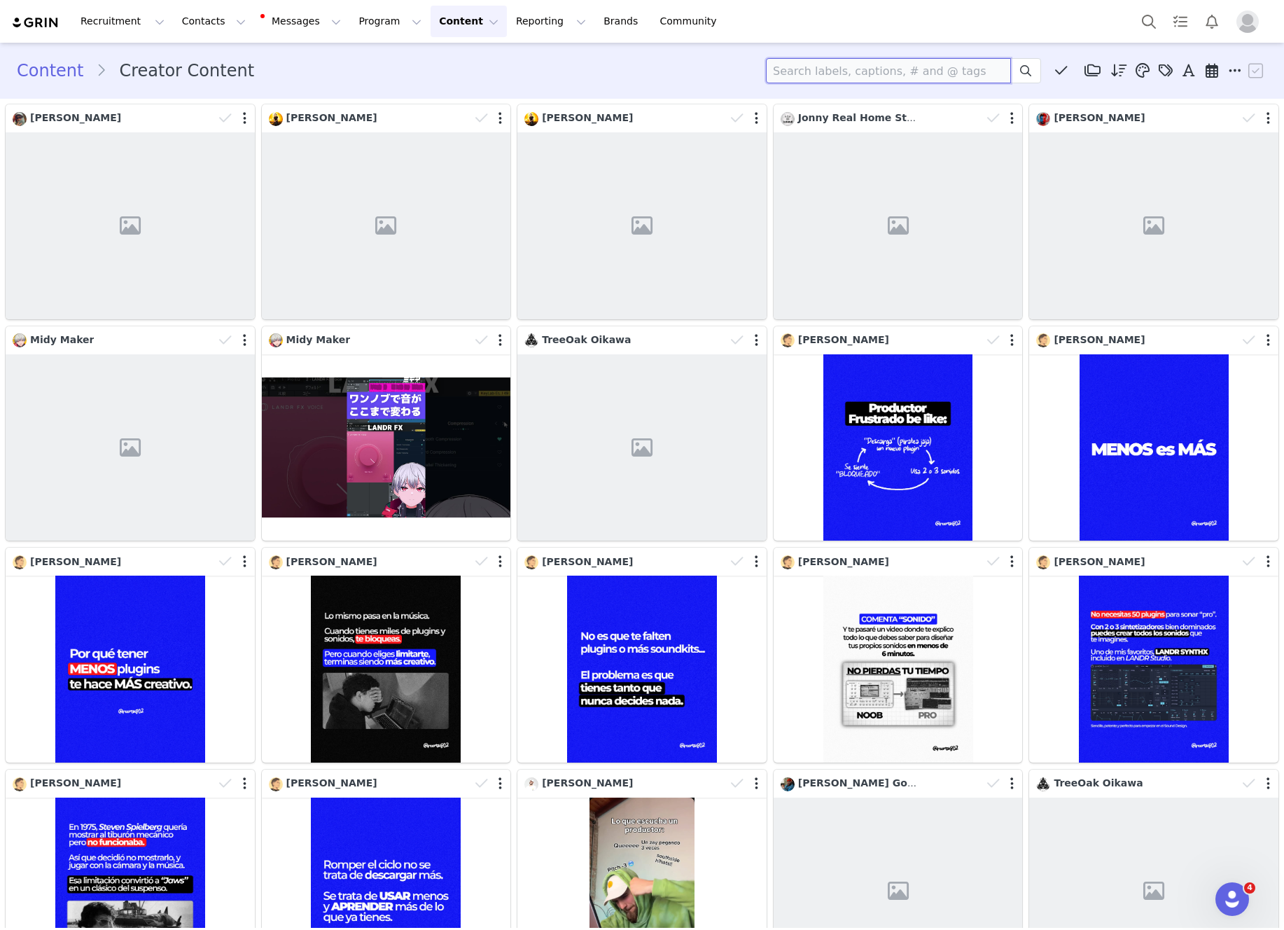
click at [796, 76] on input at bounding box center [888, 70] width 245 height 25
type input "Marek"
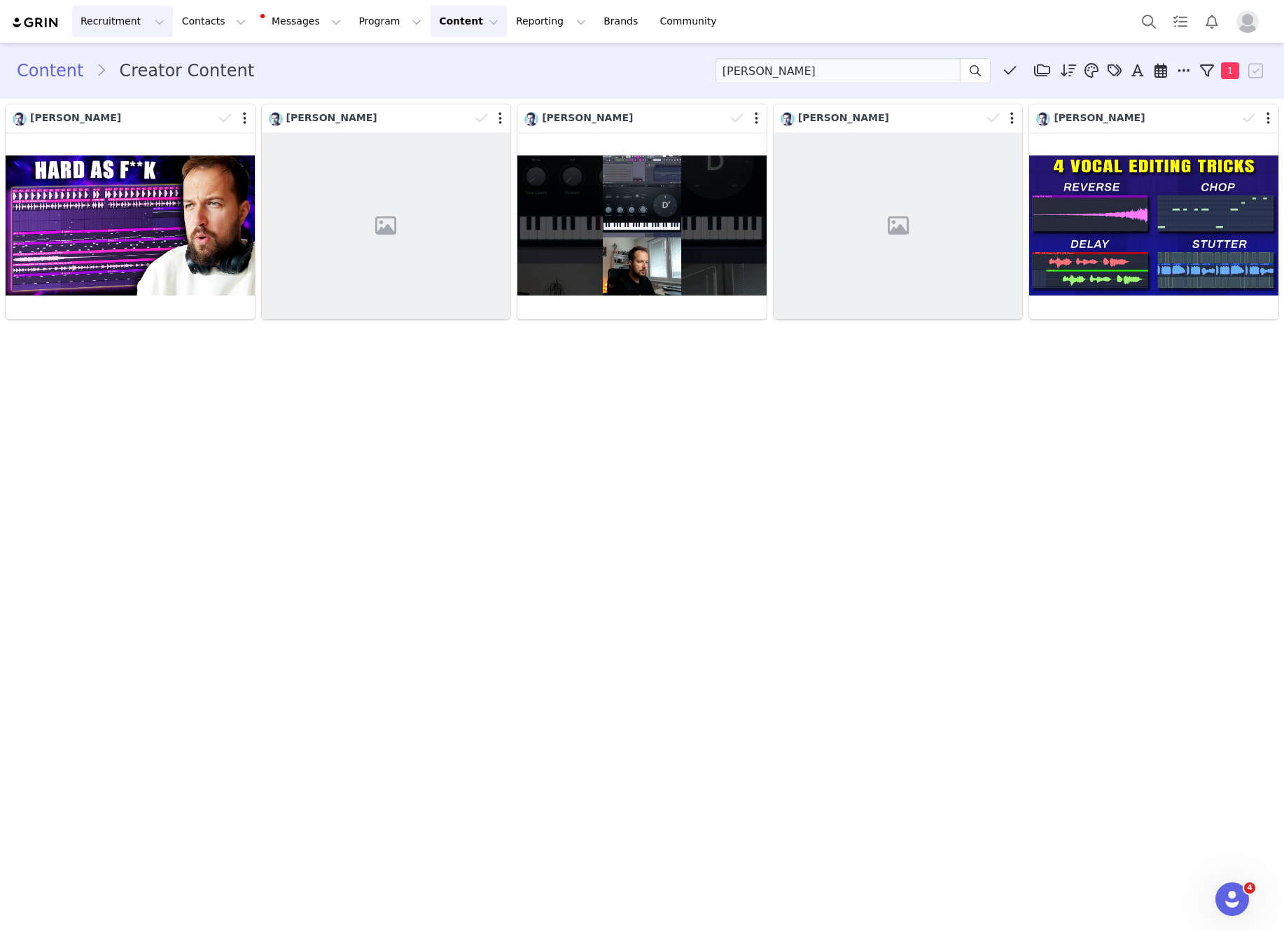
click at [74, 21] on button "Recruitment Recruitment" at bounding box center [122, 22] width 101 height 32
click at [50, 23] on img at bounding box center [35, 22] width 49 height 13
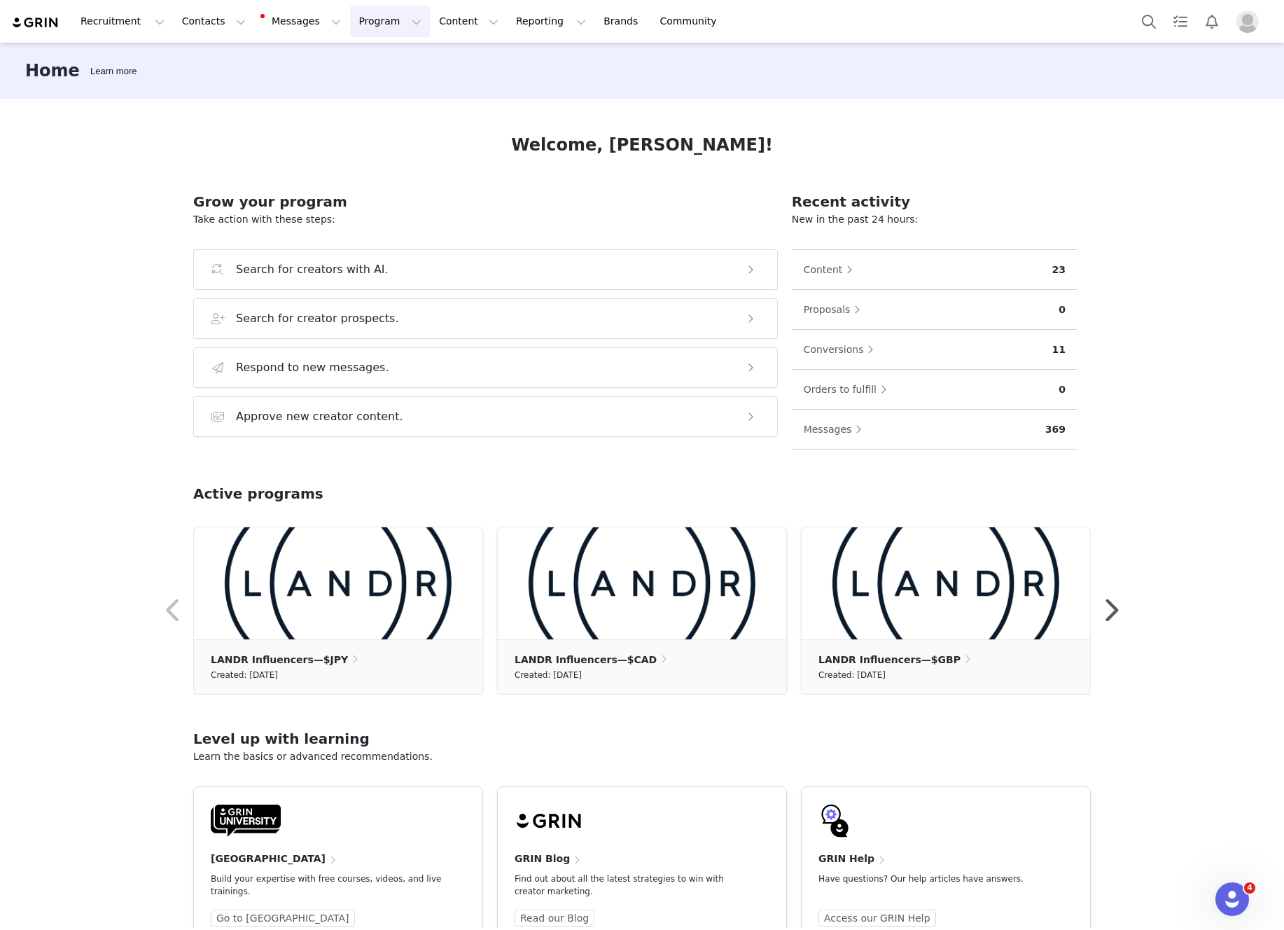
click at [382, 25] on button "Program Program" at bounding box center [390, 22] width 80 height 32
click at [365, 118] on p "Payments" at bounding box center [364, 113] width 48 height 15
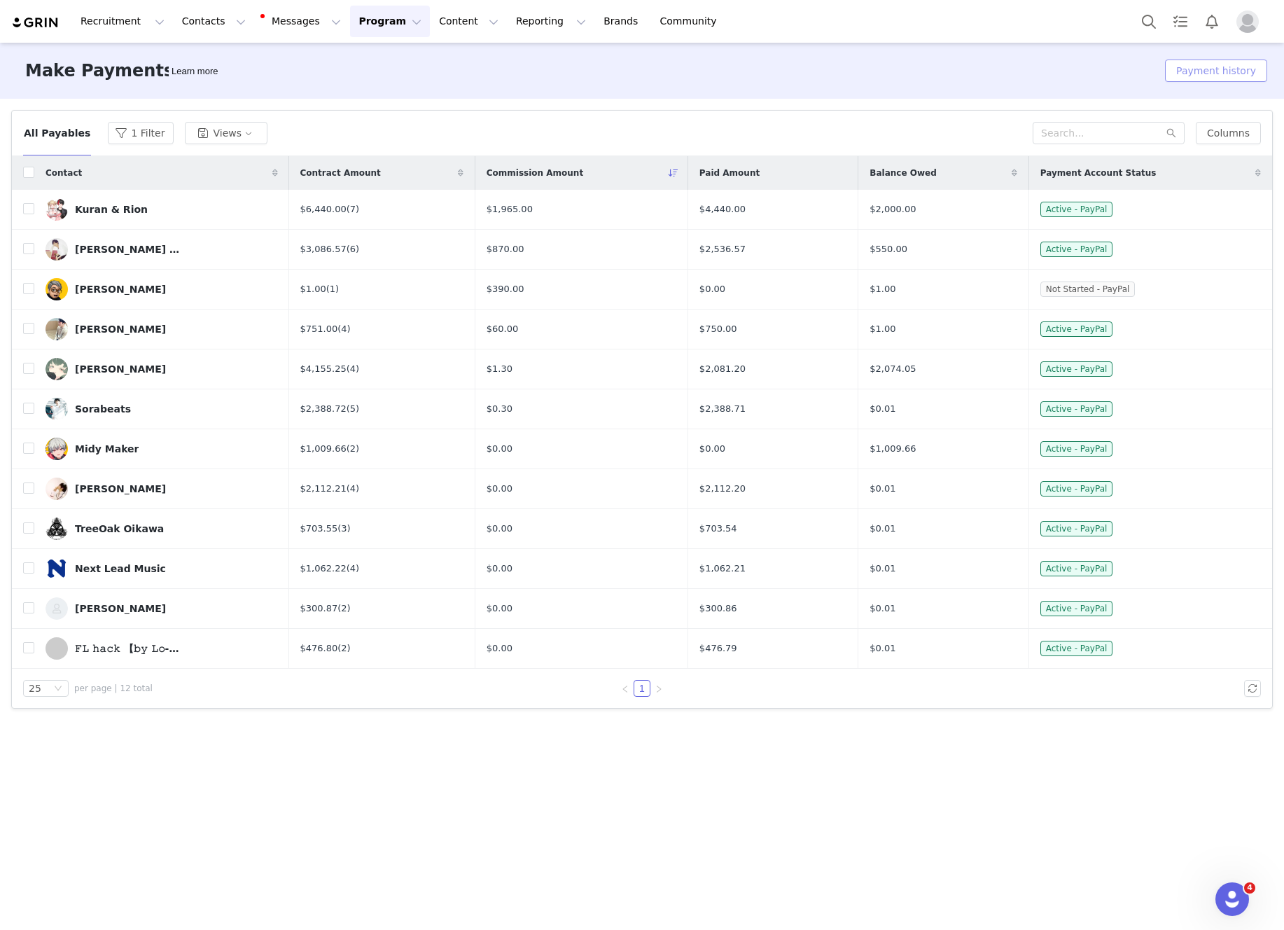
click at [1221, 76] on button "Payment history" at bounding box center [1216, 71] width 102 height 22
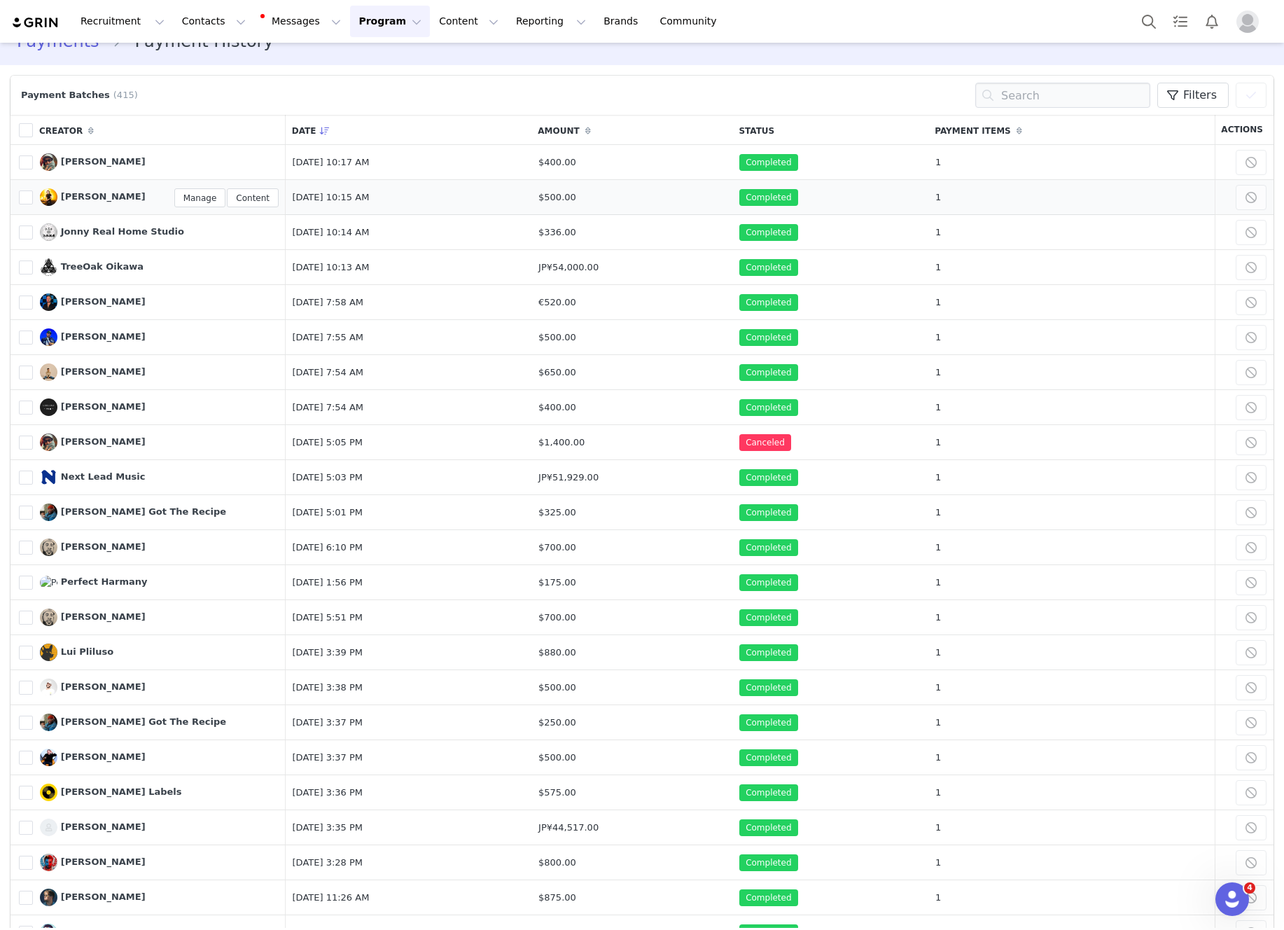
scroll to position [3, 0]
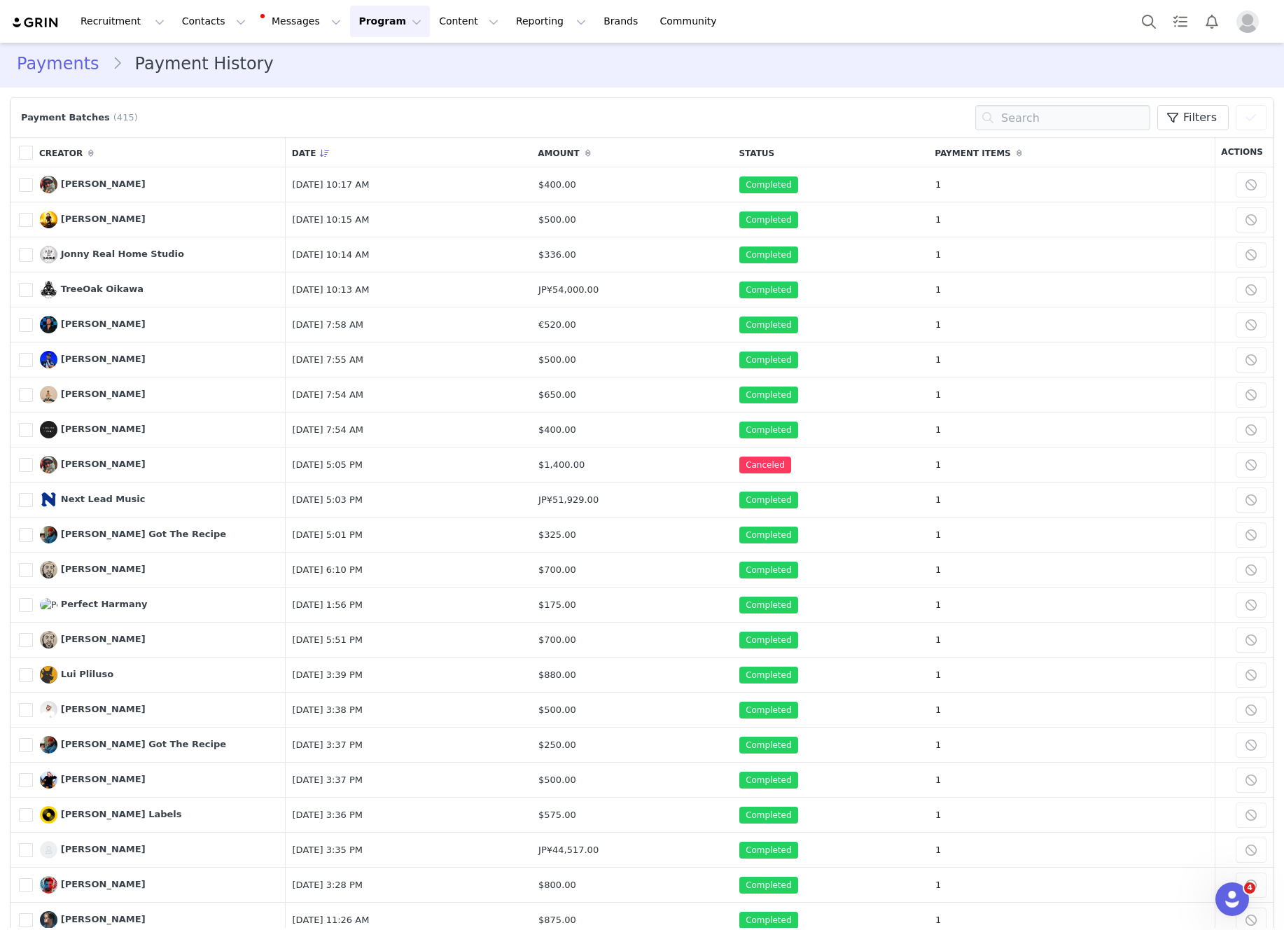
click at [1259, 25] on button "Profile" at bounding box center [1250, 22] width 45 height 22
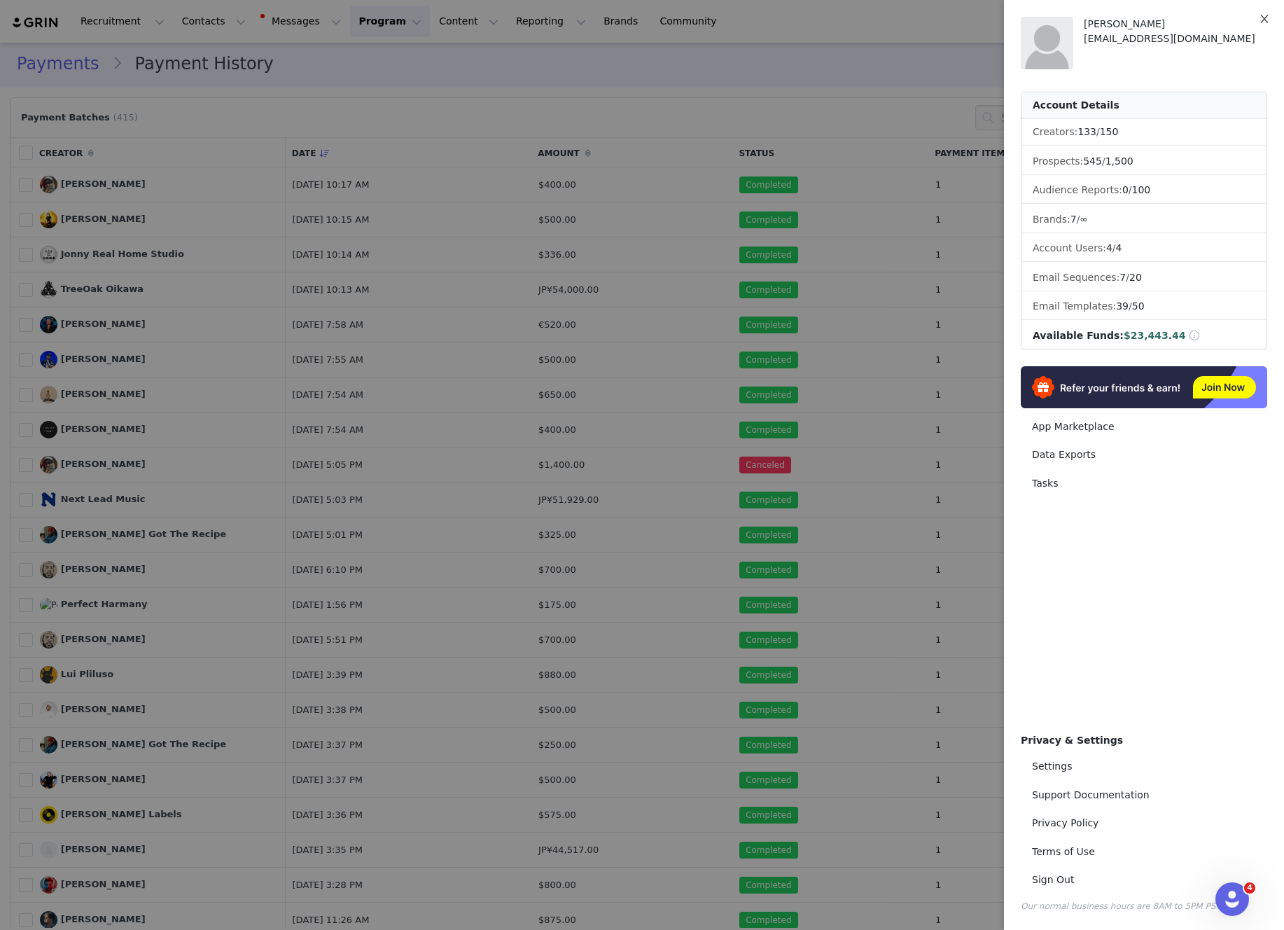
click at [1264, 20] on icon "icon: close" at bounding box center [1264, 19] width 8 height 8
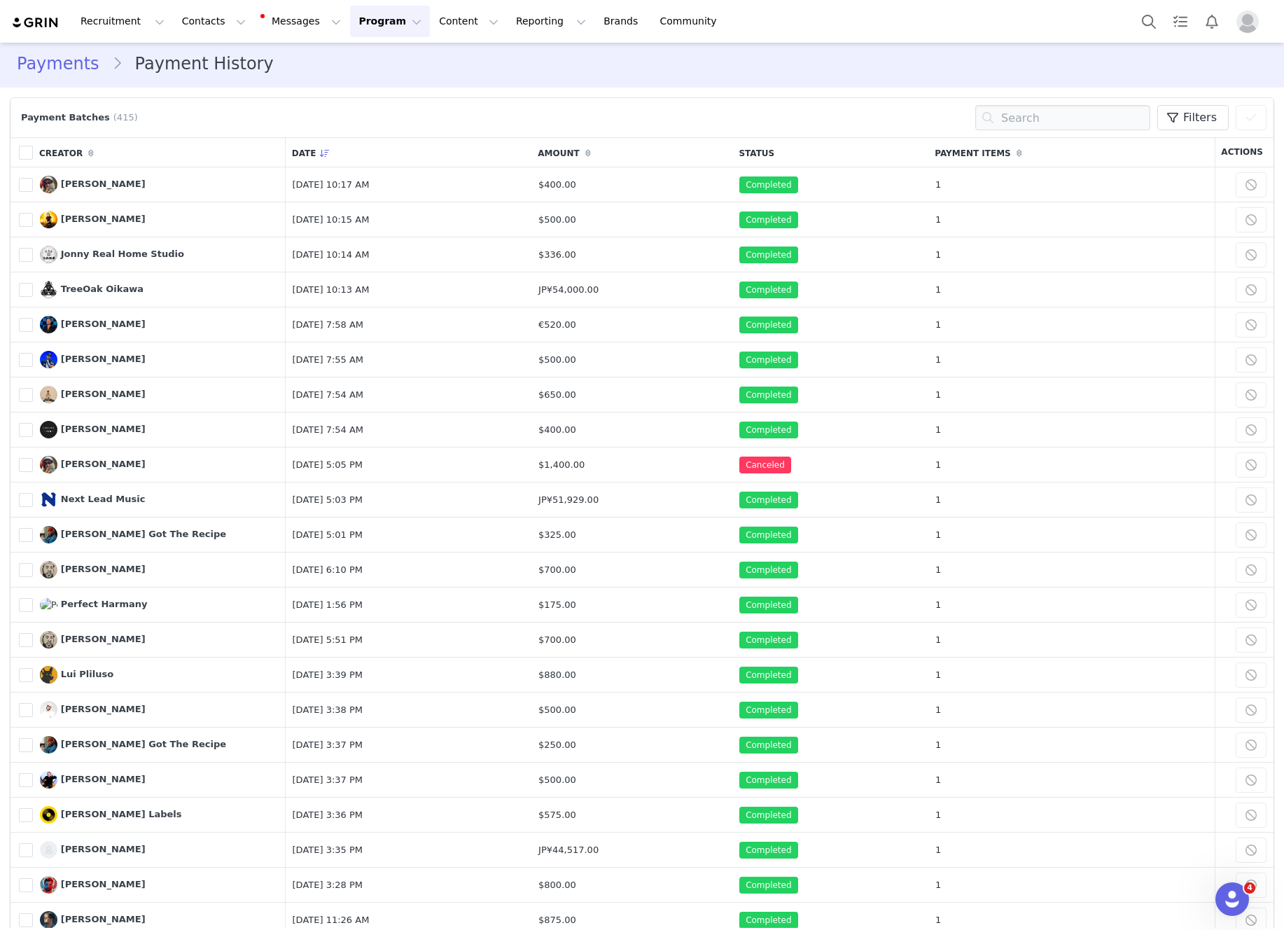
click at [1234, 22] on button "Profile" at bounding box center [1250, 22] width 45 height 22
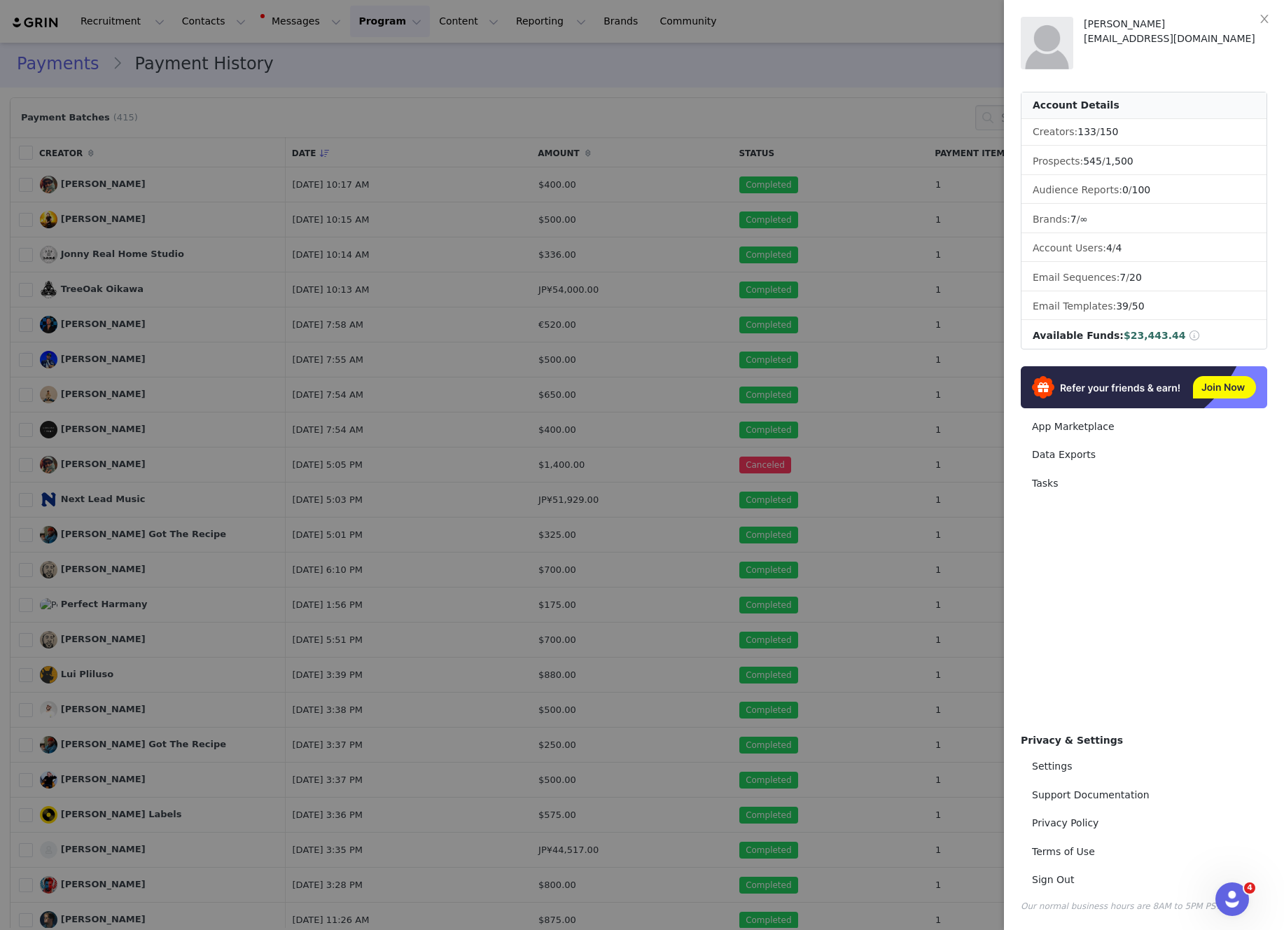
click at [1188, 339] on span at bounding box center [1194, 335] width 13 height 10
click at [1077, 767] on link "Settings" at bounding box center [1144, 766] width 246 height 26
select select "UTC"
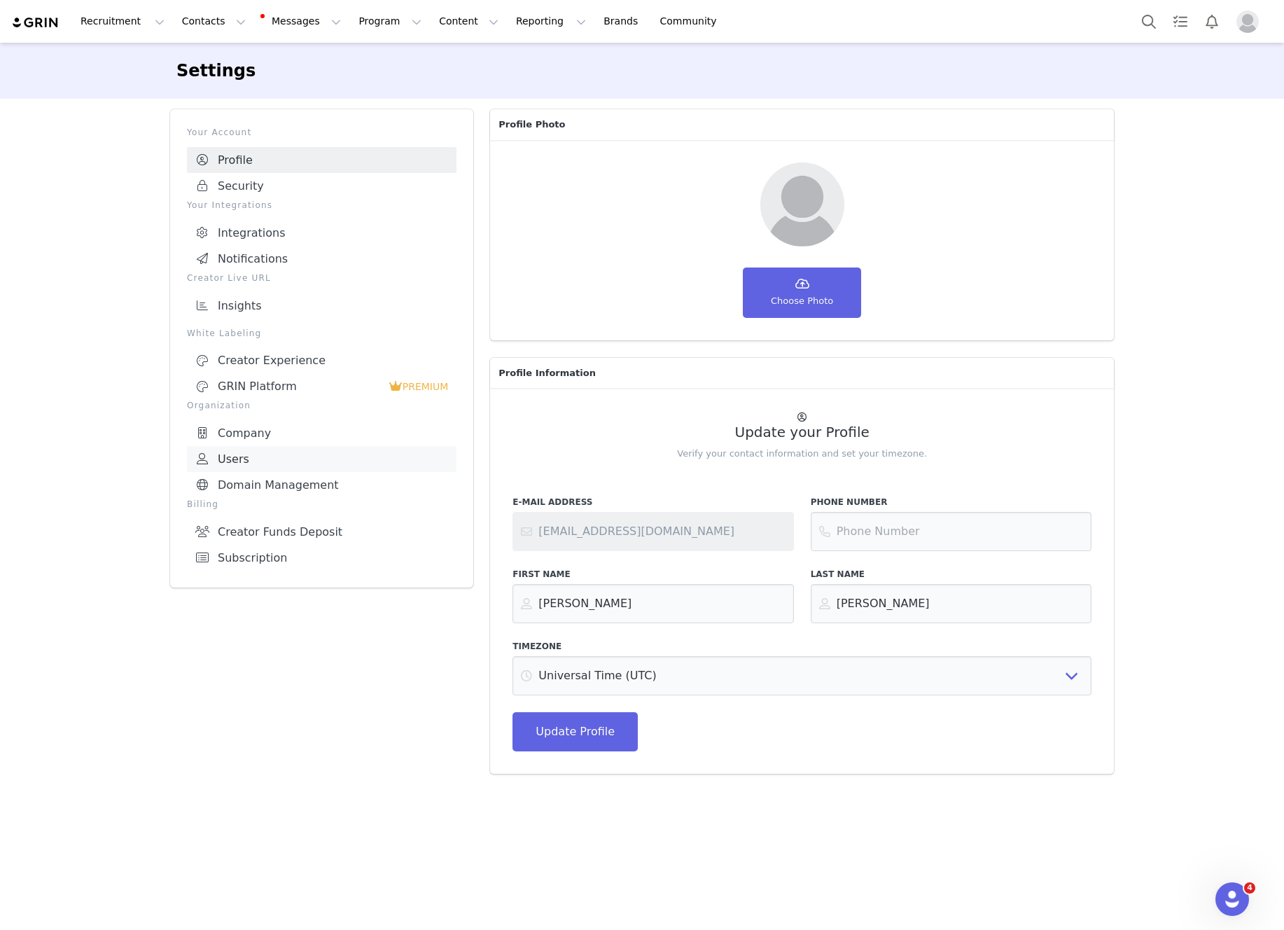
click at [258, 446] on link "Users" at bounding box center [322, 459] width 270 height 26
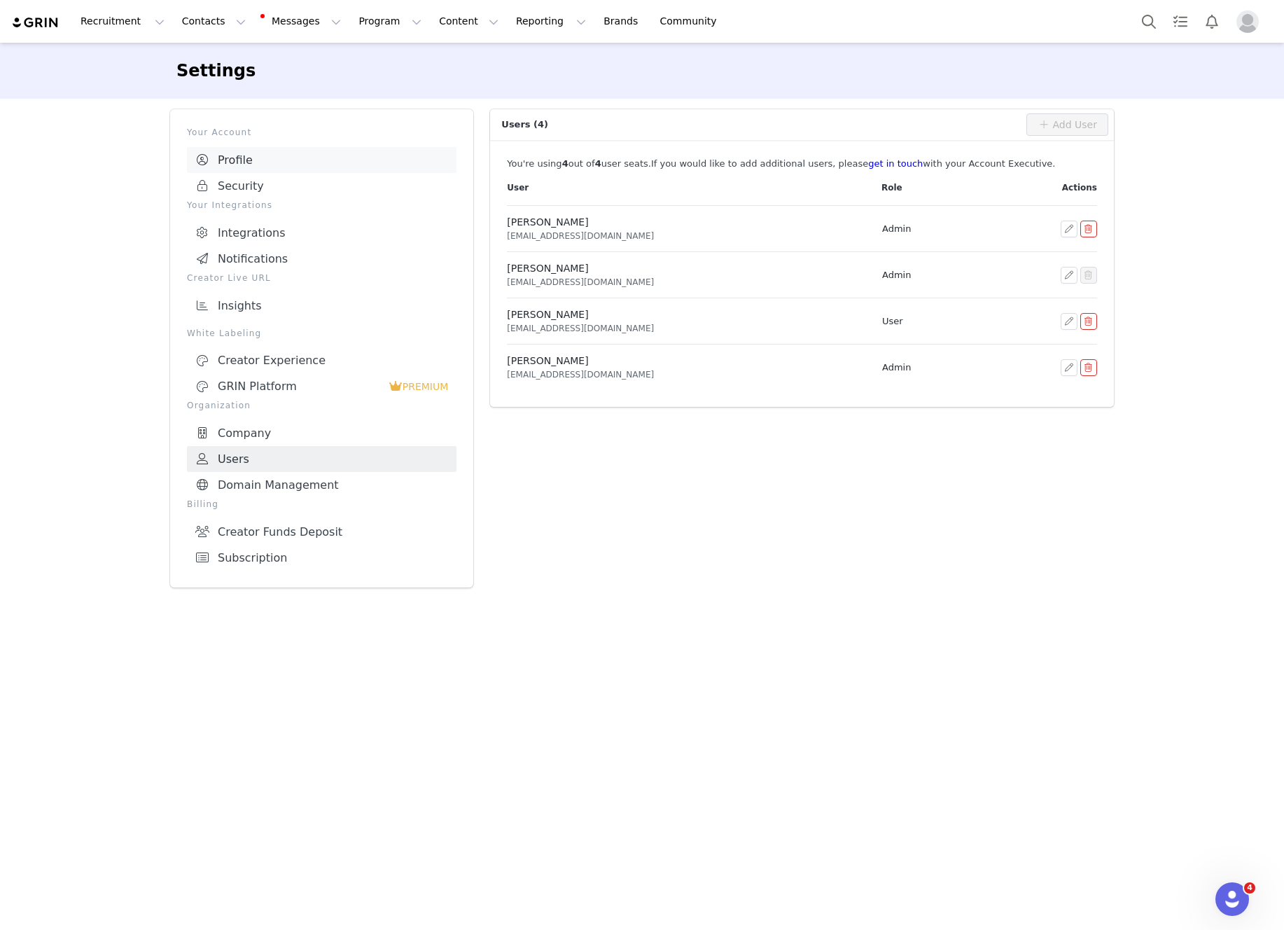
click at [228, 164] on link "Profile" at bounding box center [322, 160] width 270 height 26
select select "UTC"
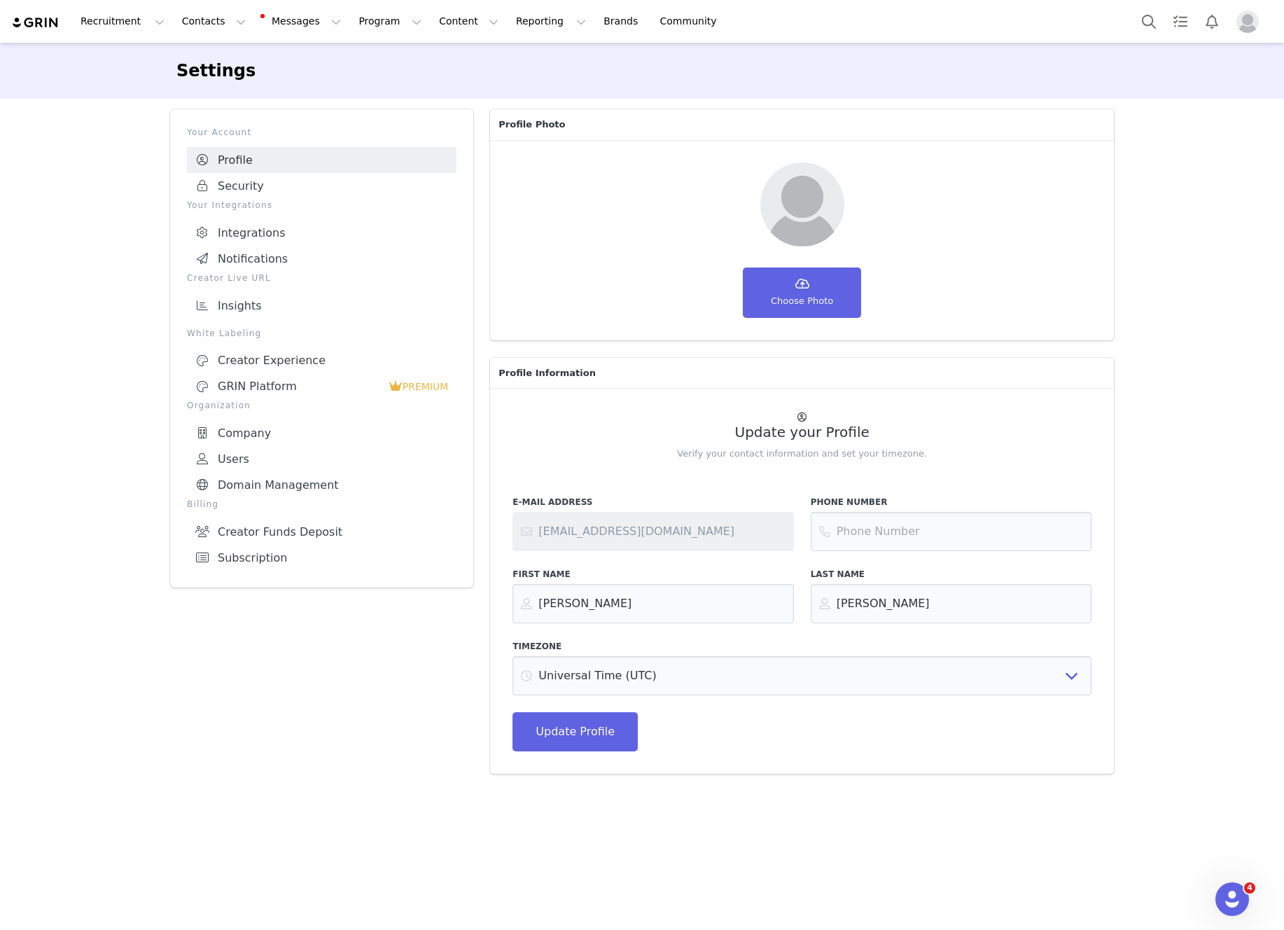
click at [32, 25] on img at bounding box center [35, 22] width 49 height 13
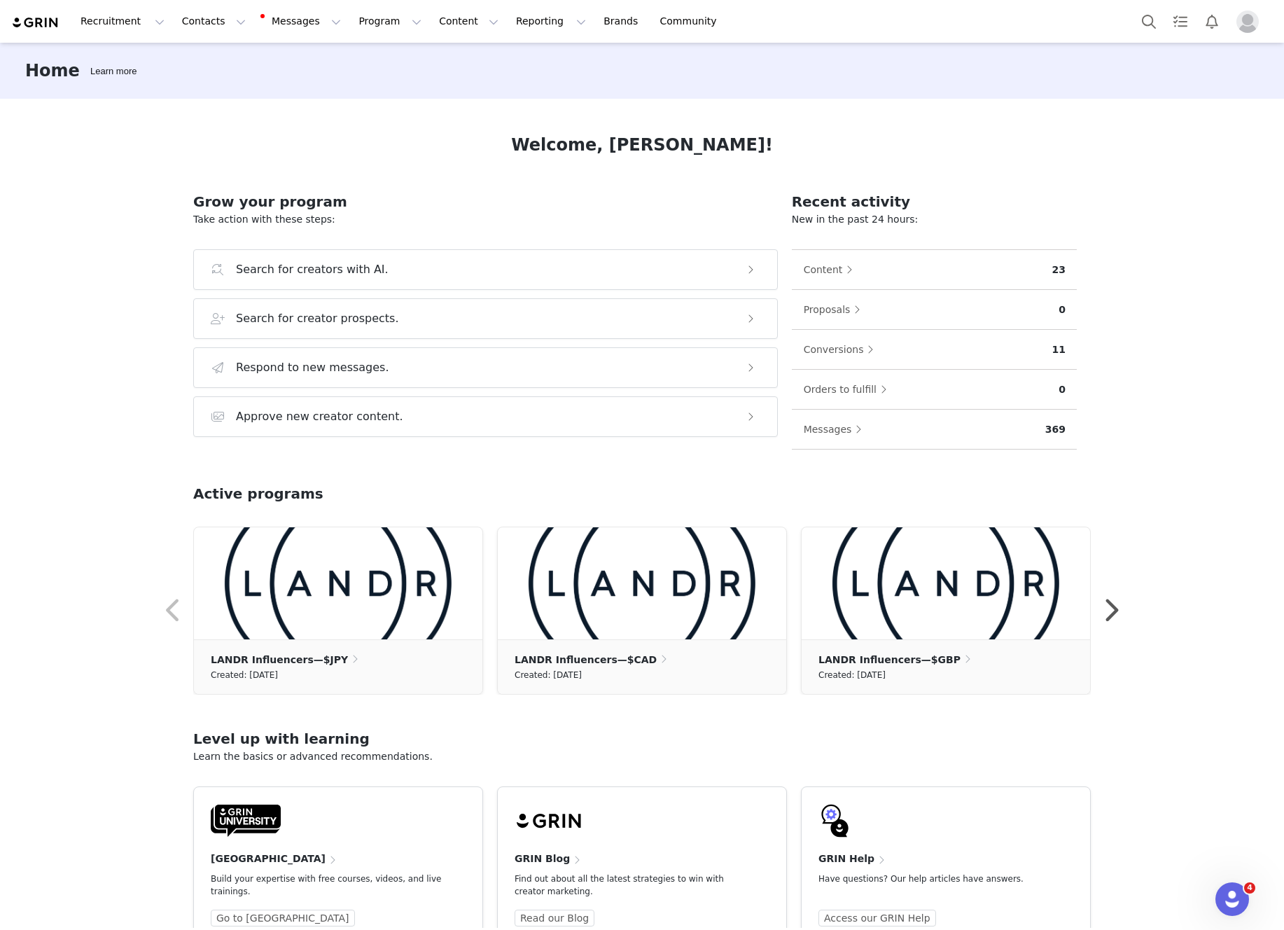
click at [1249, 19] on img "Profile" at bounding box center [1247, 22] width 22 height 22
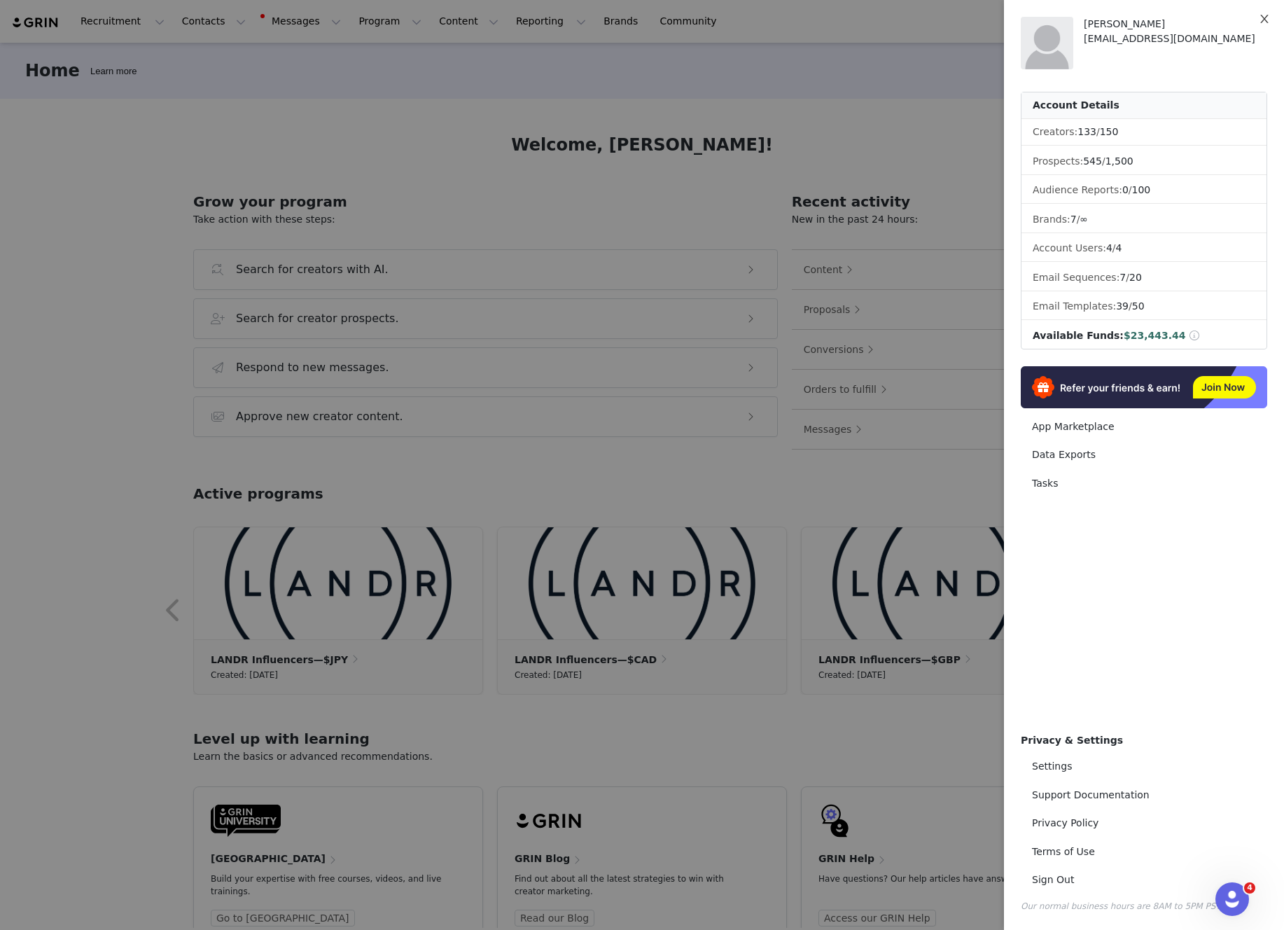
click at [1265, 19] on icon "icon: close" at bounding box center [1264, 18] width 11 height 11
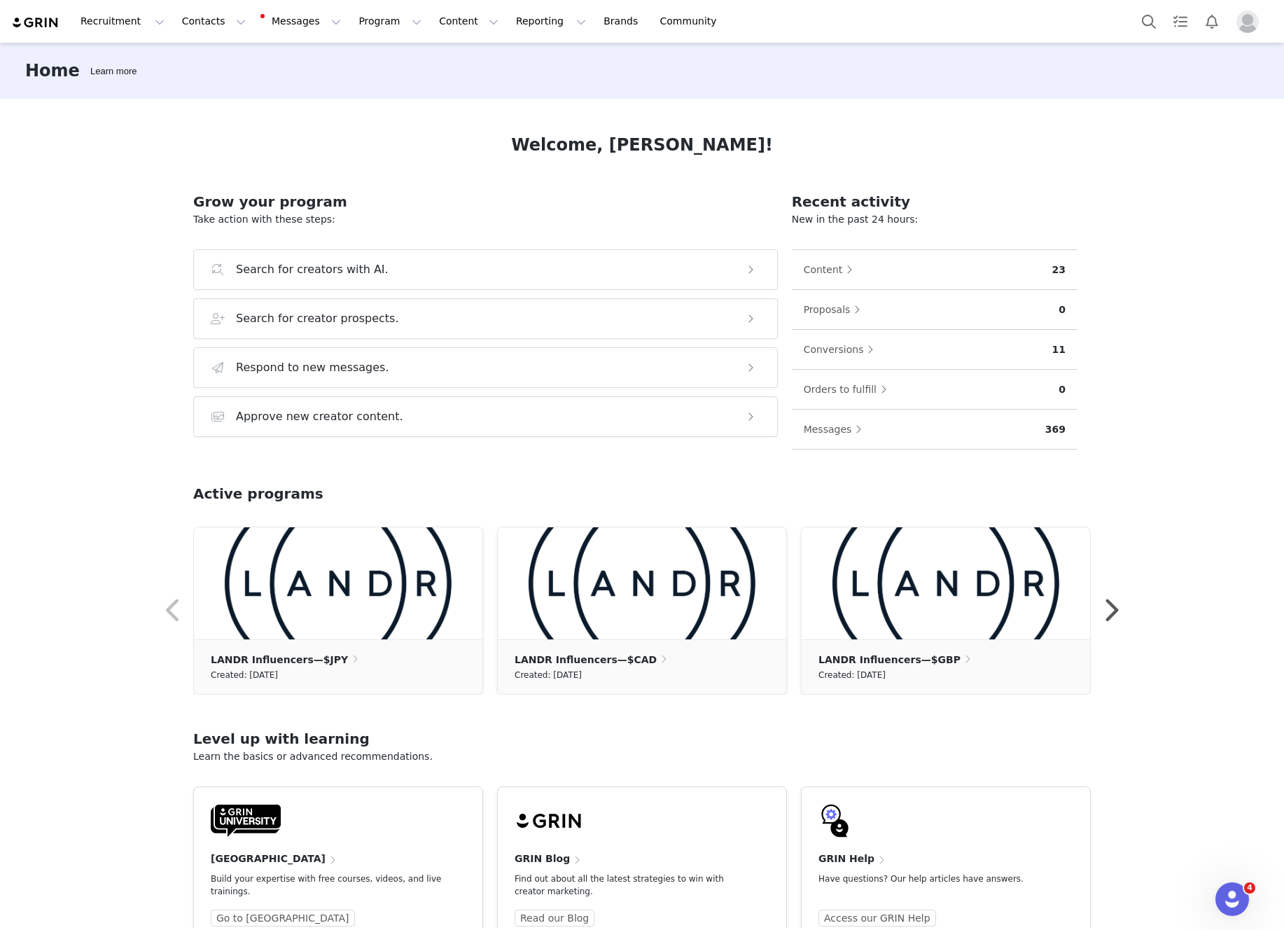
click at [44, 23] on img at bounding box center [35, 22] width 49 height 13
click at [443, 17] on button "Content Content" at bounding box center [469, 22] width 76 height 32
click at [461, 55] on p "Creator Content" at bounding box center [452, 62] width 78 height 15
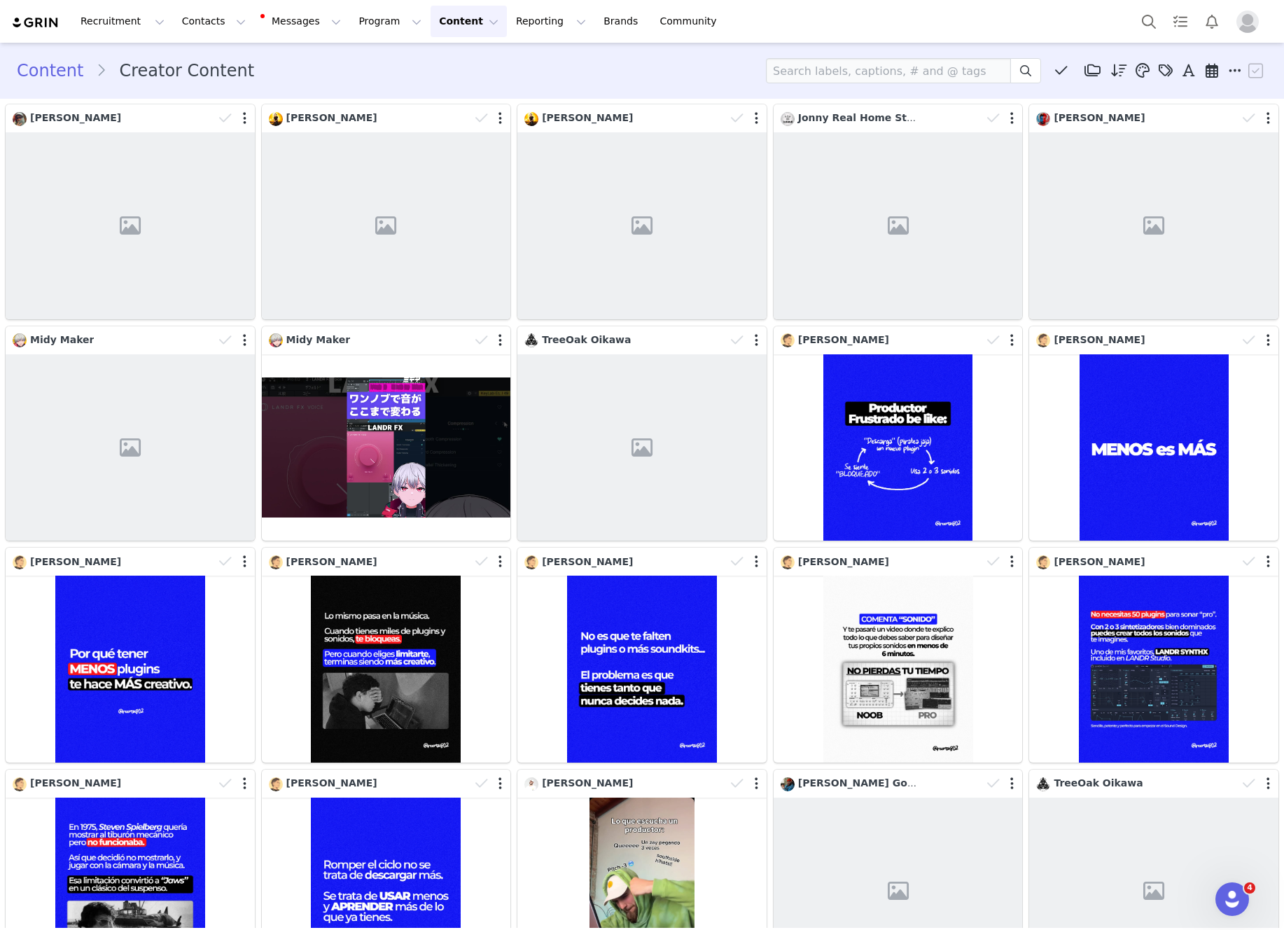
click at [1250, 25] on img "Profile" at bounding box center [1247, 22] width 22 height 22
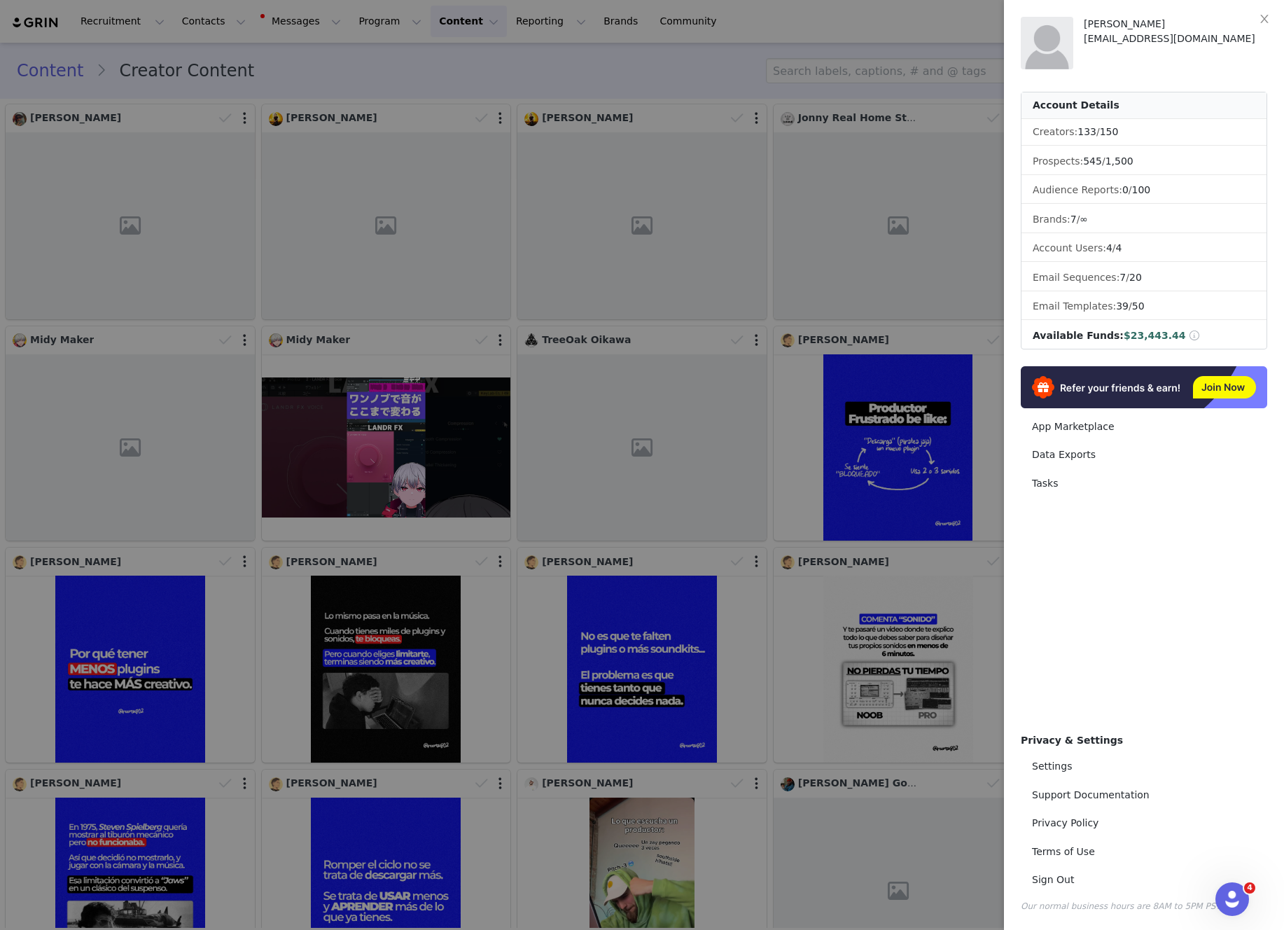
click at [354, 24] on div at bounding box center [642, 465] width 1284 height 930
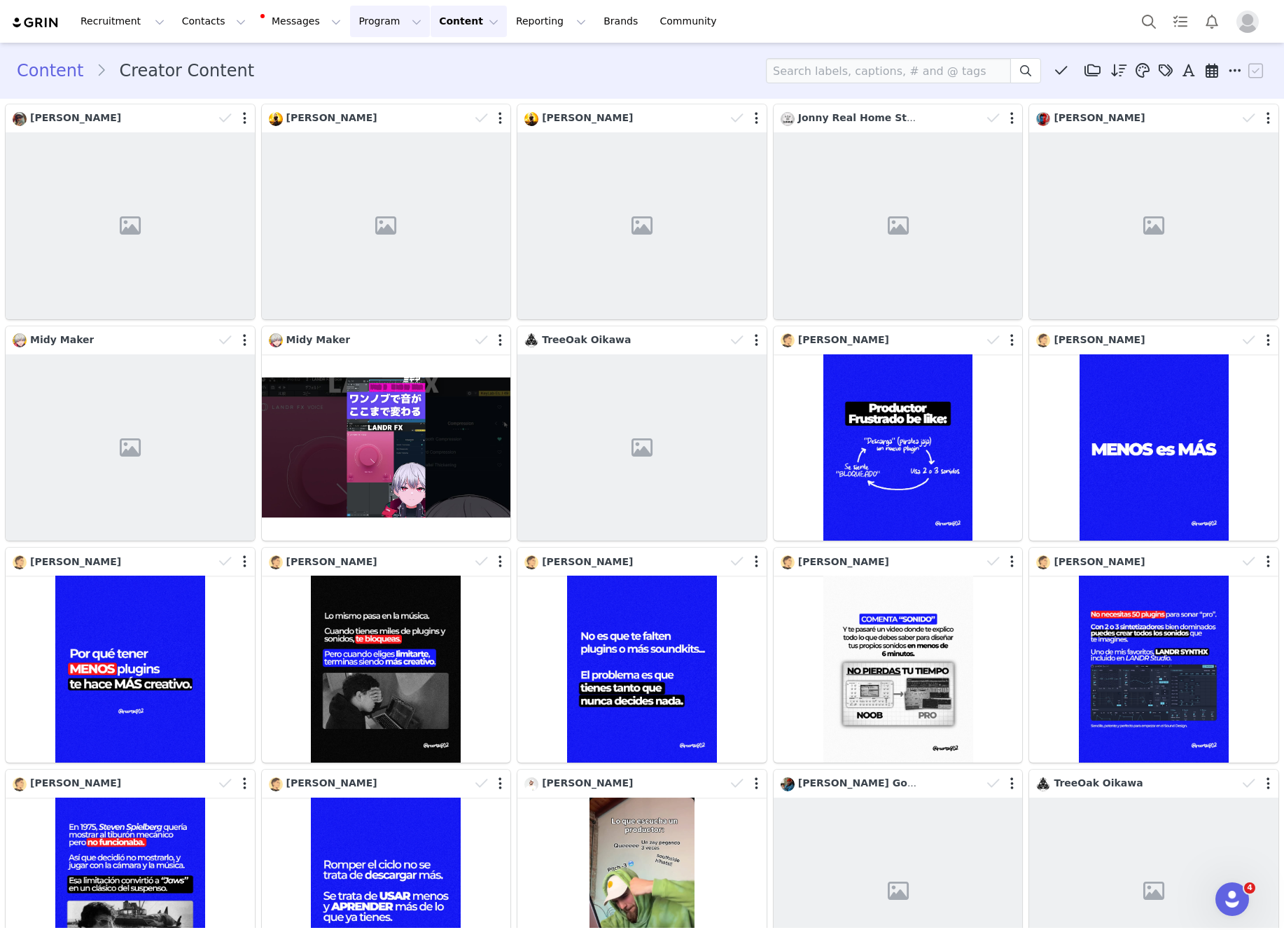
click at [368, 24] on button "Program Program" at bounding box center [390, 22] width 80 height 32
click at [372, 111] on p "Payments" at bounding box center [364, 113] width 48 height 15
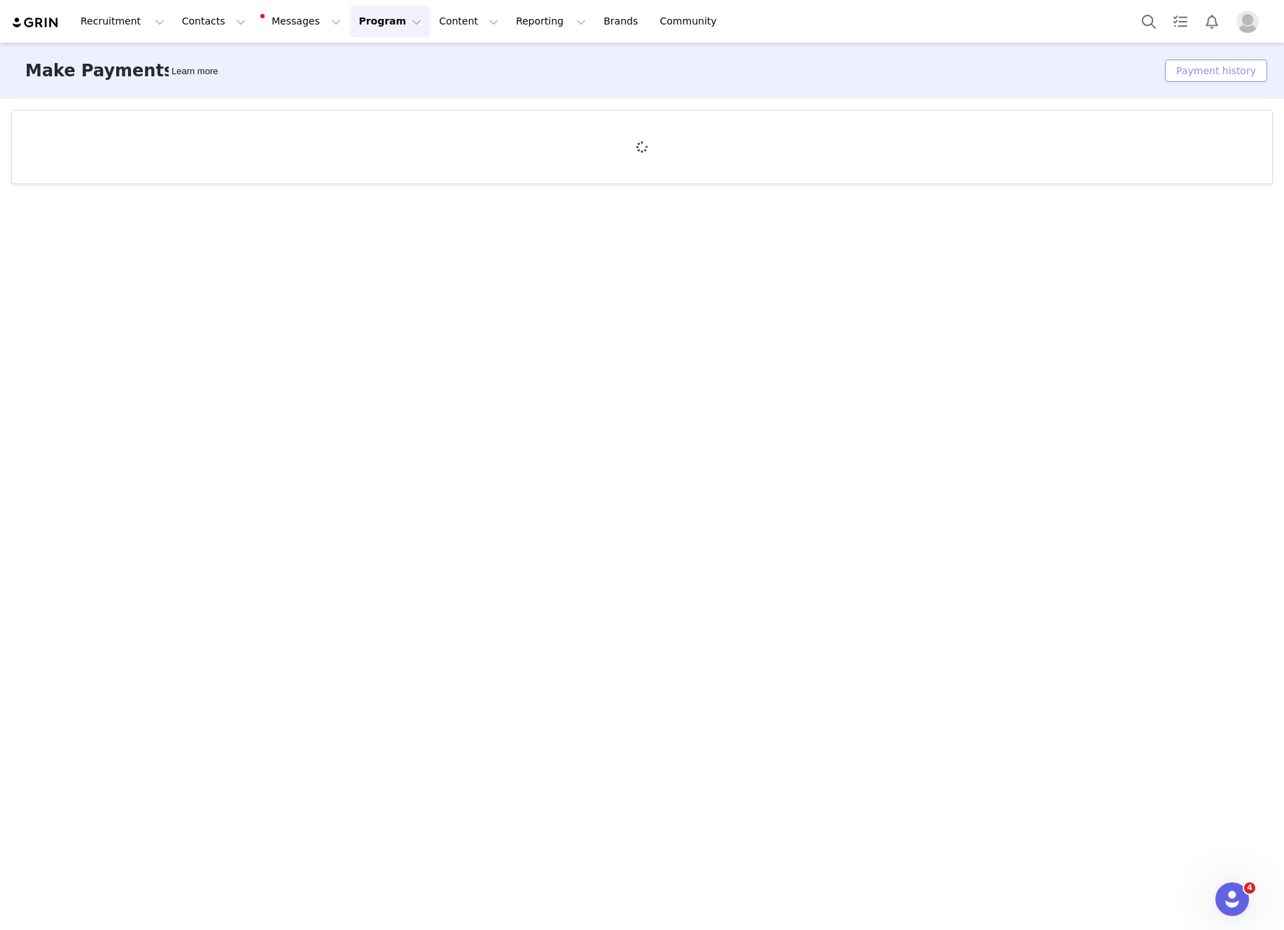
click at [1233, 71] on button "Payment history" at bounding box center [1216, 71] width 102 height 22
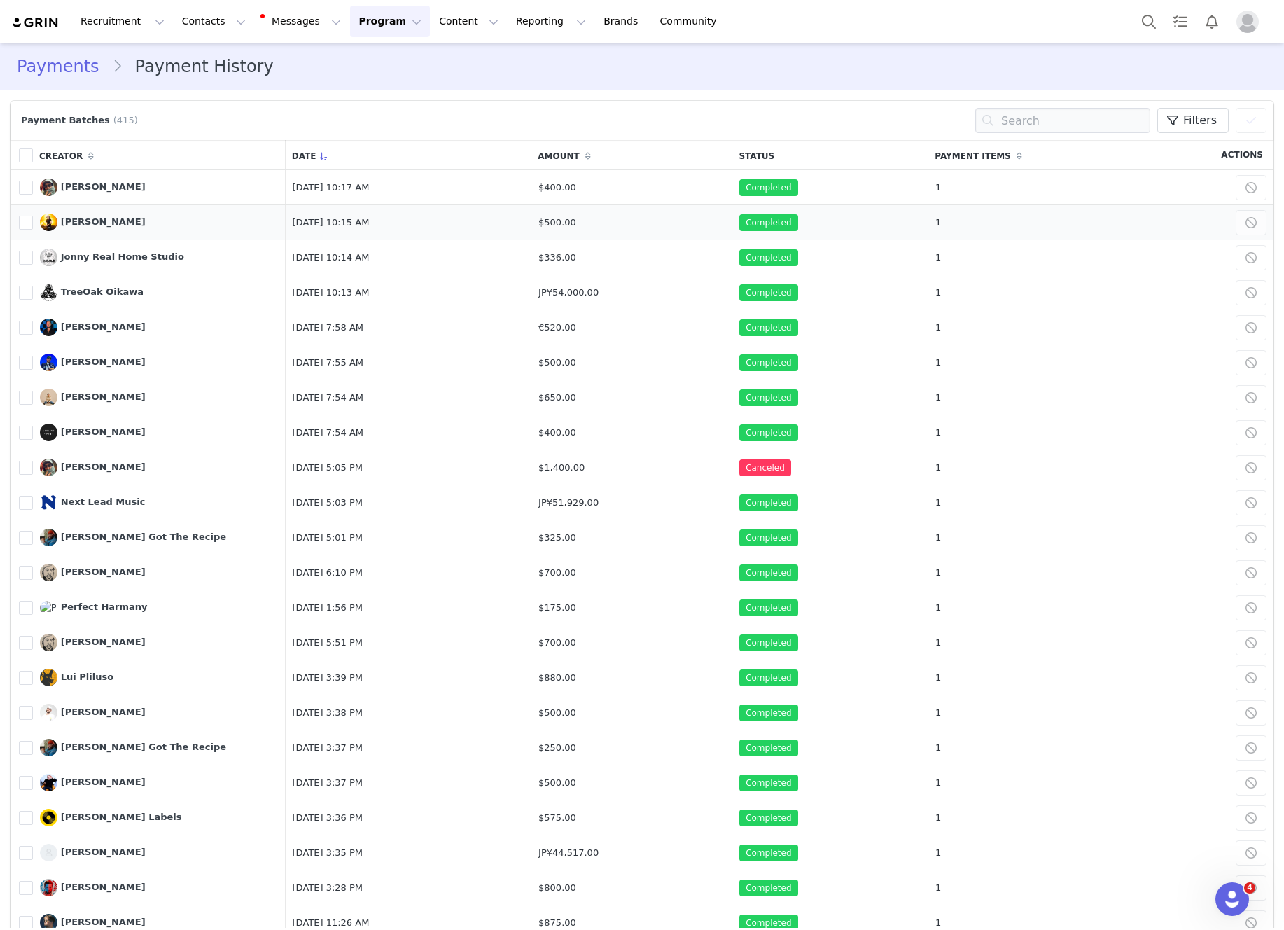
scroll to position [172, 0]
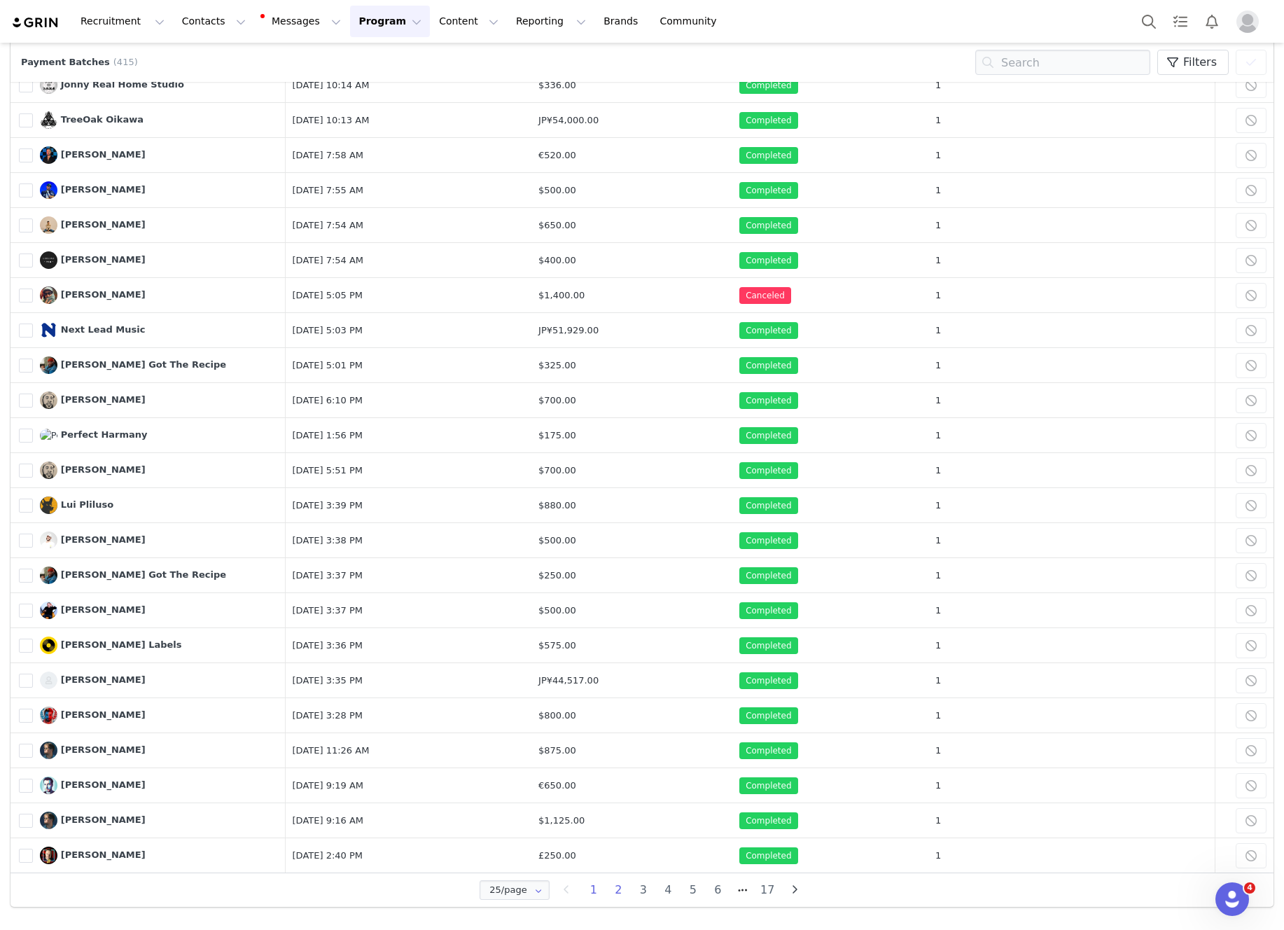
click at [617, 884] on li "2" at bounding box center [618, 890] width 25 height 20
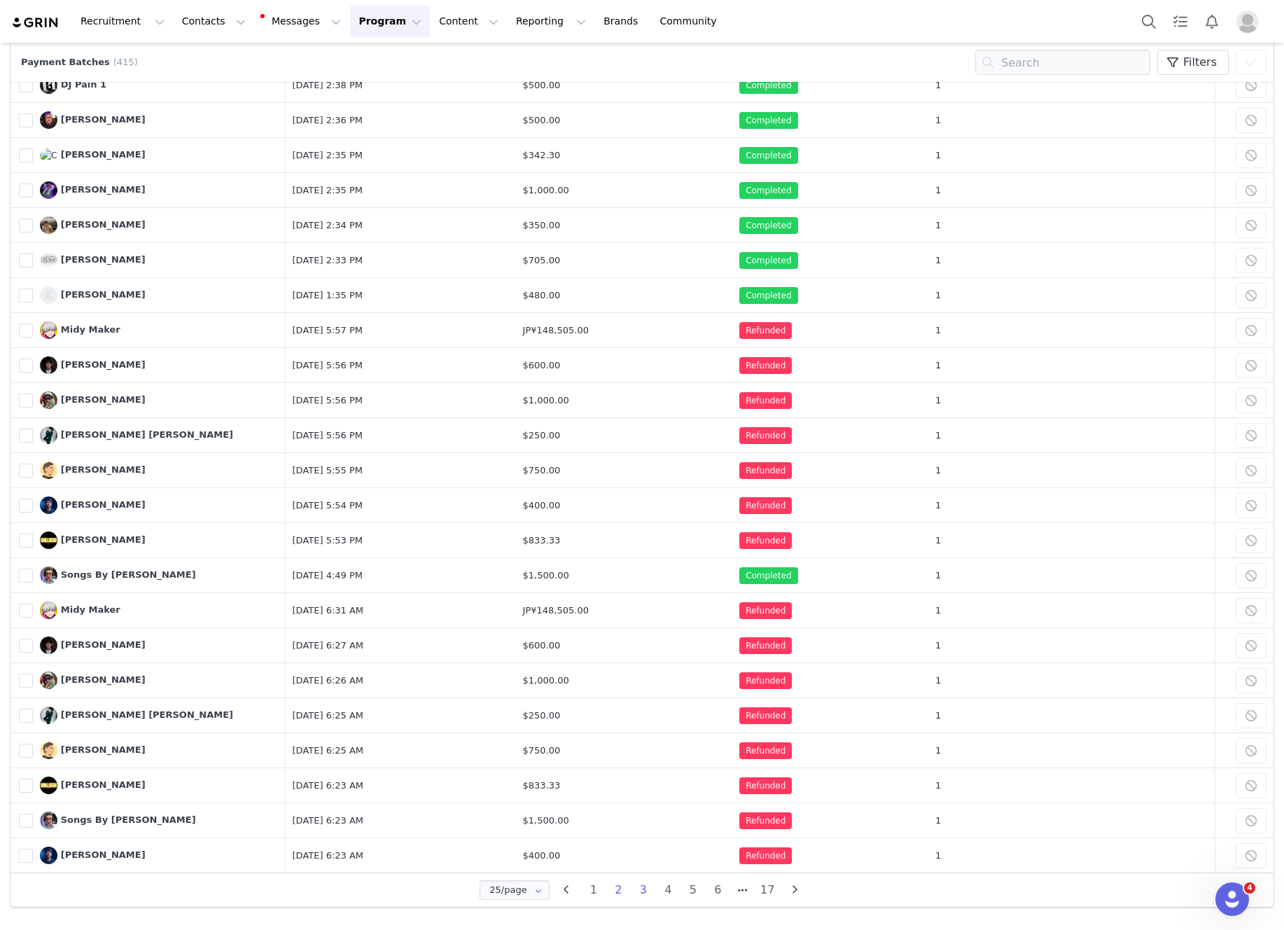
click at [642, 893] on li "3" at bounding box center [643, 890] width 25 height 20
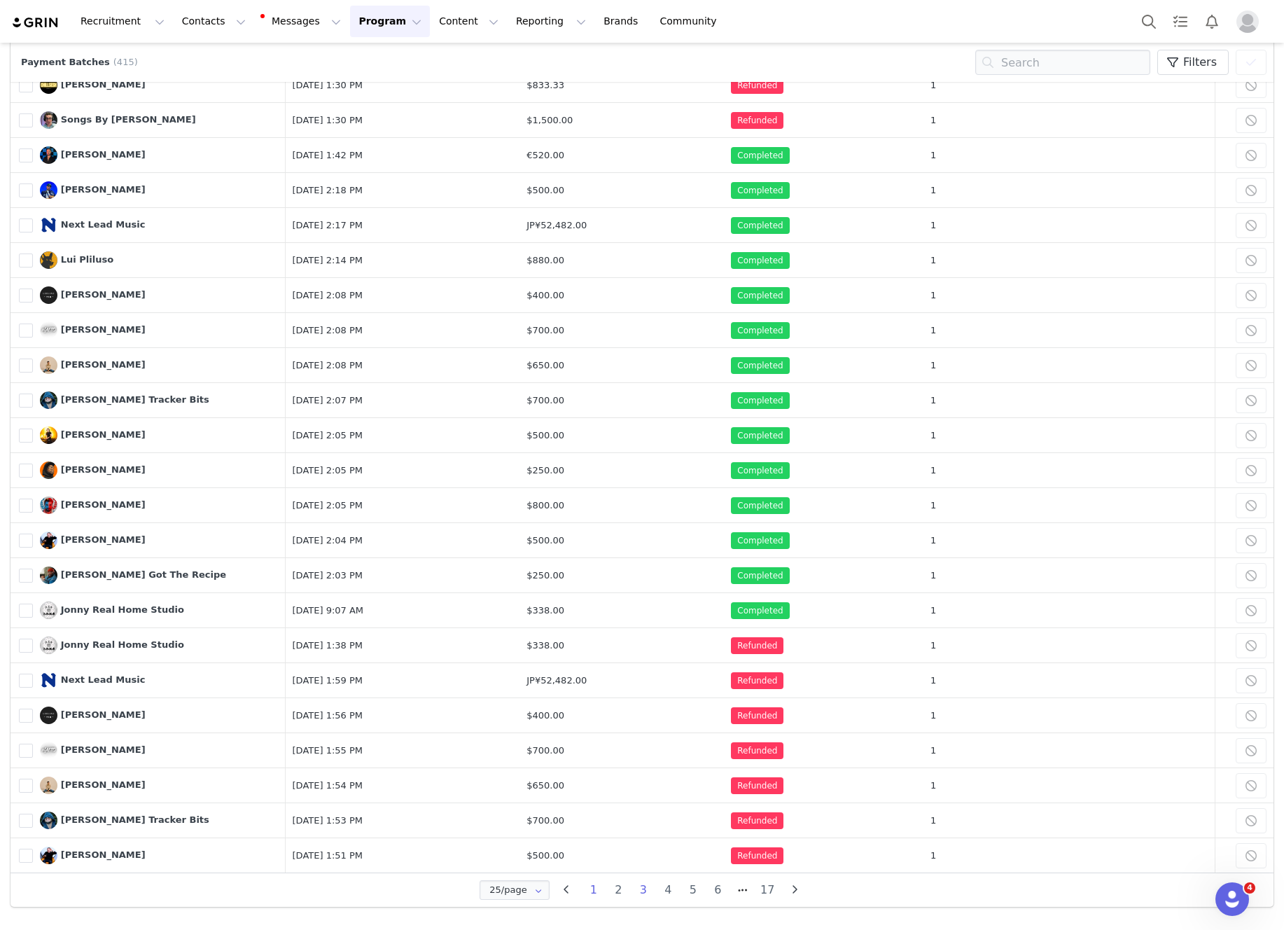
click at [603, 891] on li "1" at bounding box center [593, 890] width 25 height 20
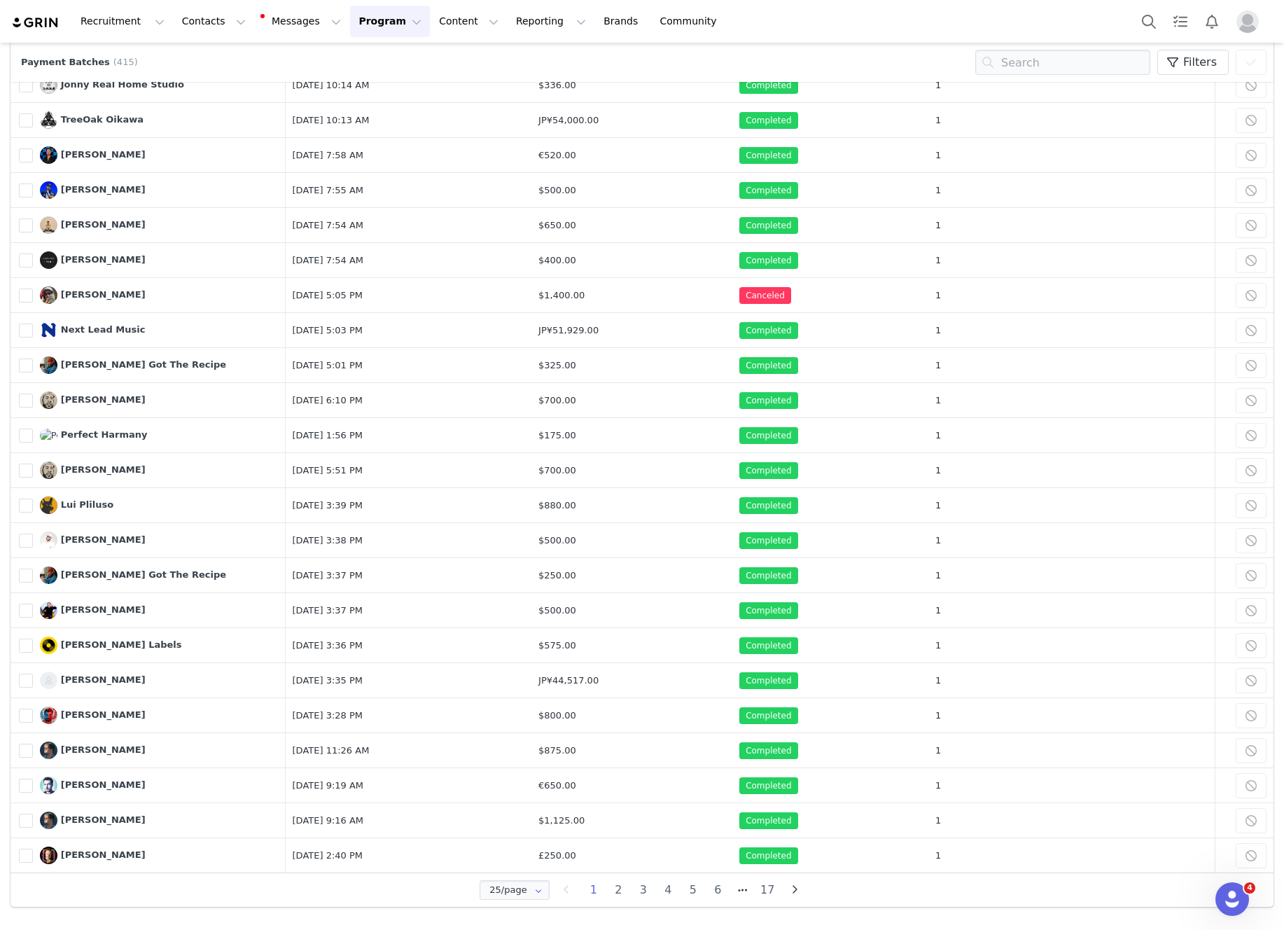
click at [1253, 19] on img "Profile" at bounding box center [1247, 22] width 22 height 22
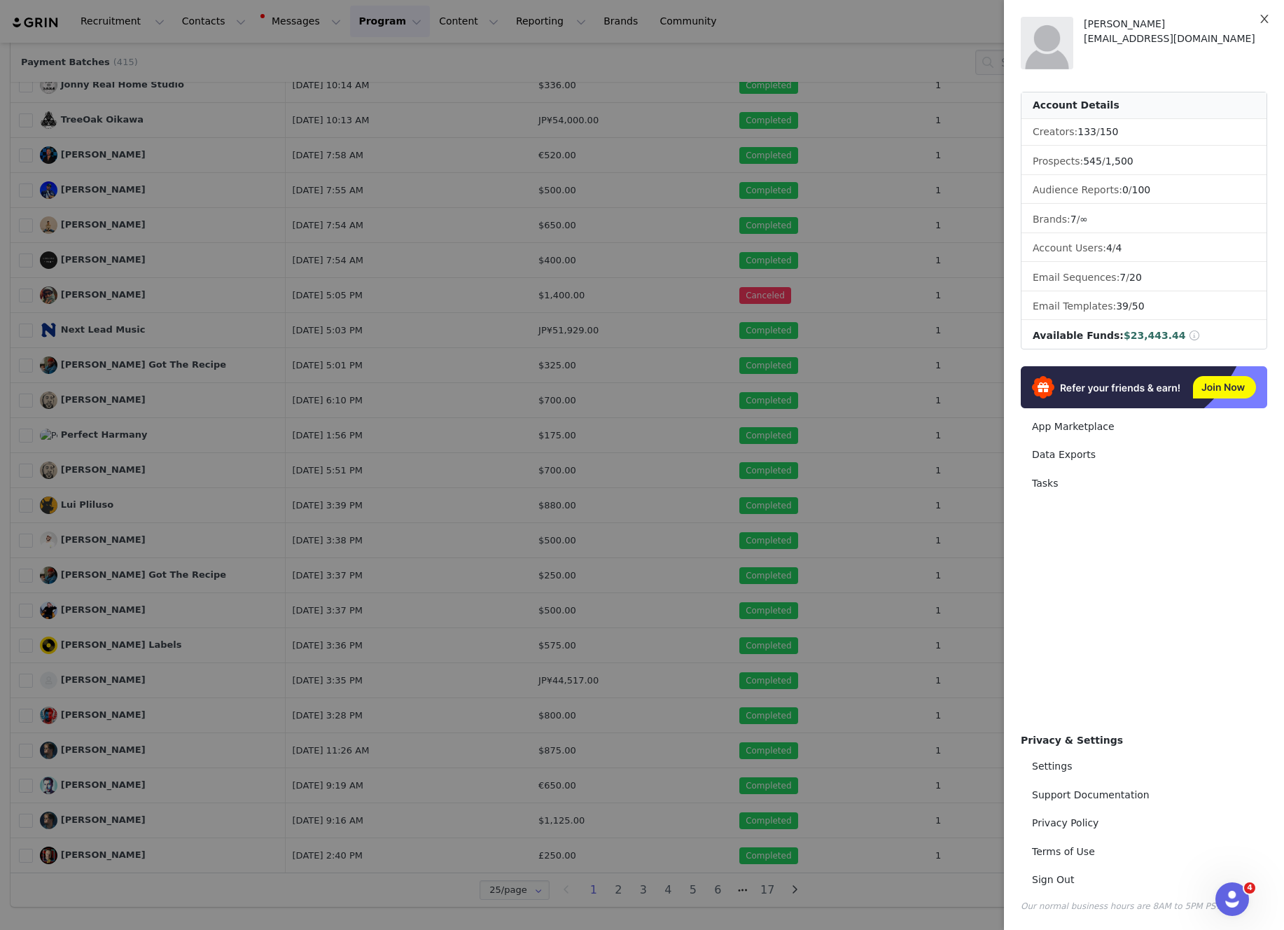
click at [1261, 19] on icon "icon: close" at bounding box center [1264, 18] width 11 height 11
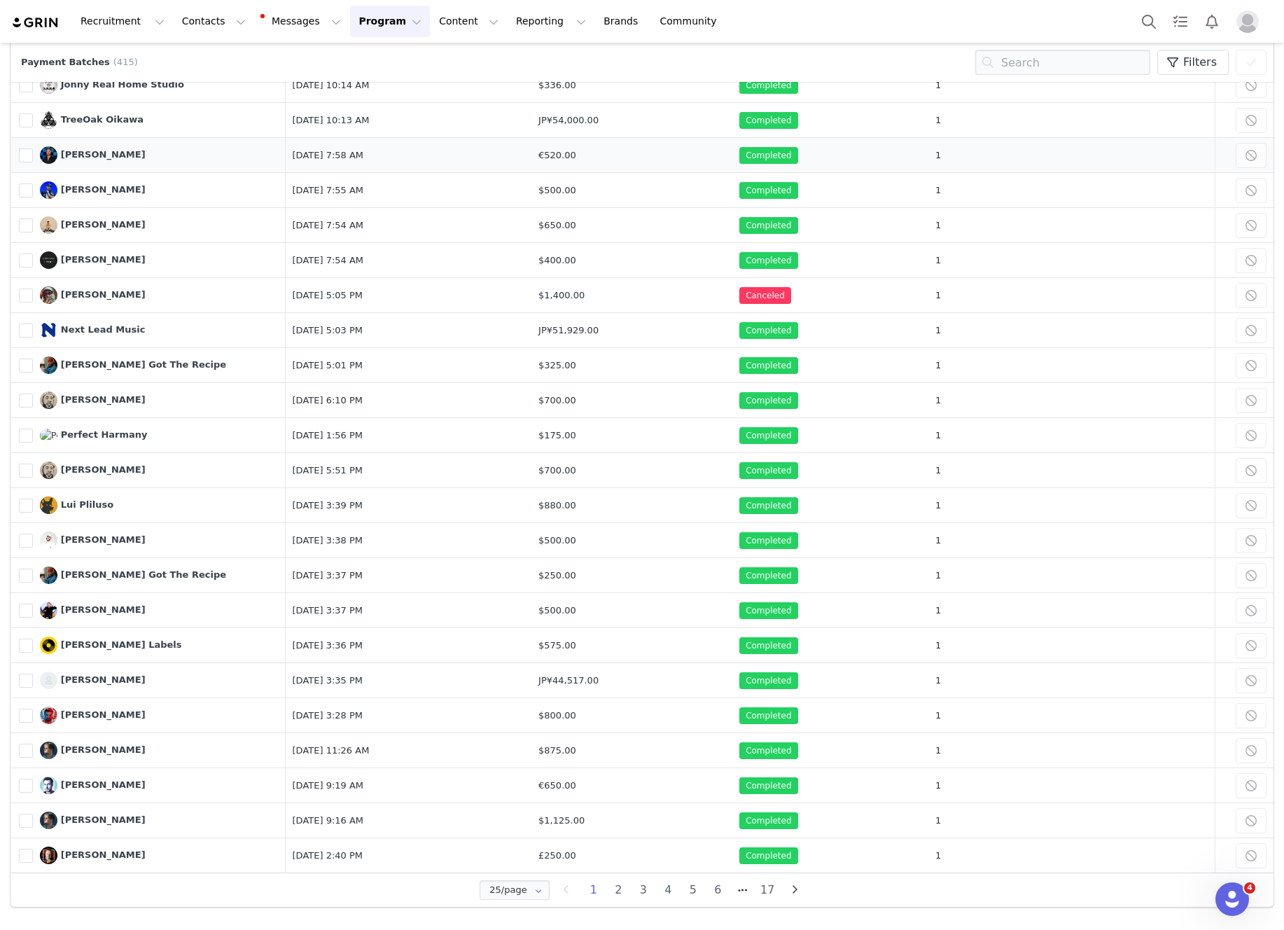
scroll to position [0, 0]
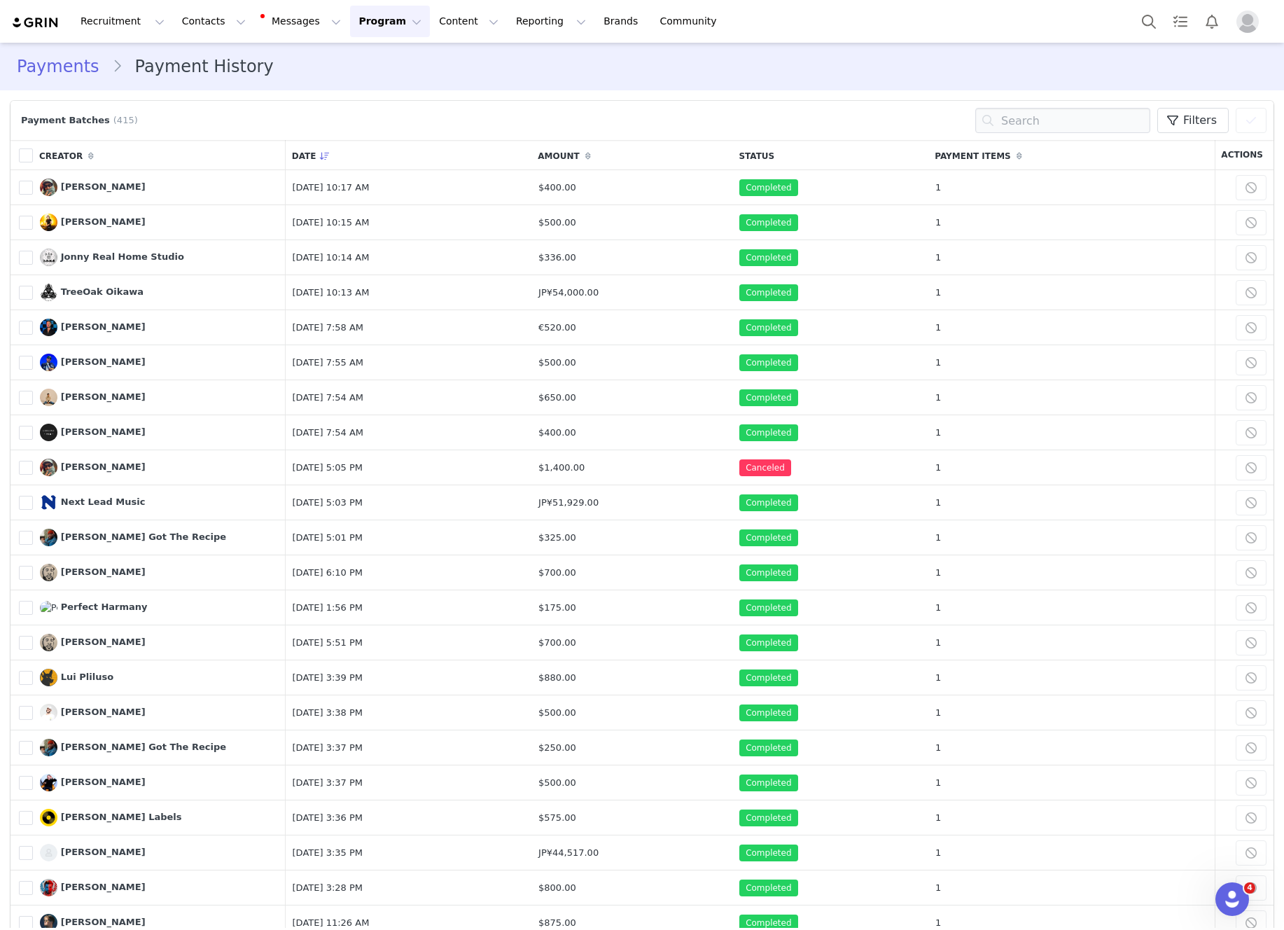
click at [1247, 23] on img "Profile" at bounding box center [1247, 22] width 22 height 22
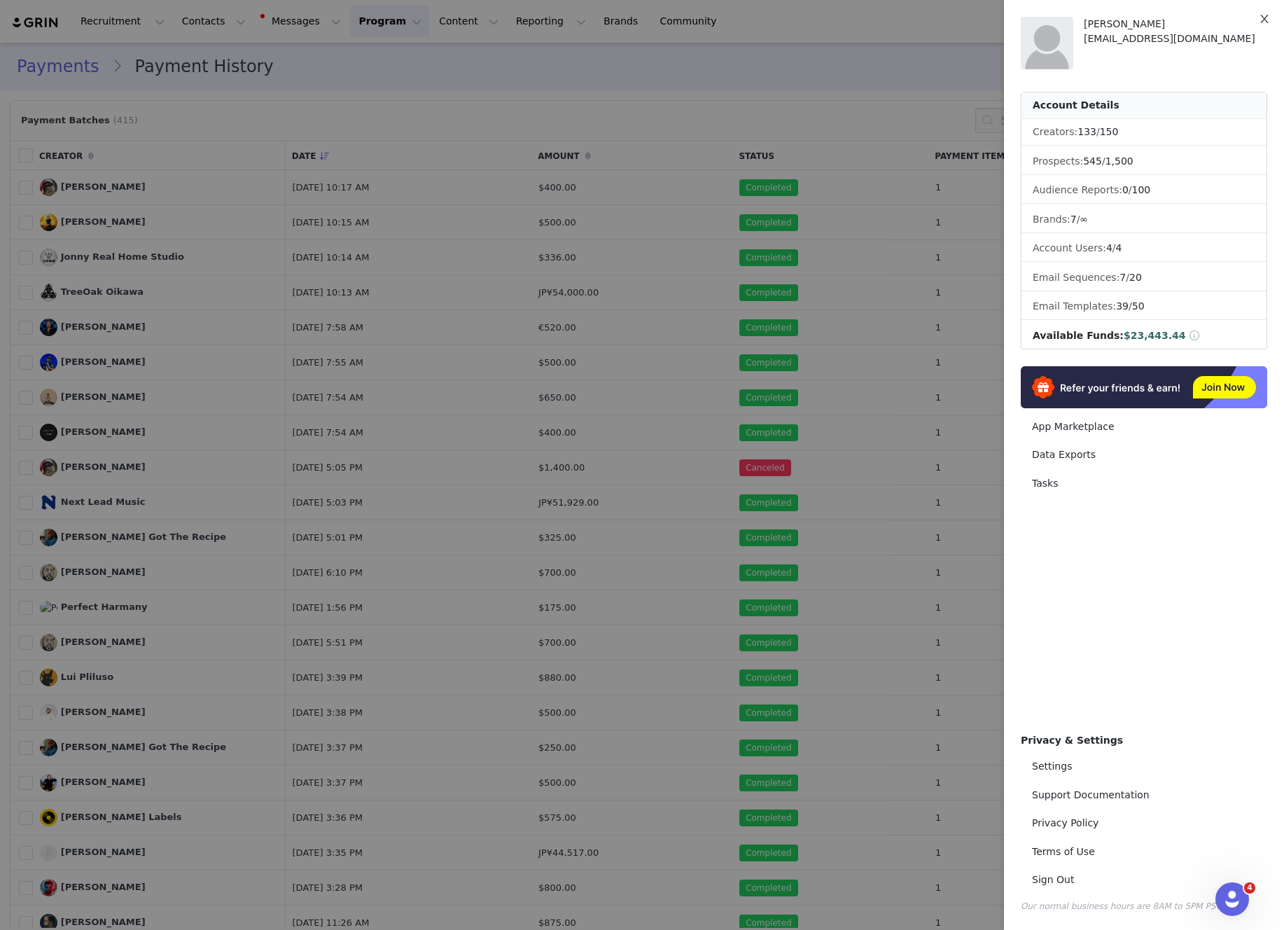
click at [1263, 20] on icon "icon: close" at bounding box center [1264, 19] width 8 height 8
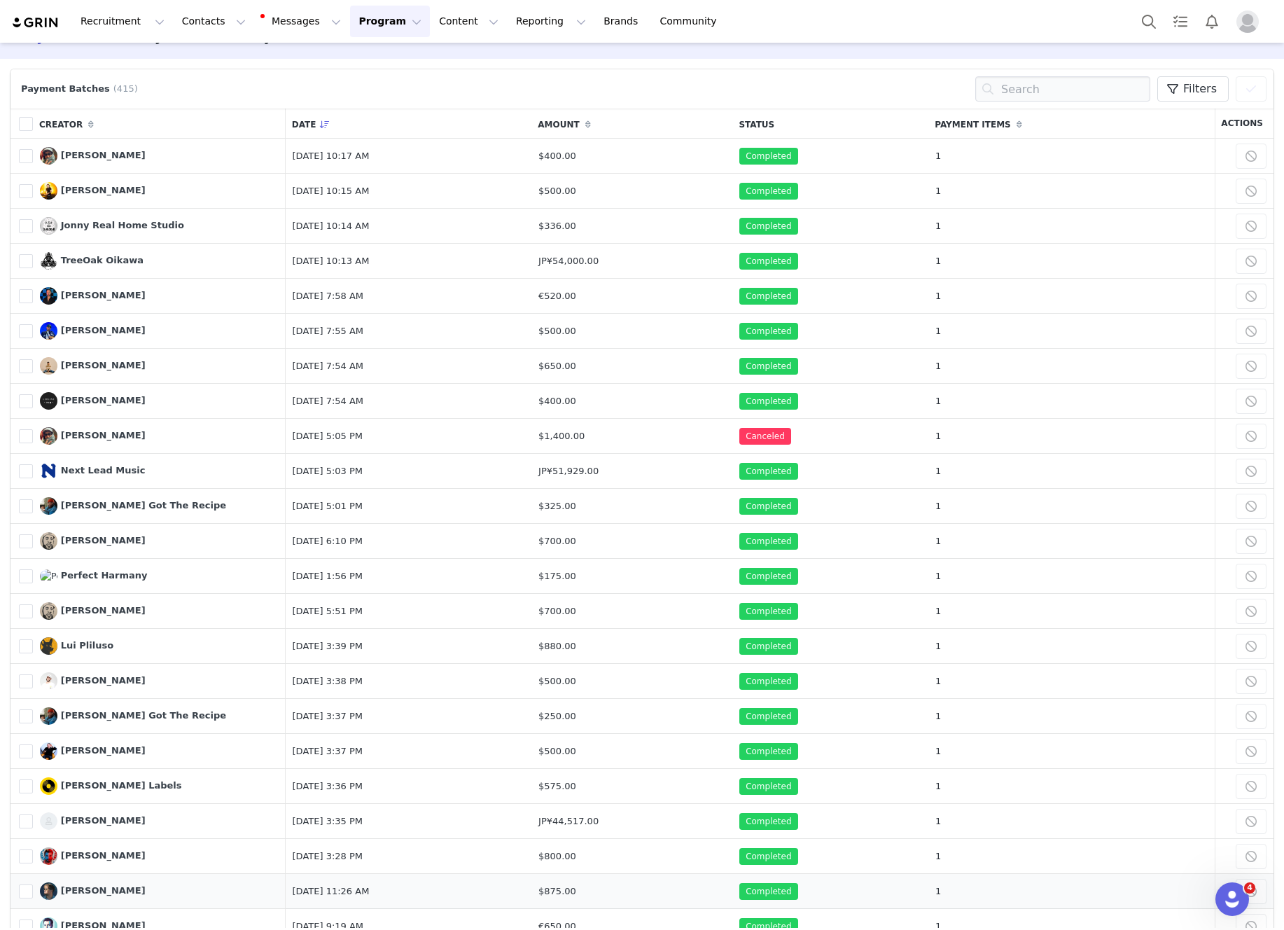
scroll to position [172, 0]
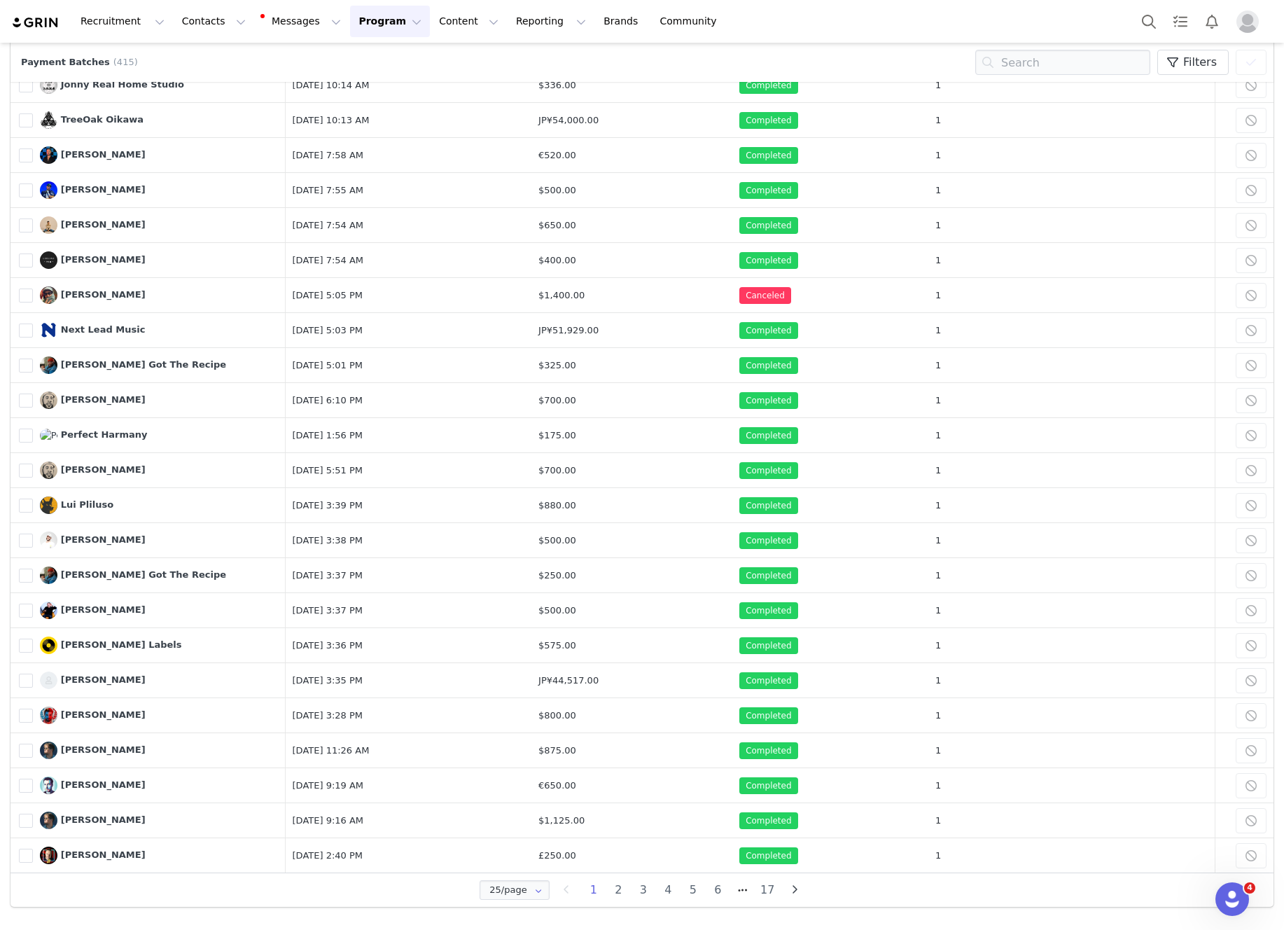
click at [619, 888] on li "2" at bounding box center [618, 890] width 25 height 20
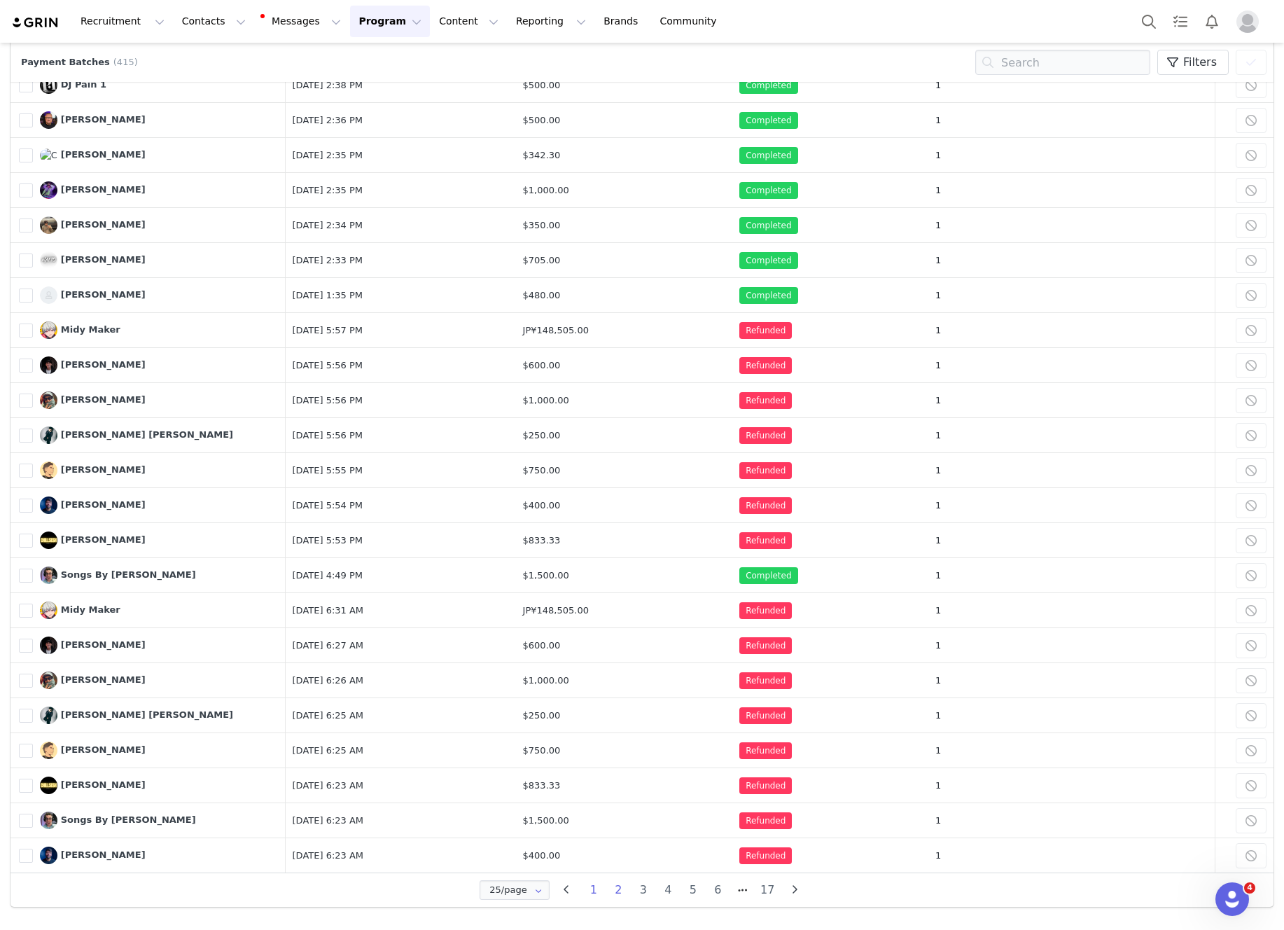
click at [596, 883] on li "1" at bounding box center [593, 890] width 25 height 20
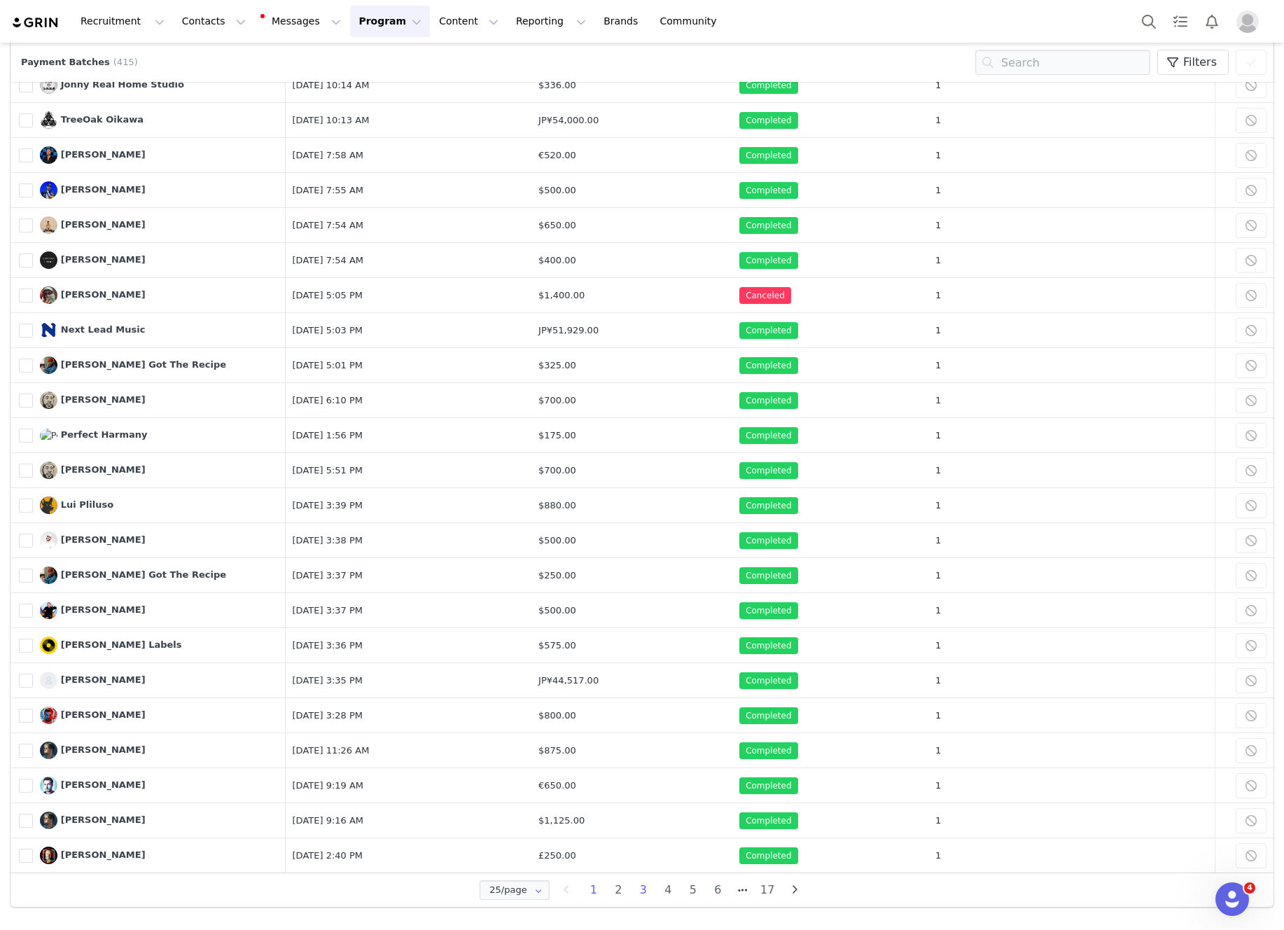
click at [642, 888] on li "3" at bounding box center [643, 890] width 25 height 20
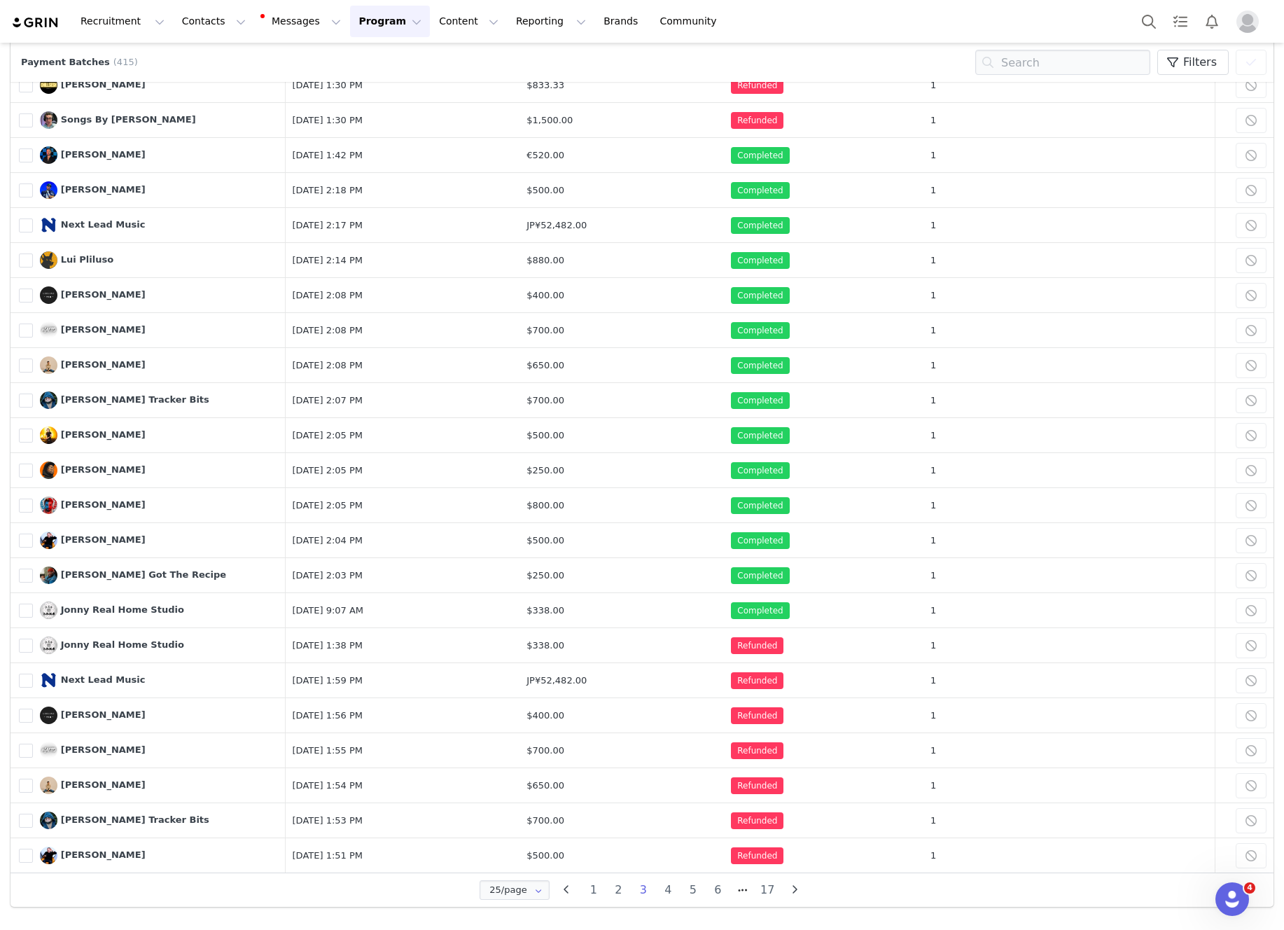
click at [1248, 19] on img "Profile" at bounding box center [1247, 22] width 22 height 22
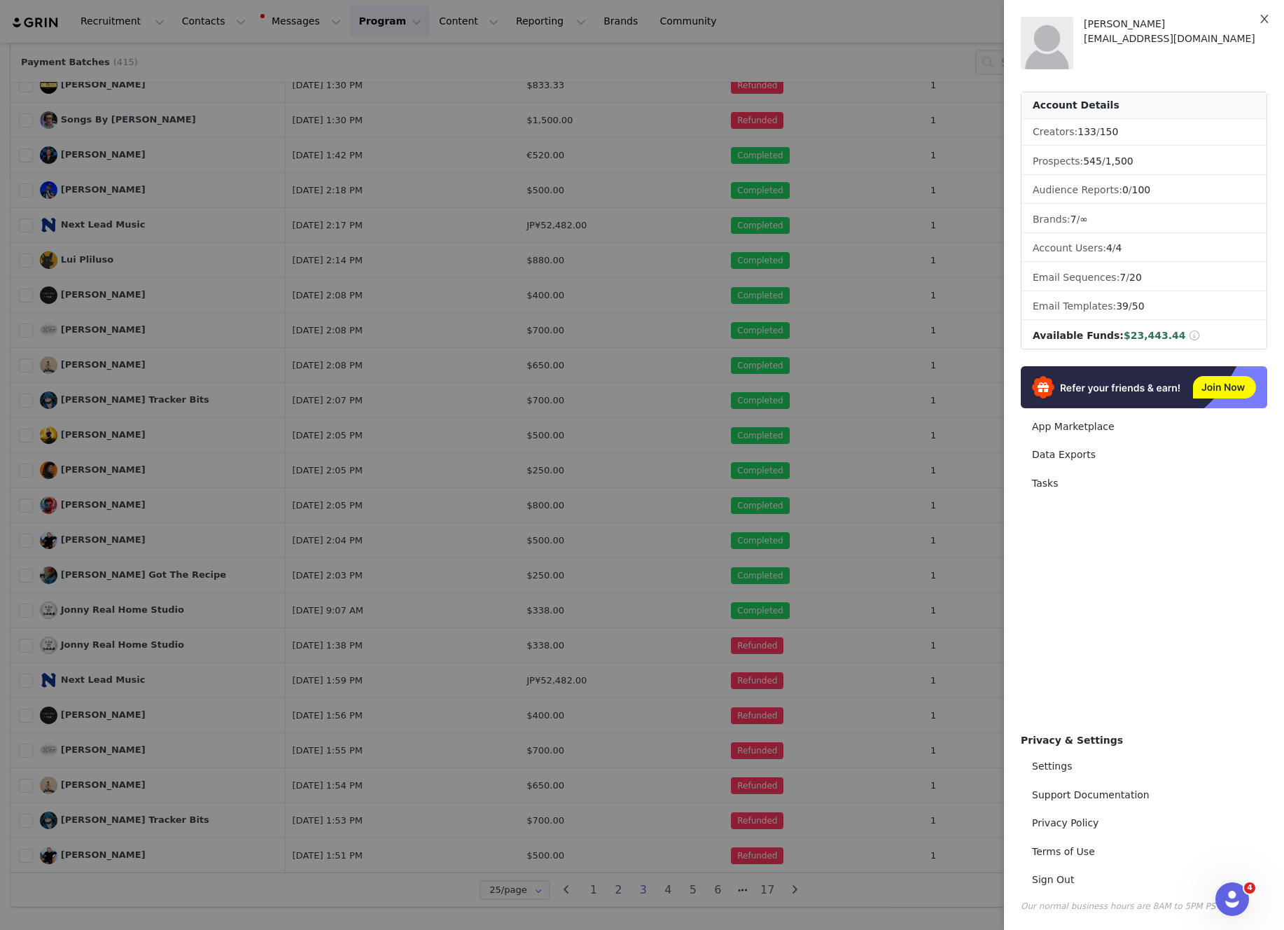
click at [1271, 22] on button "Close" at bounding box center [1264, 19] width 39 height 39
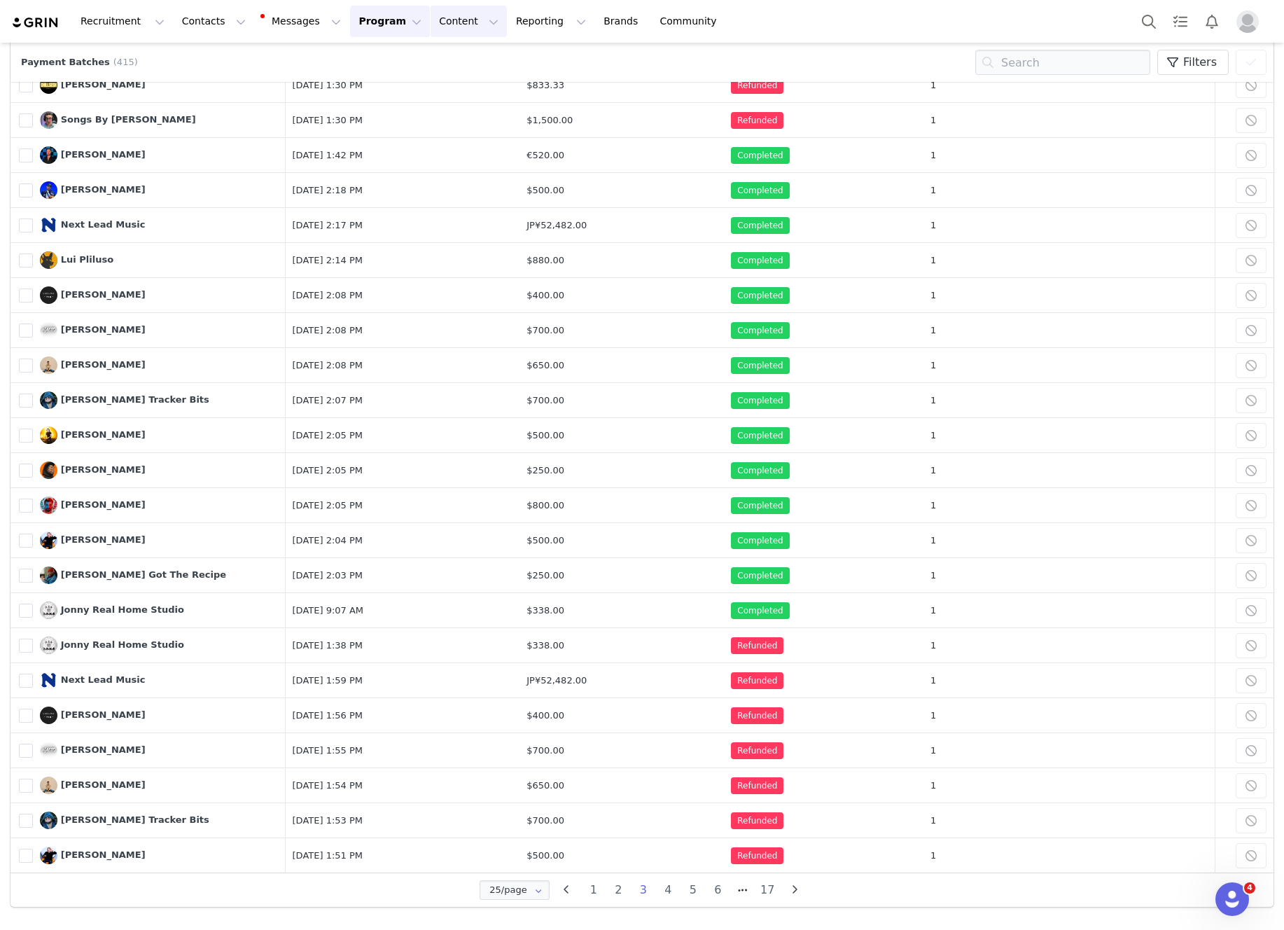
click at [431, 23] on button "Content Content" at bounding box center [469, 22] width 76 height 32
click at [446, 51] on link "Creator Content" at bounding box center [457, 62] width 111 height 26
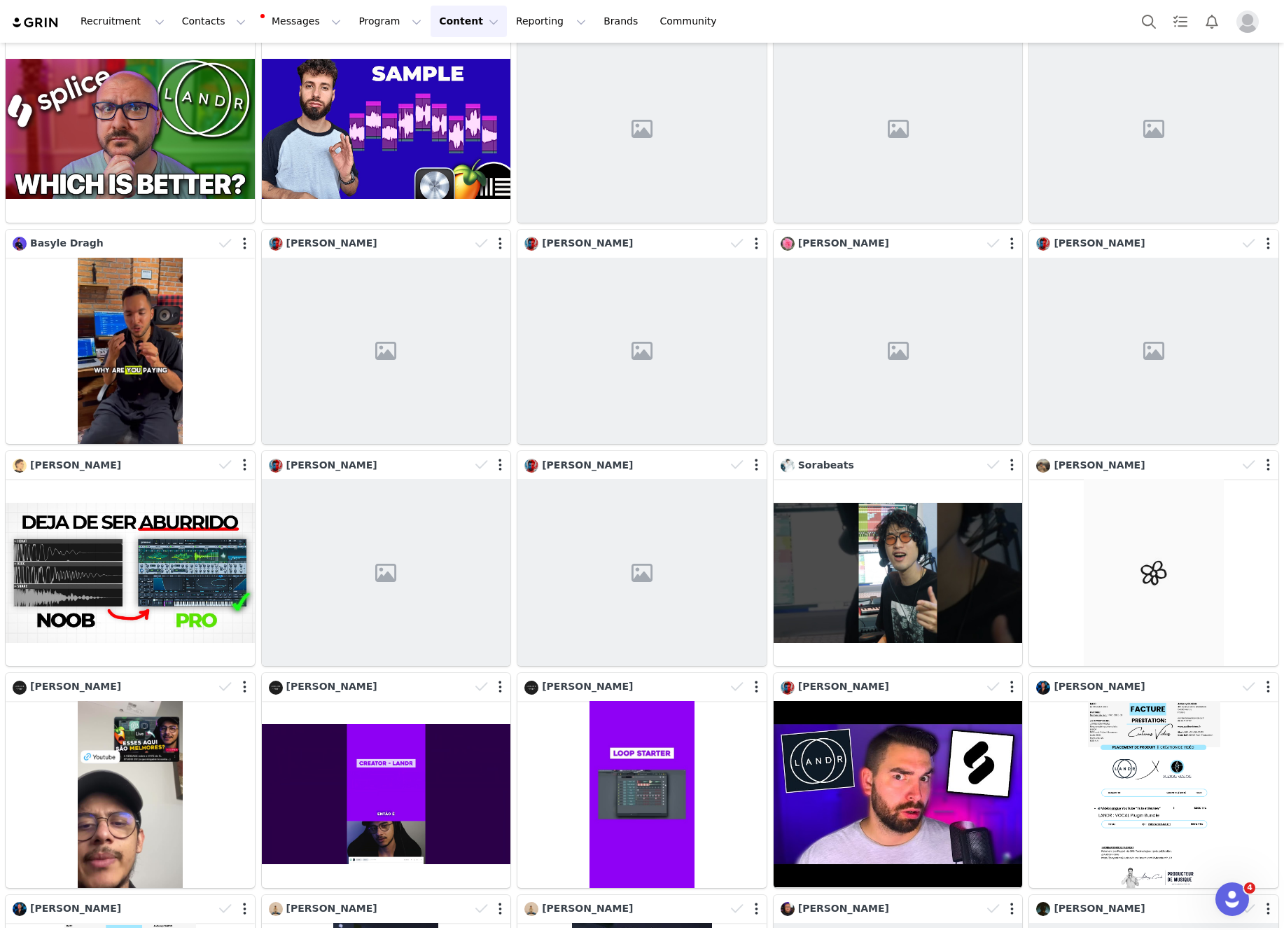
scroll to position [9413, 0]
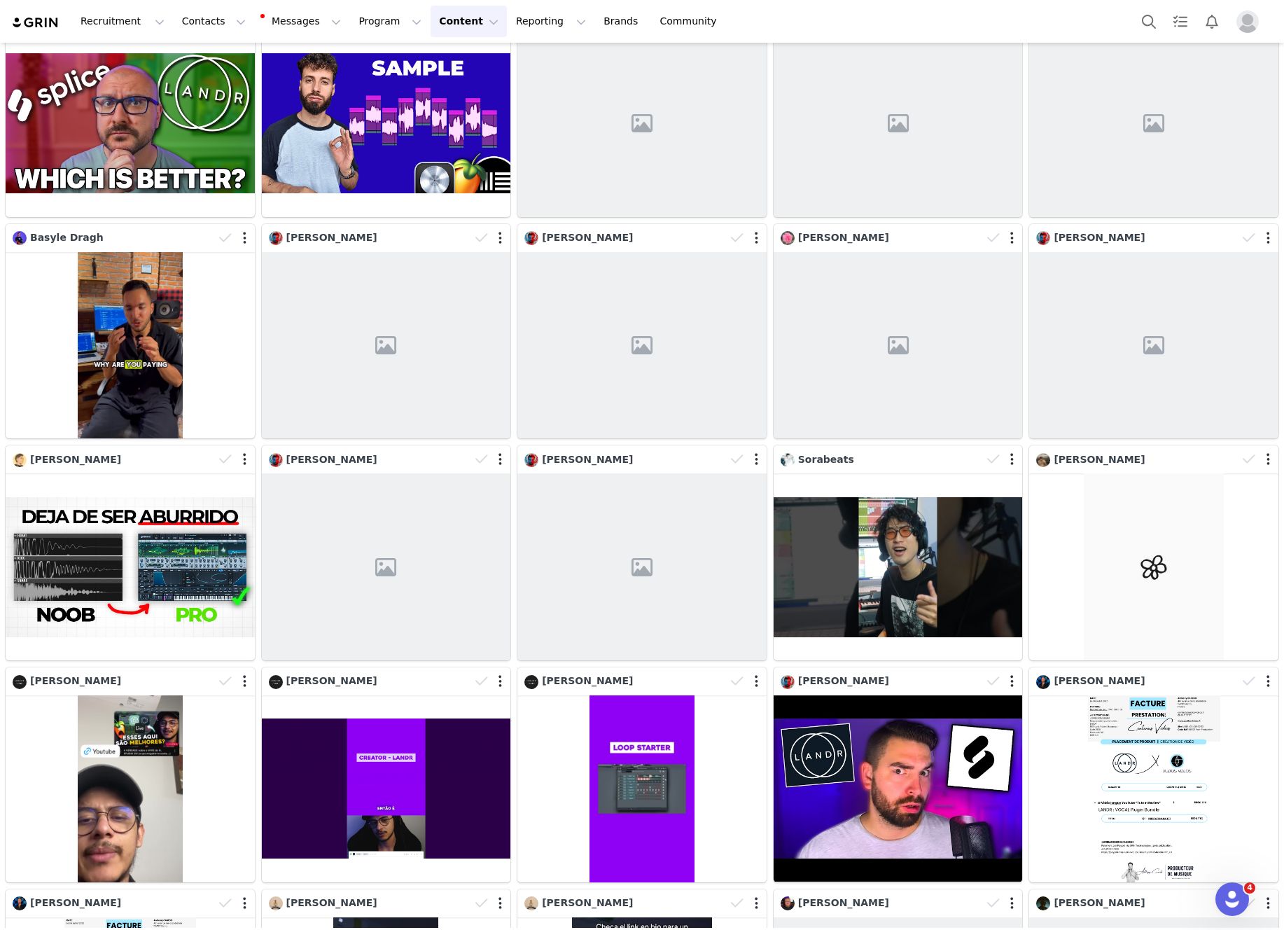
click at [431, 25] on button "Content Content" at bounding box center [469, 22] width 76 height 32
click at [350, 18] on button "Program Program" at bounding box center [390, 22] width 80 height 32
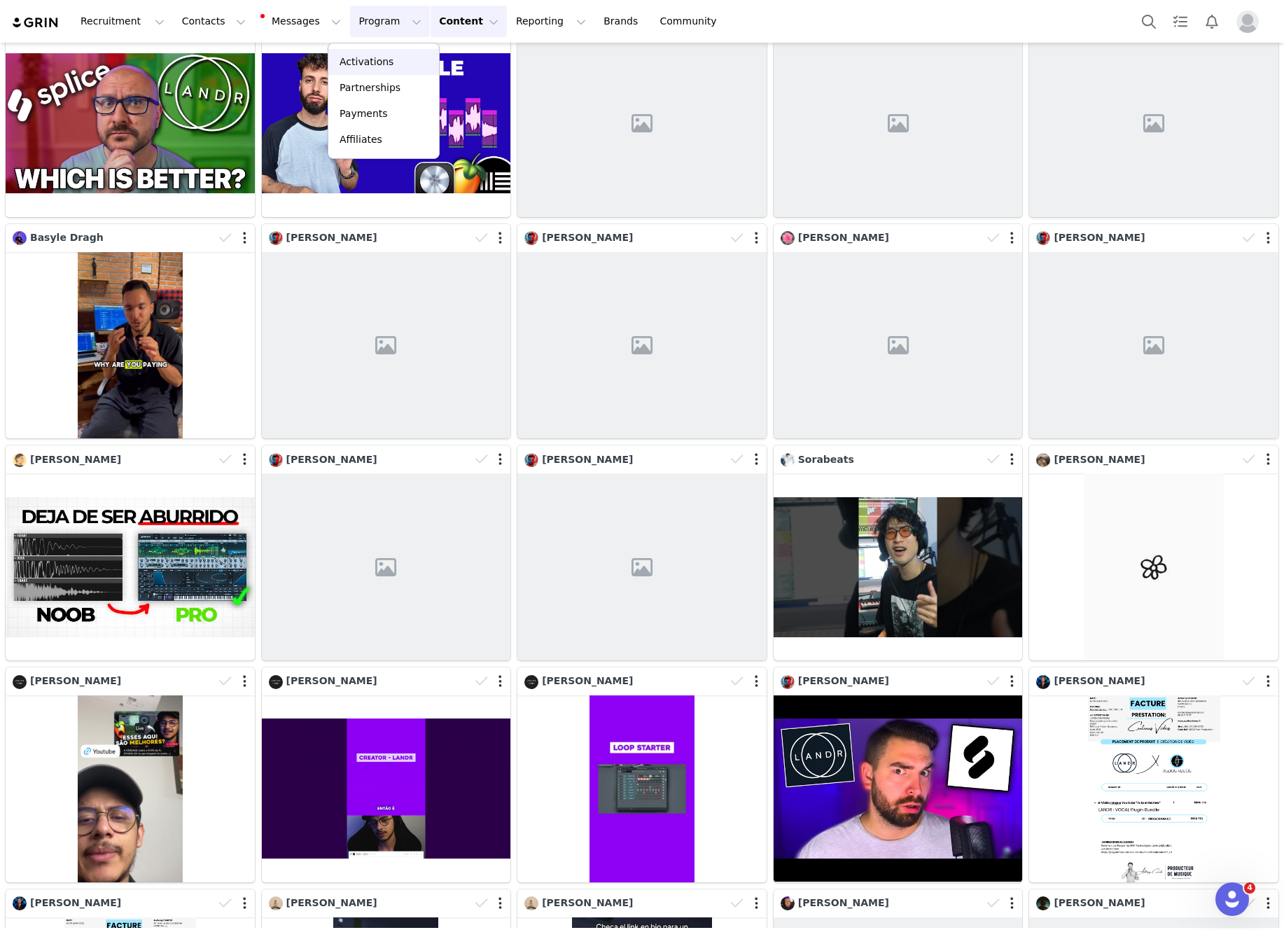
click at [379, 58] on p "Activations" at bounding box center [367, 62] width 54 height 15
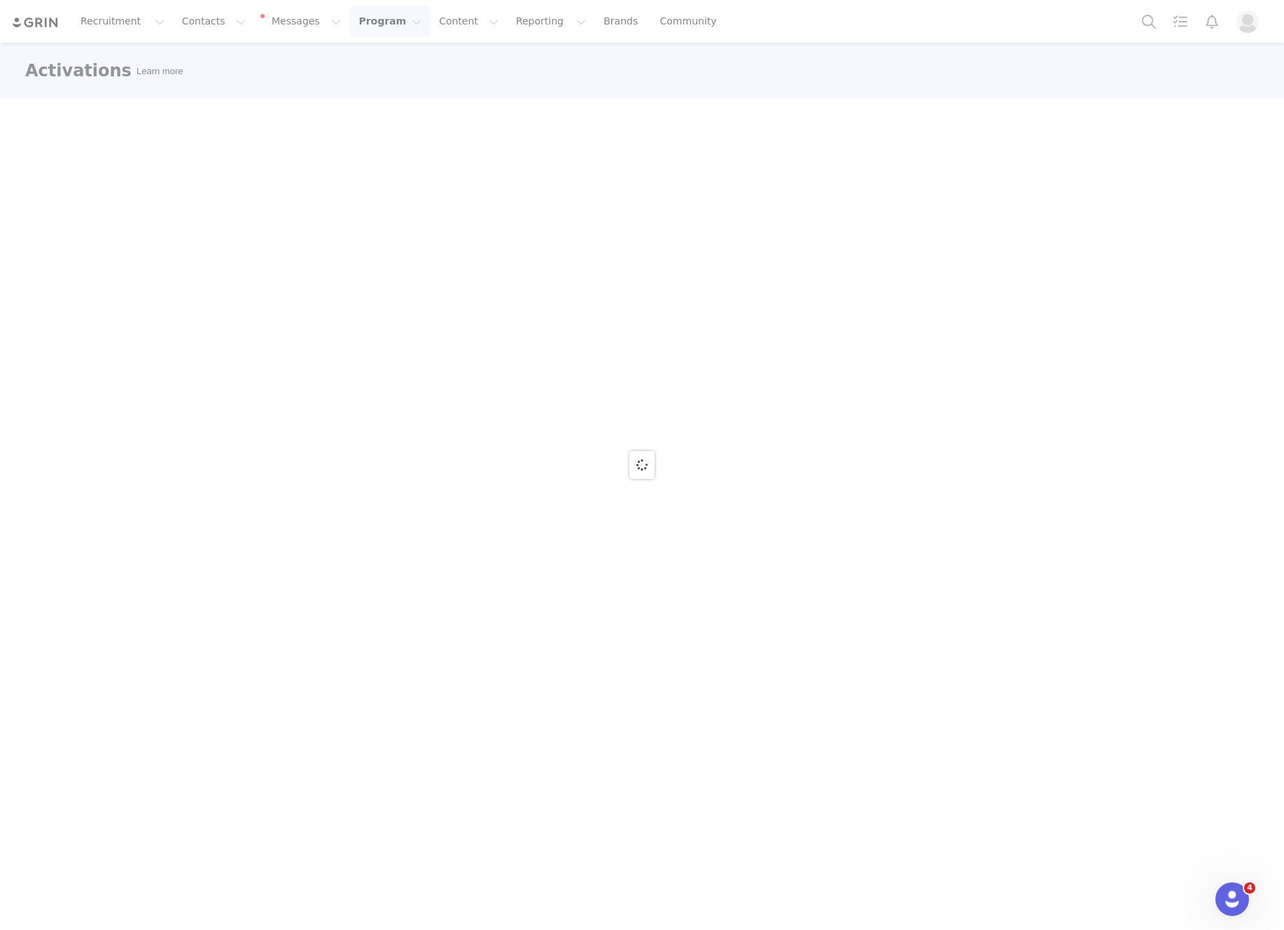
click at [362, 20] on button "Program Program" at bounding box center [390, 22] width 80 height 32
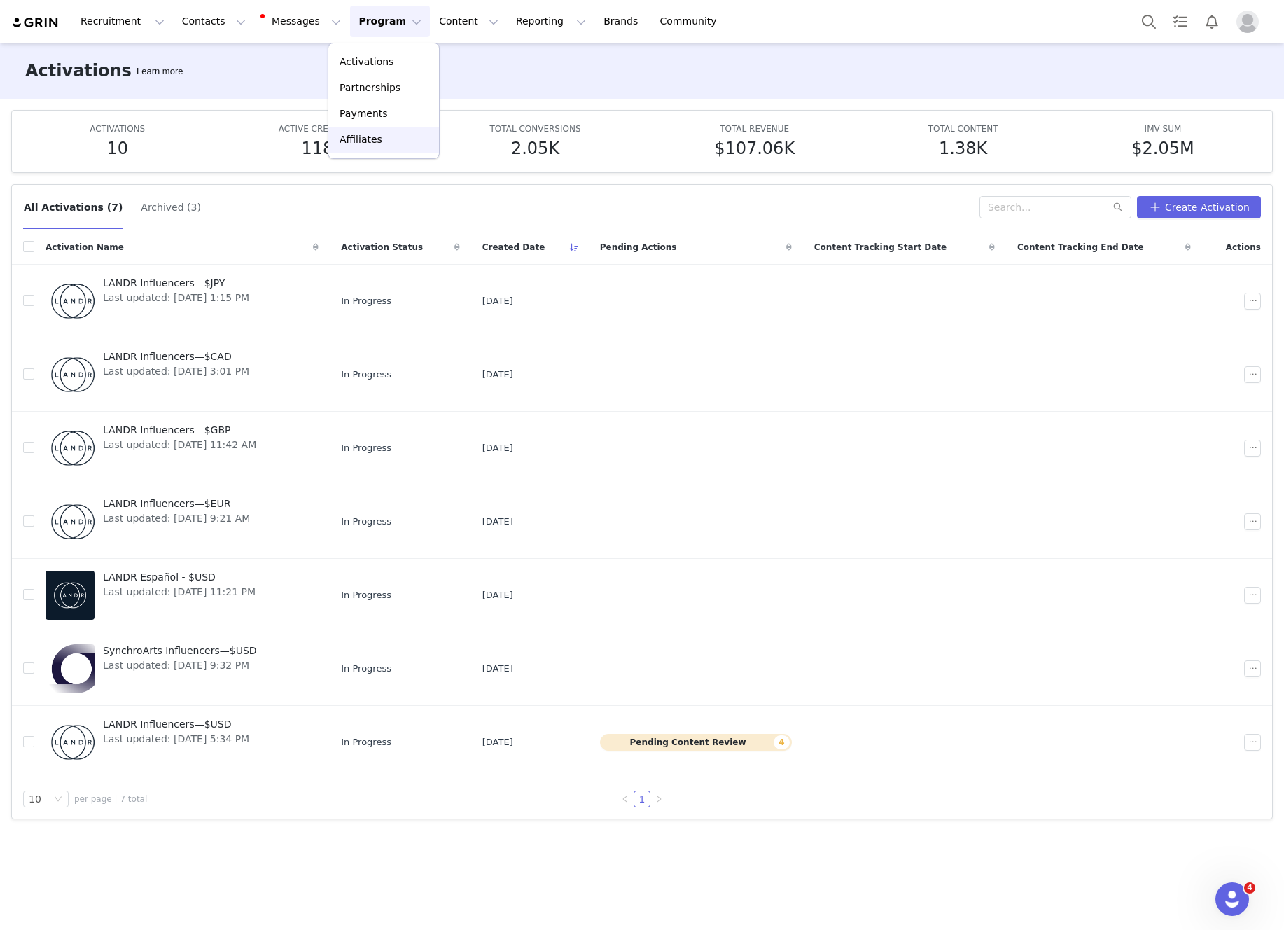
click at [371, 127] on link "Affiliates" at bounding box center [383, 140] width 111 height 26
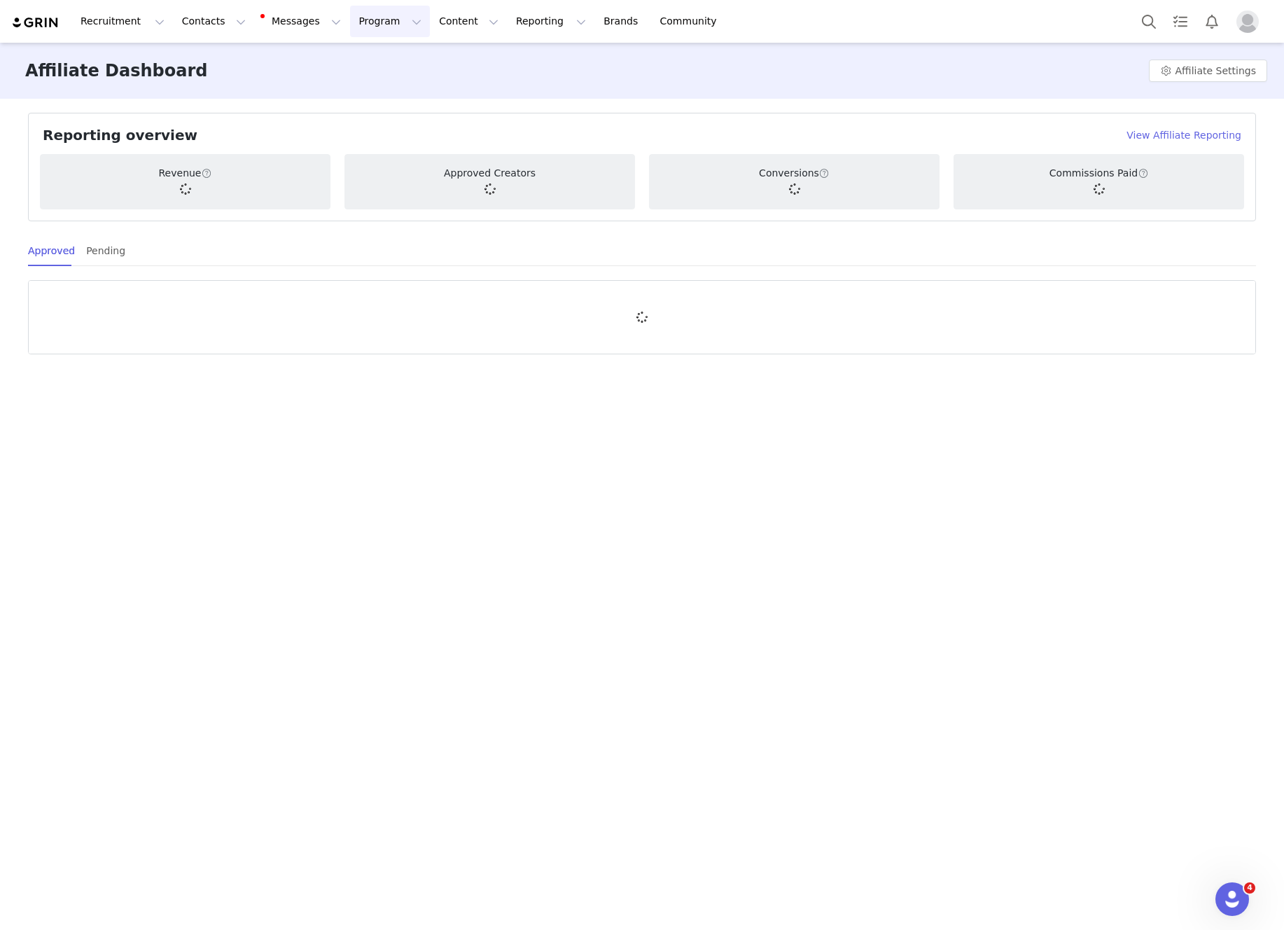
click at [373, 6] on button "Program Program" at bounding box center [390, 22] width 80 height 32
click at [370, 123] on link "Payments" at bounding box center [383, 114] width 111 height 26
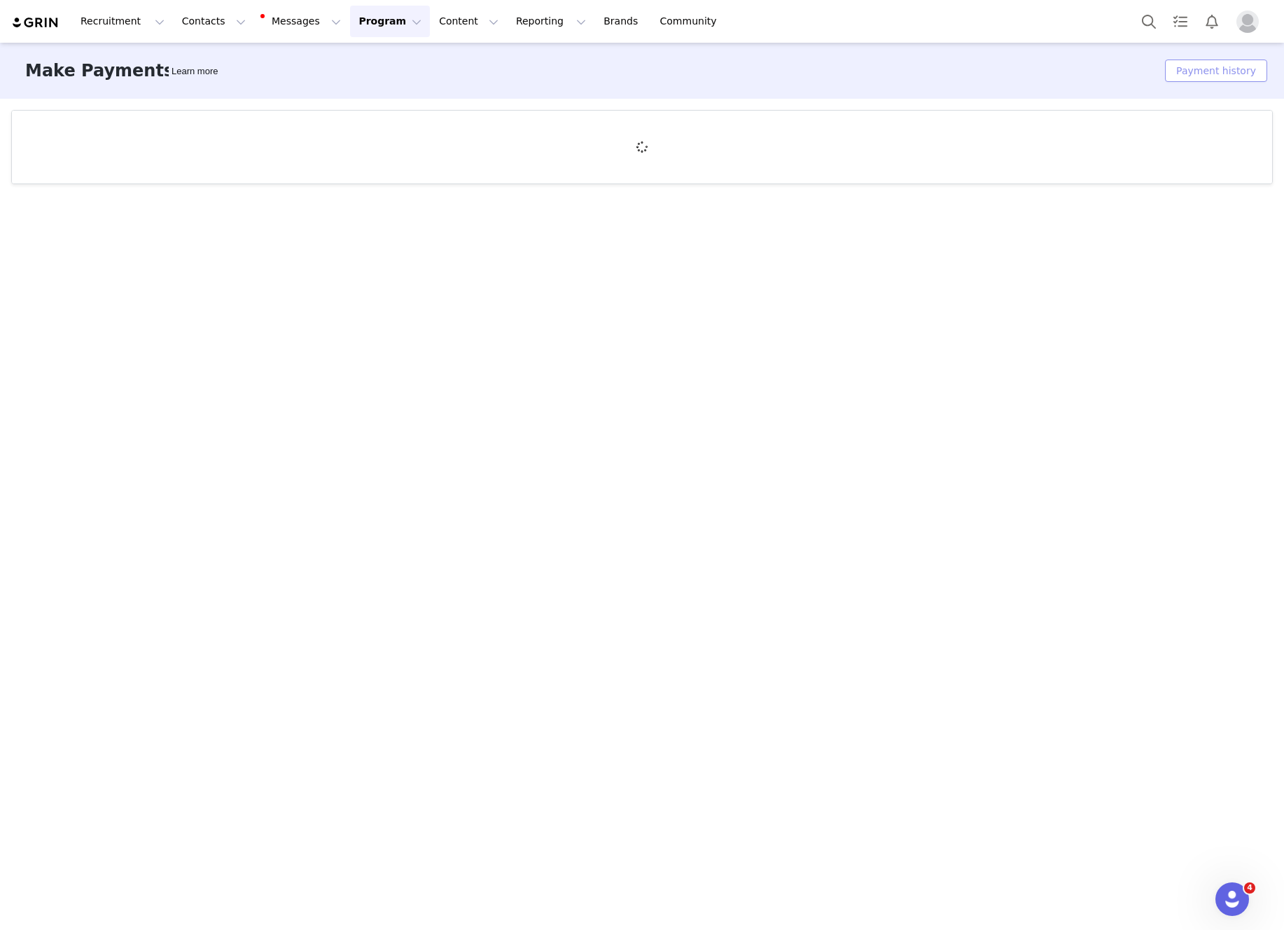
click at [1198, 70] on button "Payment history" at bounding box center [1216, 71] width 102 height 22
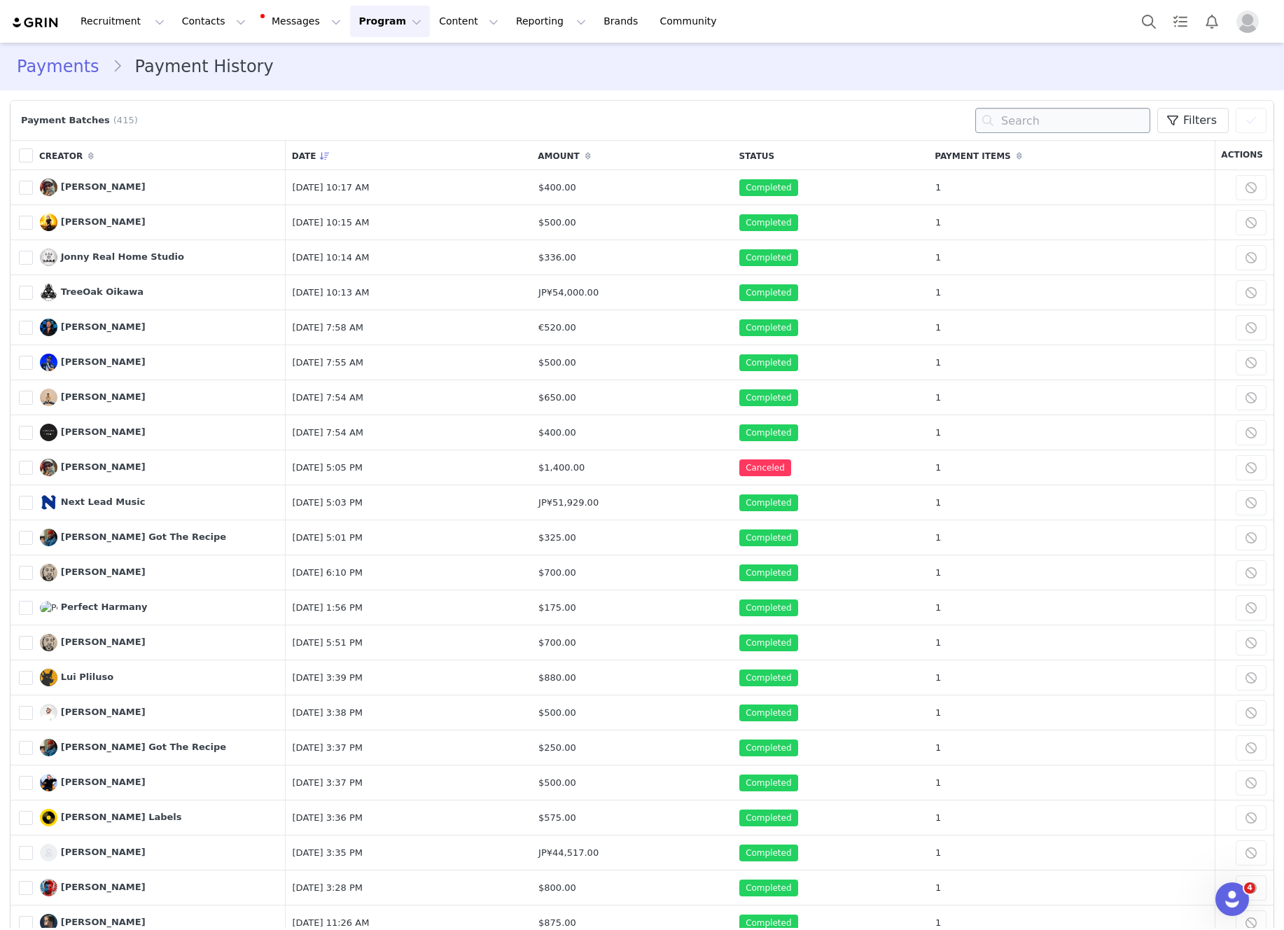
click at [1034, 120] on input "text" at bounding box center [1062, 120] width 175 height 25
type input "Songs"
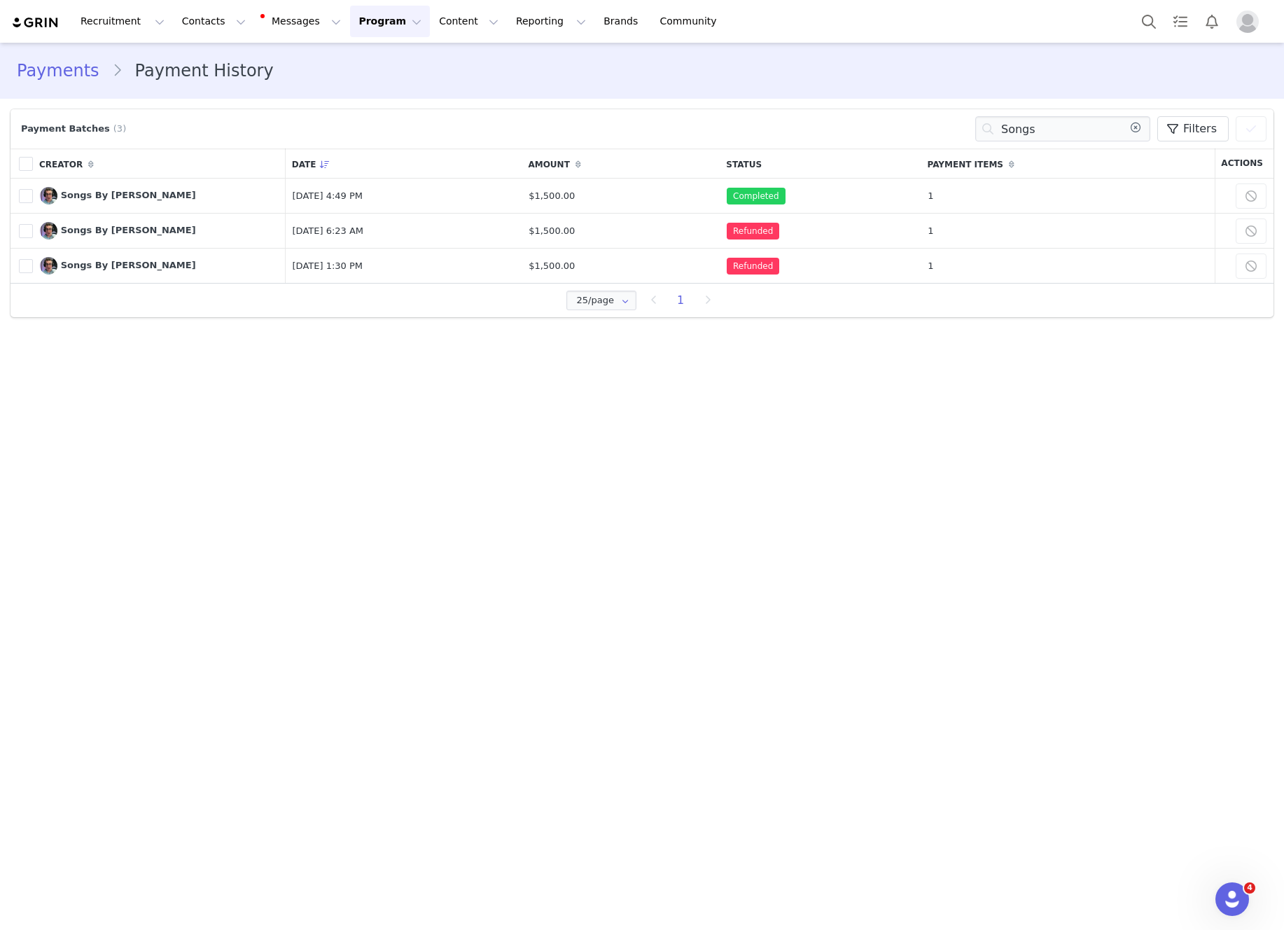
click at [1247, 21] on img "Profile" at bounding box center [1247, 22] width 22 height 22
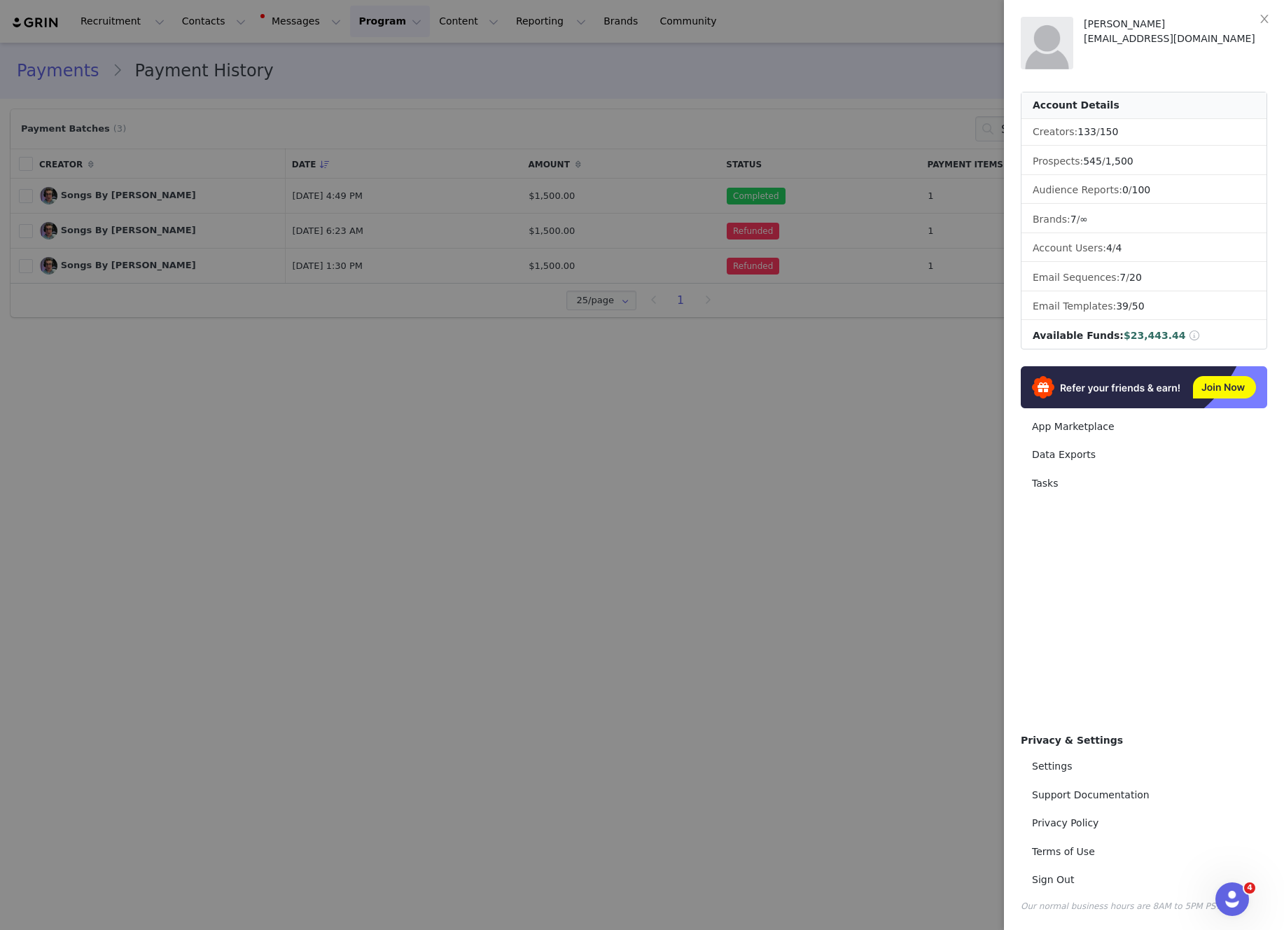
click at [872, 483] on div at bounding box center [642, 465] width 1284 height 930
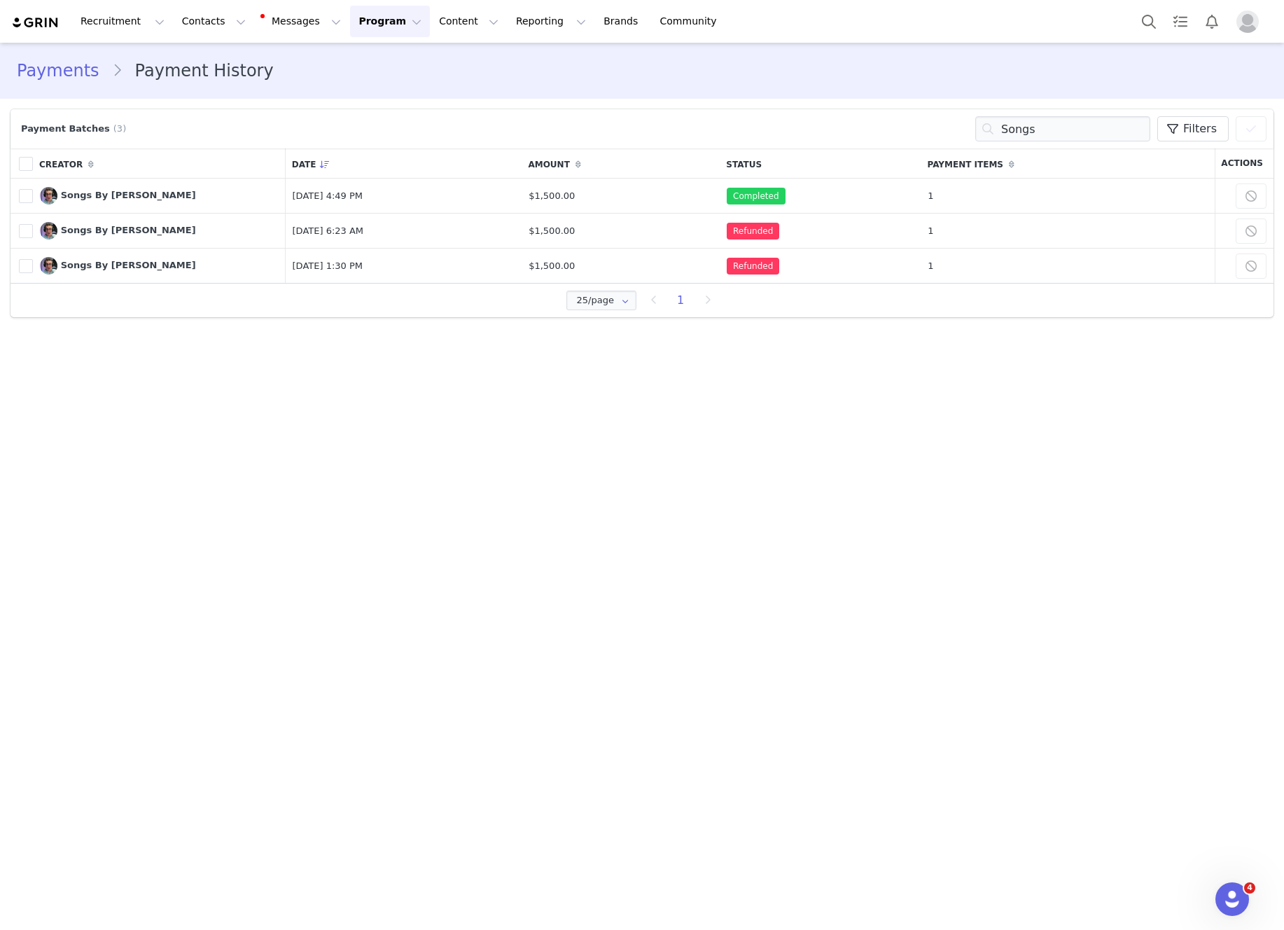
click at [1245, 27] on img "Profile" at bounding box center [1247, 22] width 22 height 22
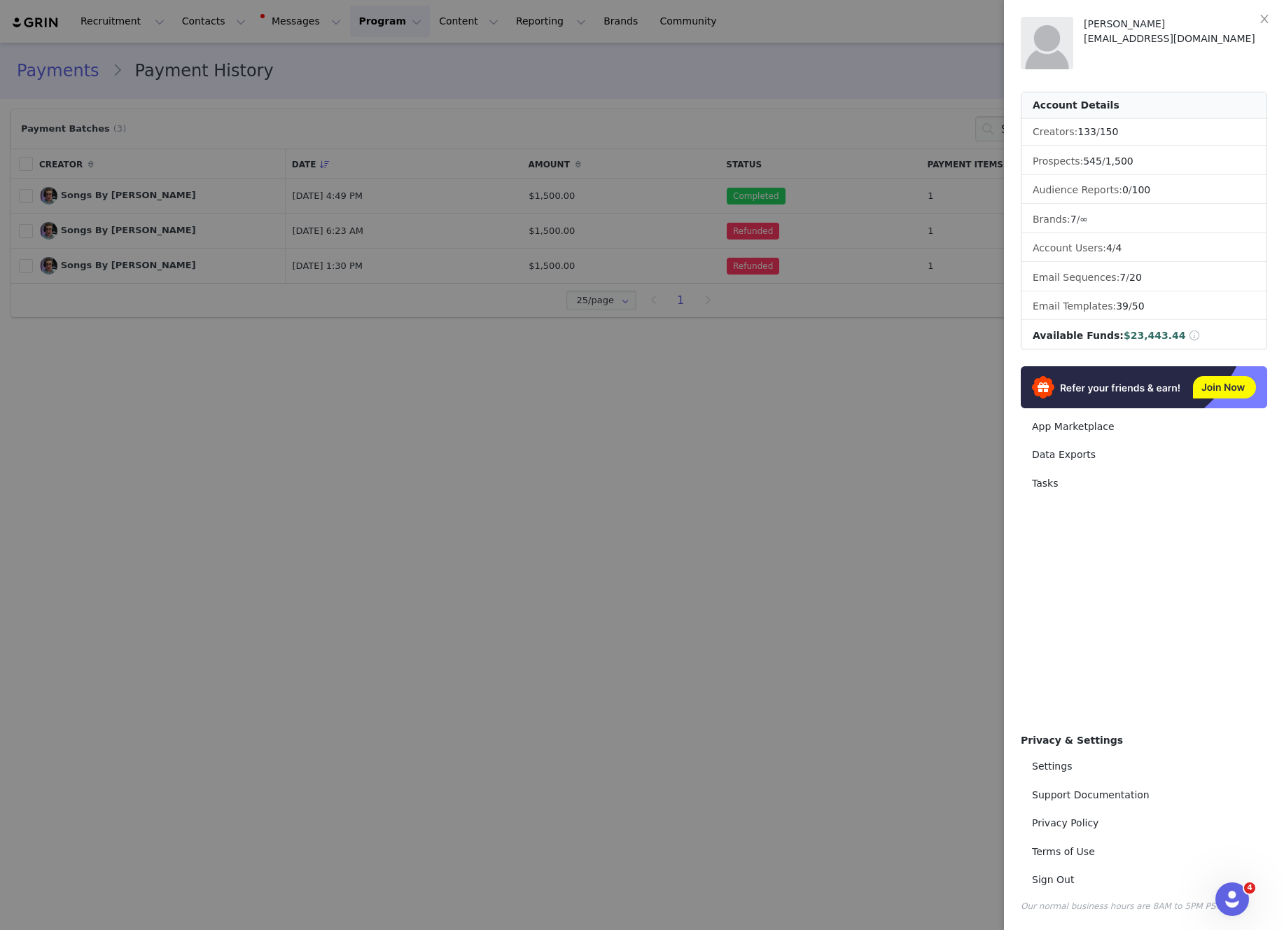
click at [1188, 336] on span at bounding box center [1194, 335] width 13 height 10
click at [1188, 337] on span at bounding box center [1194, 335] width 13 height 10
click at [1231, 902] on icon "Open Intercom Messenger" at bounding box center [1230, 897] width 23 height 23
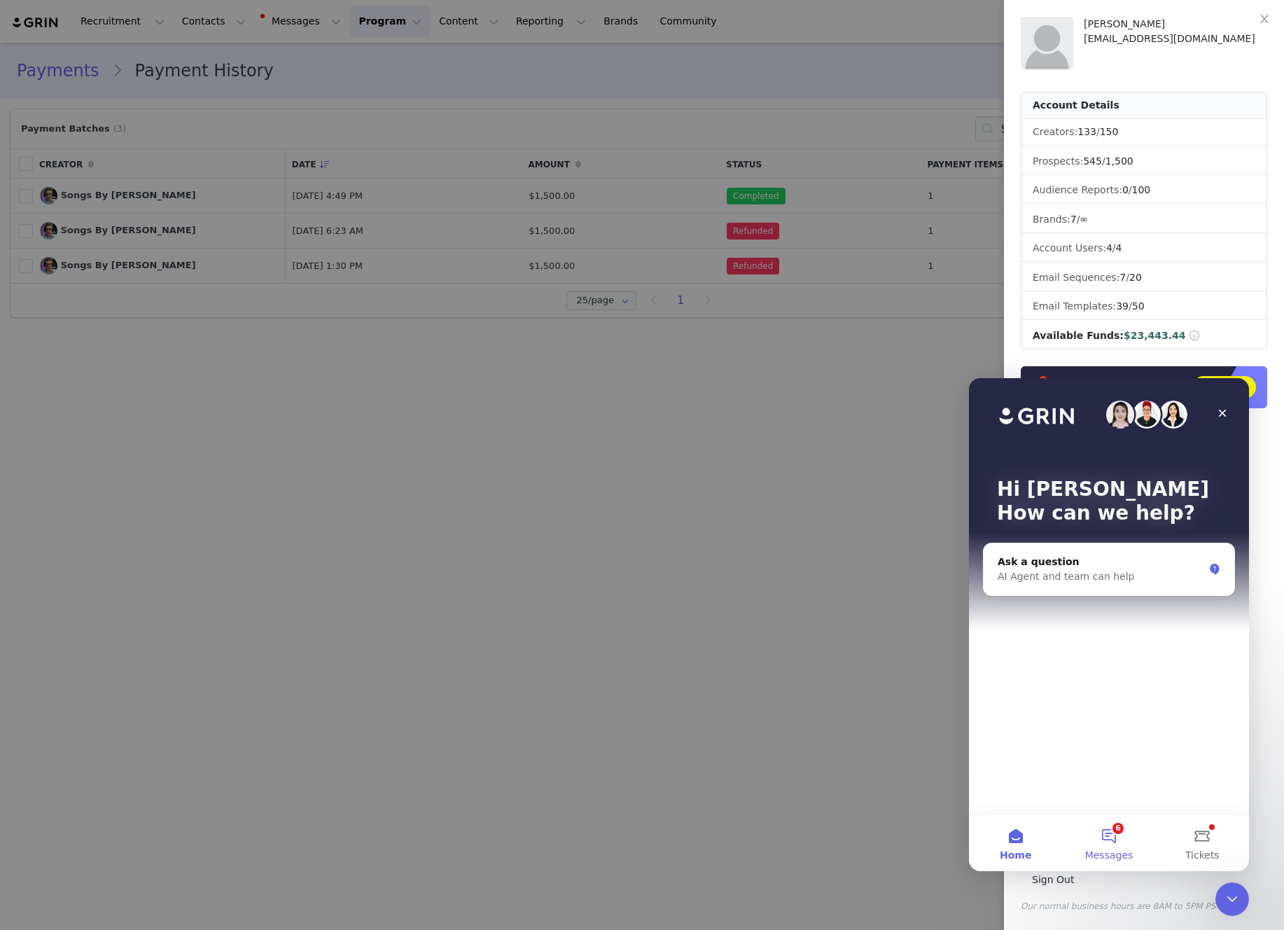
click at [1092, 845] on button "6 Messages" at bounding box center [1108, 843] width 93 height 56
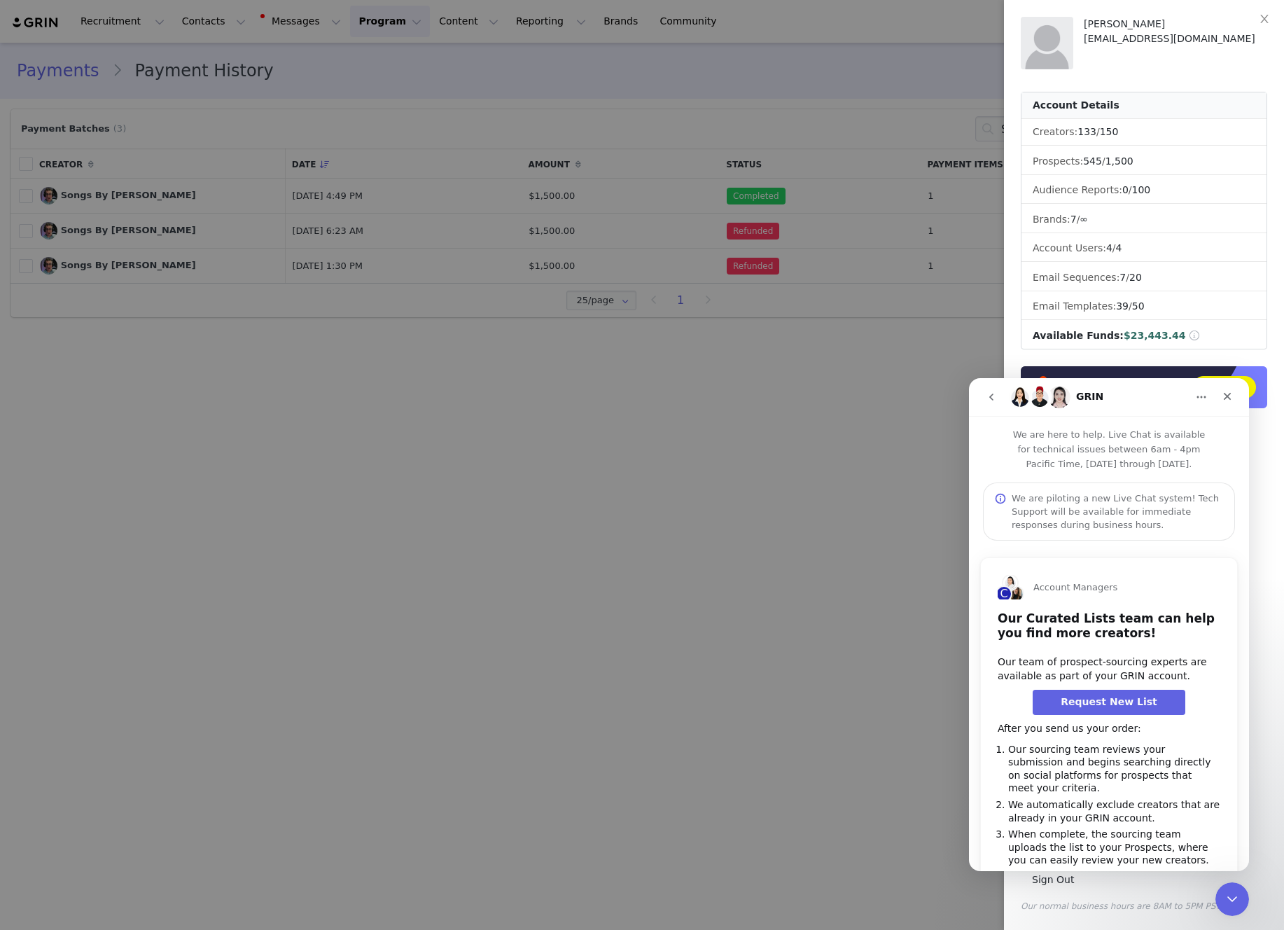
scroll to position [29, 0]
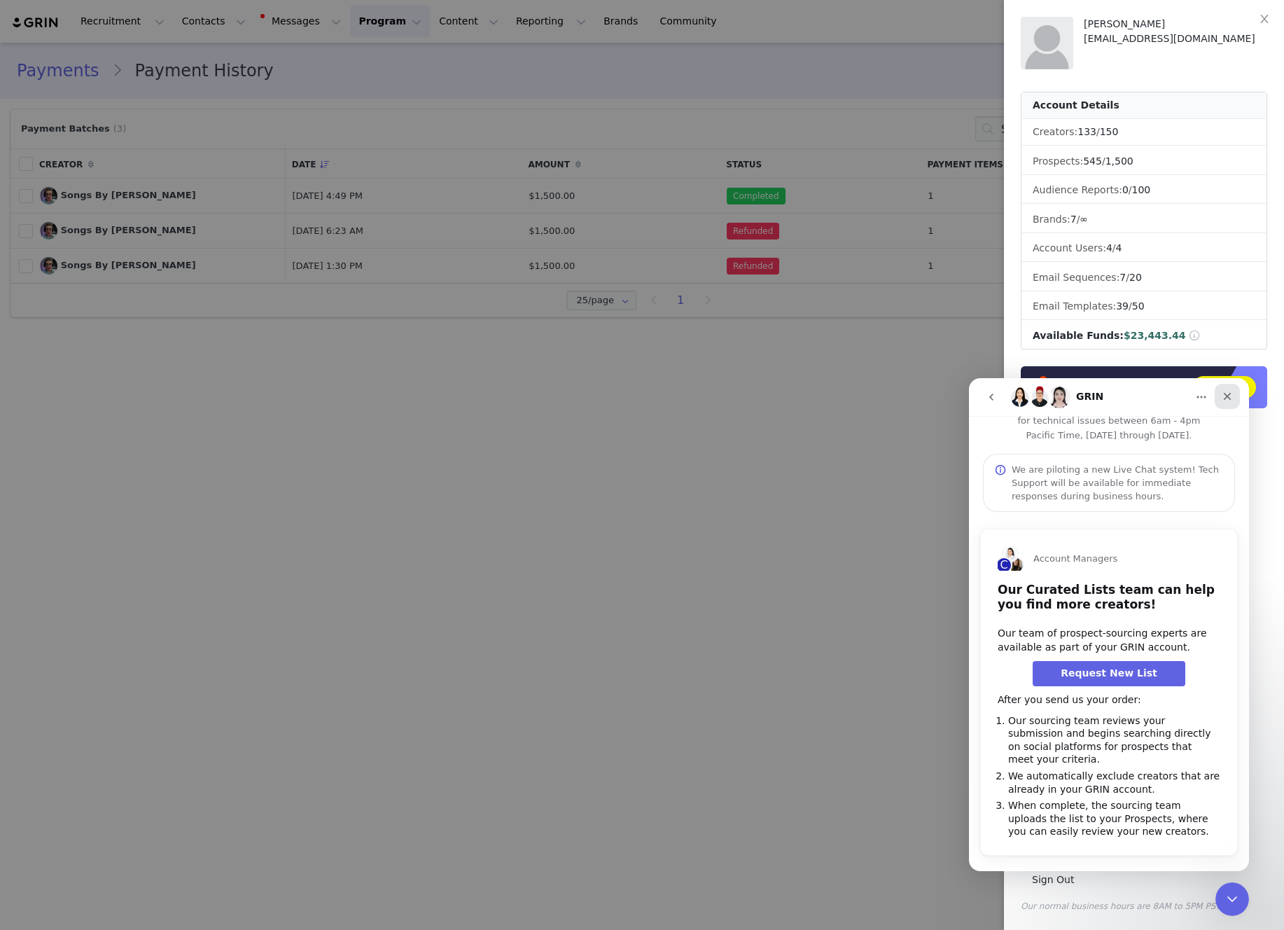
click at [1228, 395] on icon "Close" at bounding box center [1228, 397] width 8 height 8
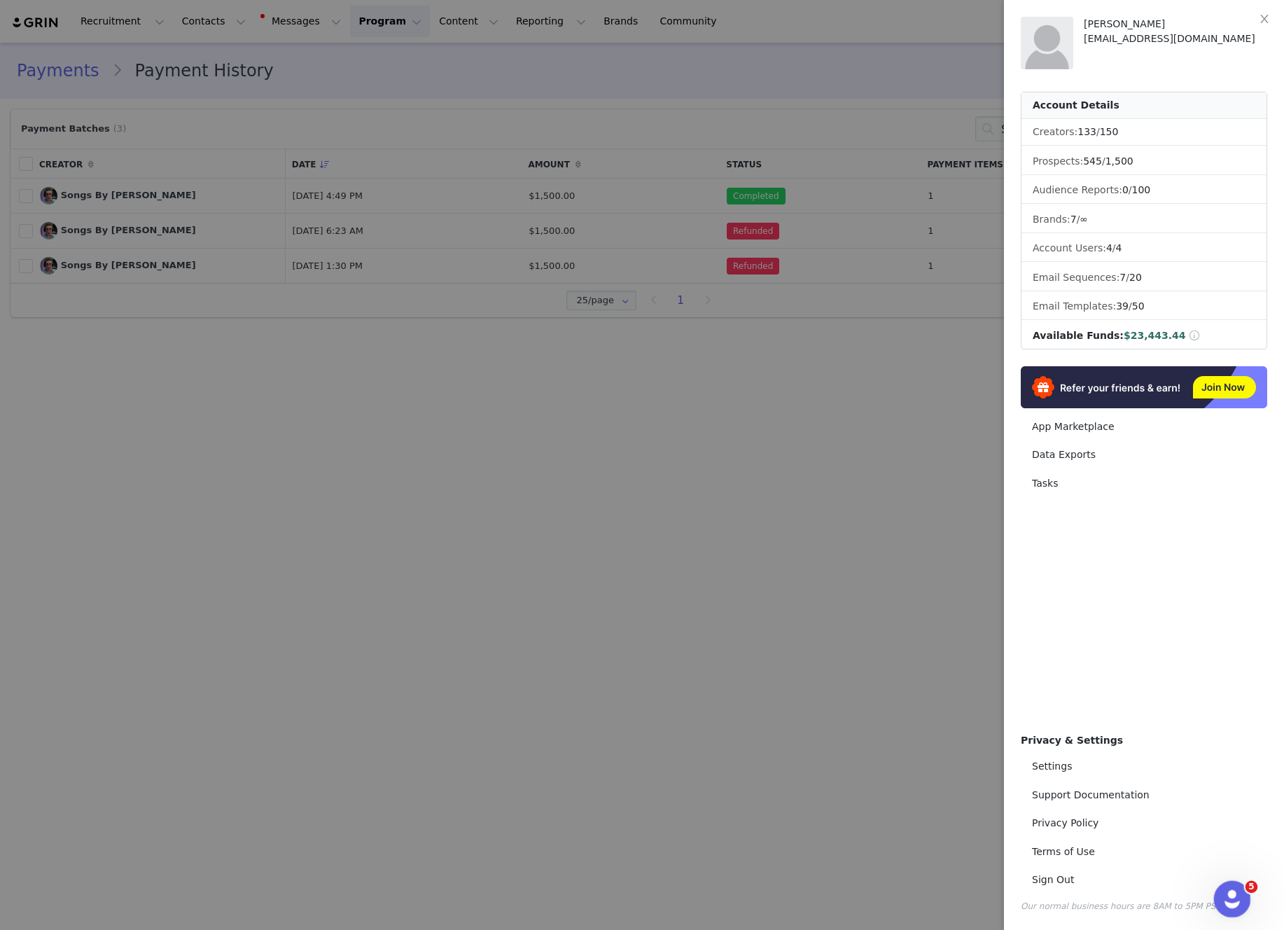
click at [1228, 895] on icon "Open Intercom Messenger" at bounding box center [1230, 897] width 23 height 23
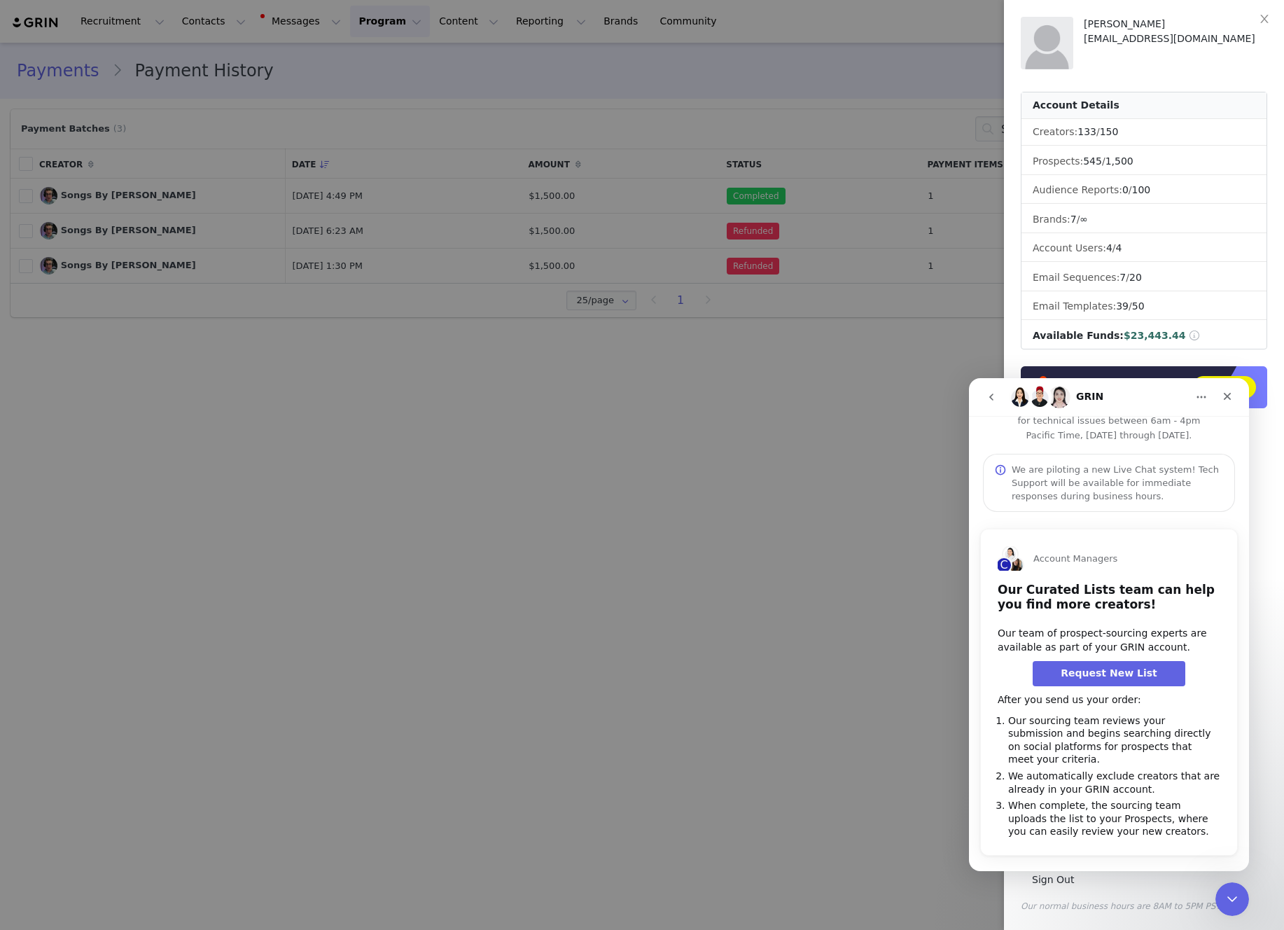
click at [991, 396] on icon "go back" at bounding box center [991, 396] width 11 height 11
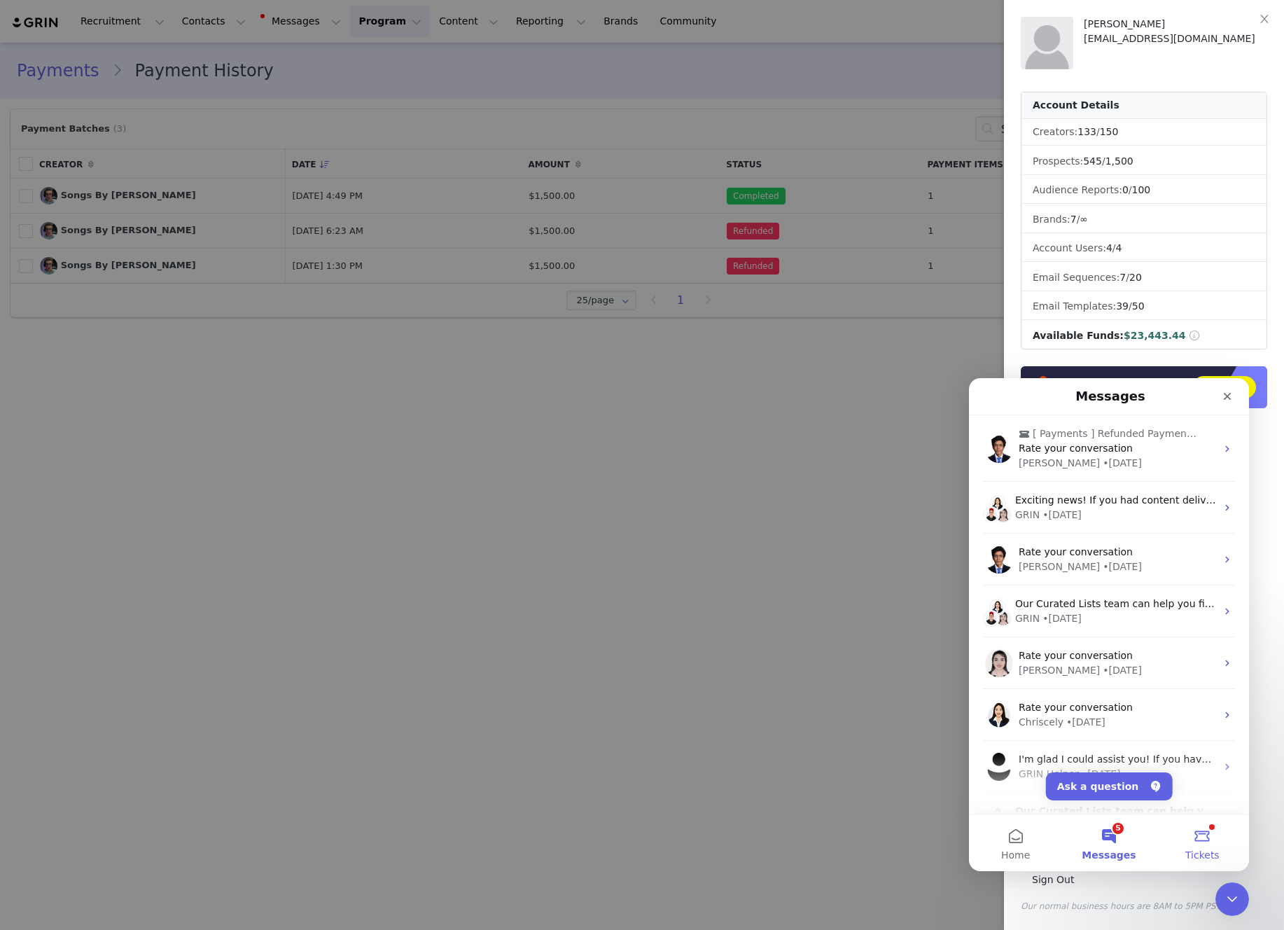
click at [1208, 826] on button "Tickets" at bounding box center [1202, 843] width 93 height 56
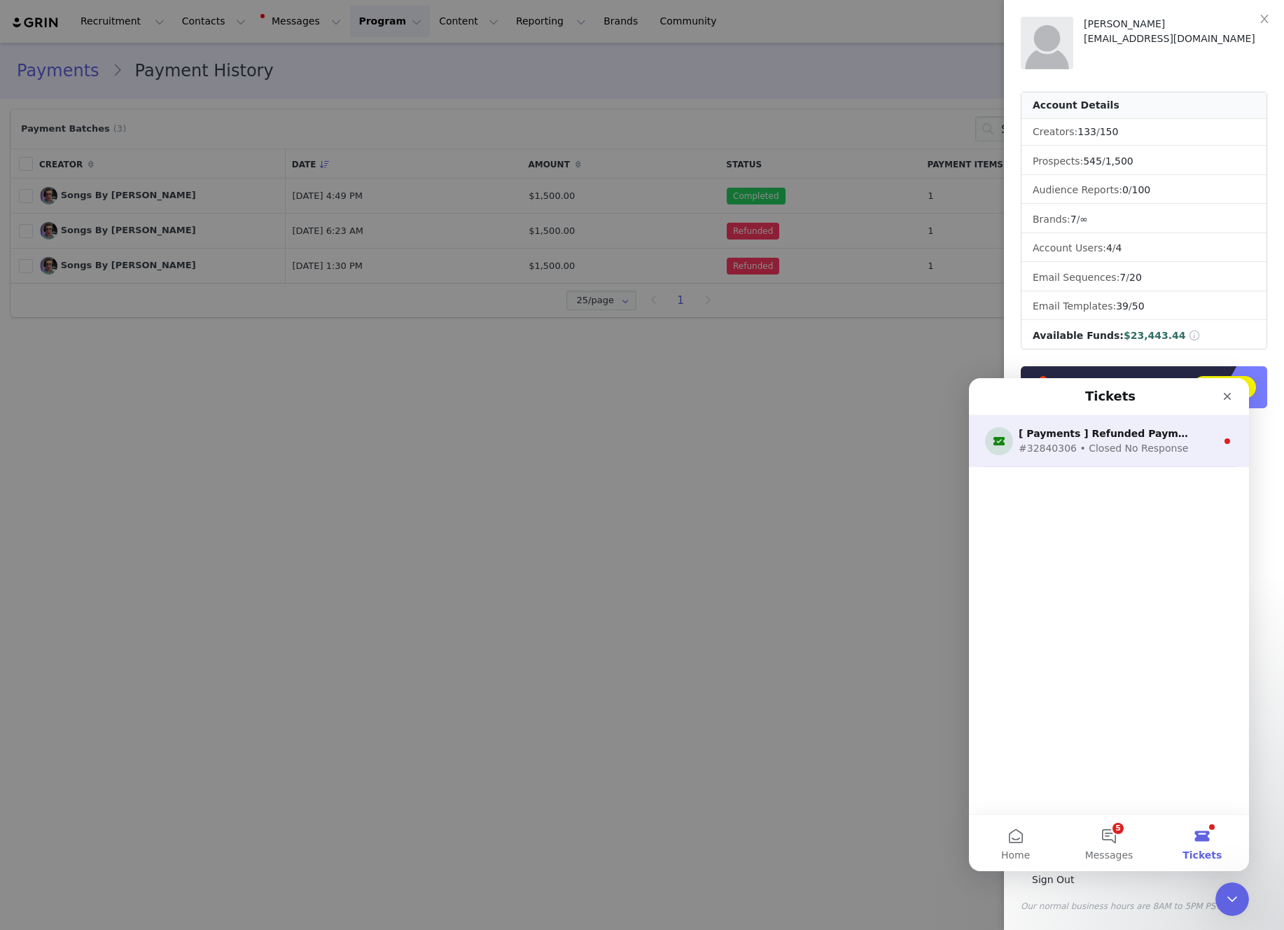
click at [1171, 447] on div "#32840306 • Closed No Response" at bounding box center [1106, 448] width 175 height 15
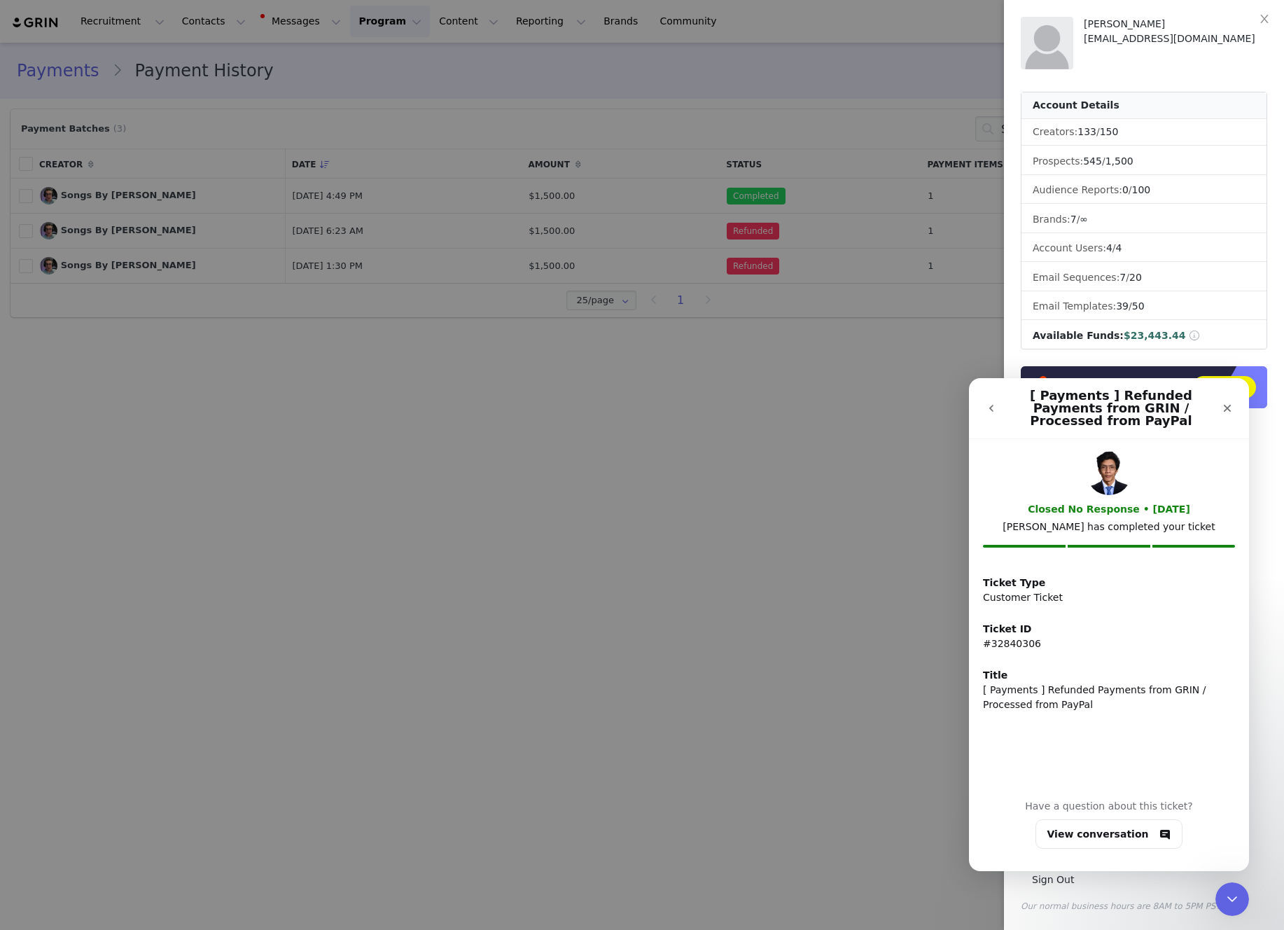
click at [988, 408] on icon "go back" at bounding box center [991, 408] width 11 height 11
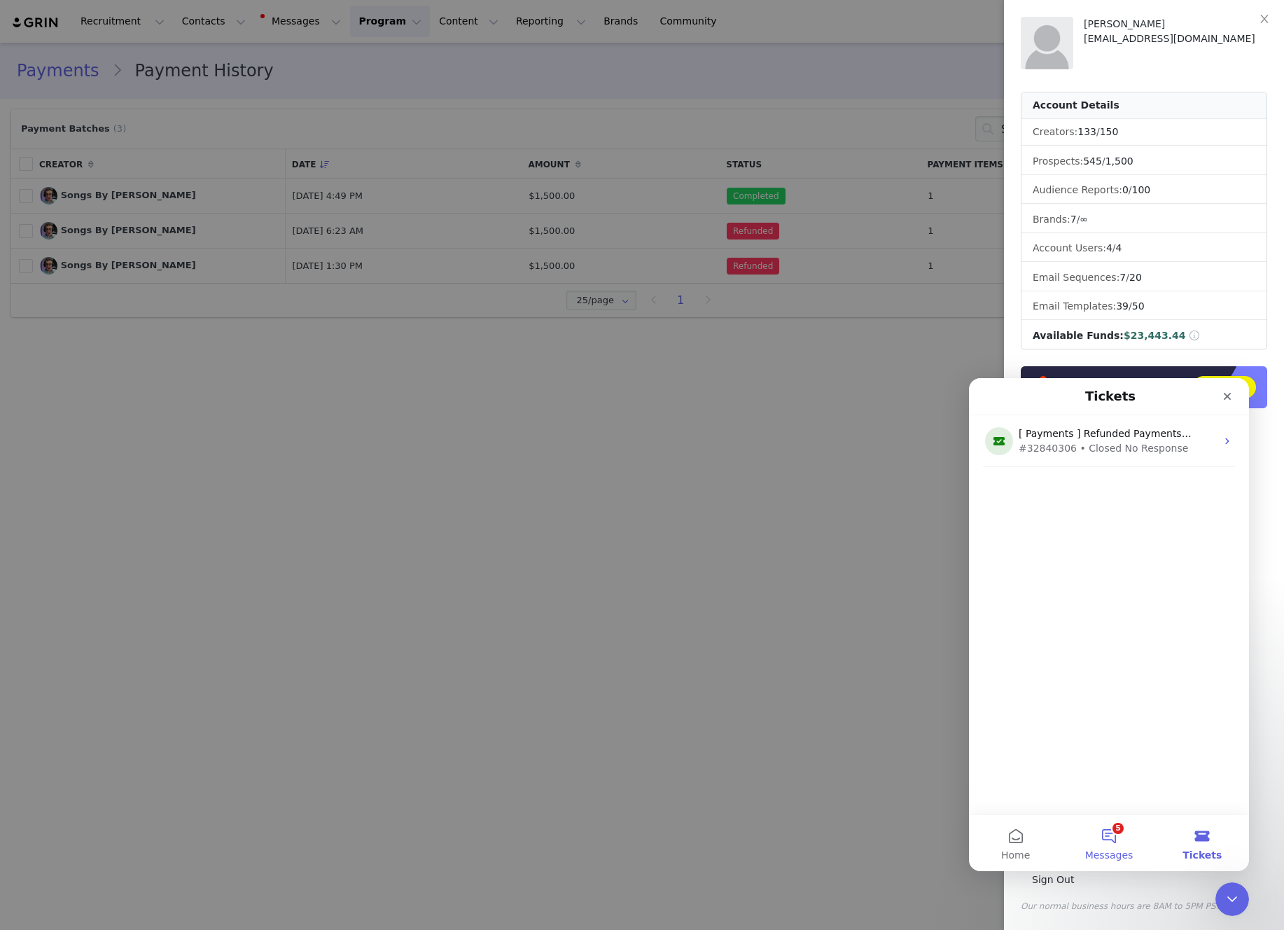
click at [1124, 844] on button "5 Messages" at bounding box center [1108, 843] width 93 height 56
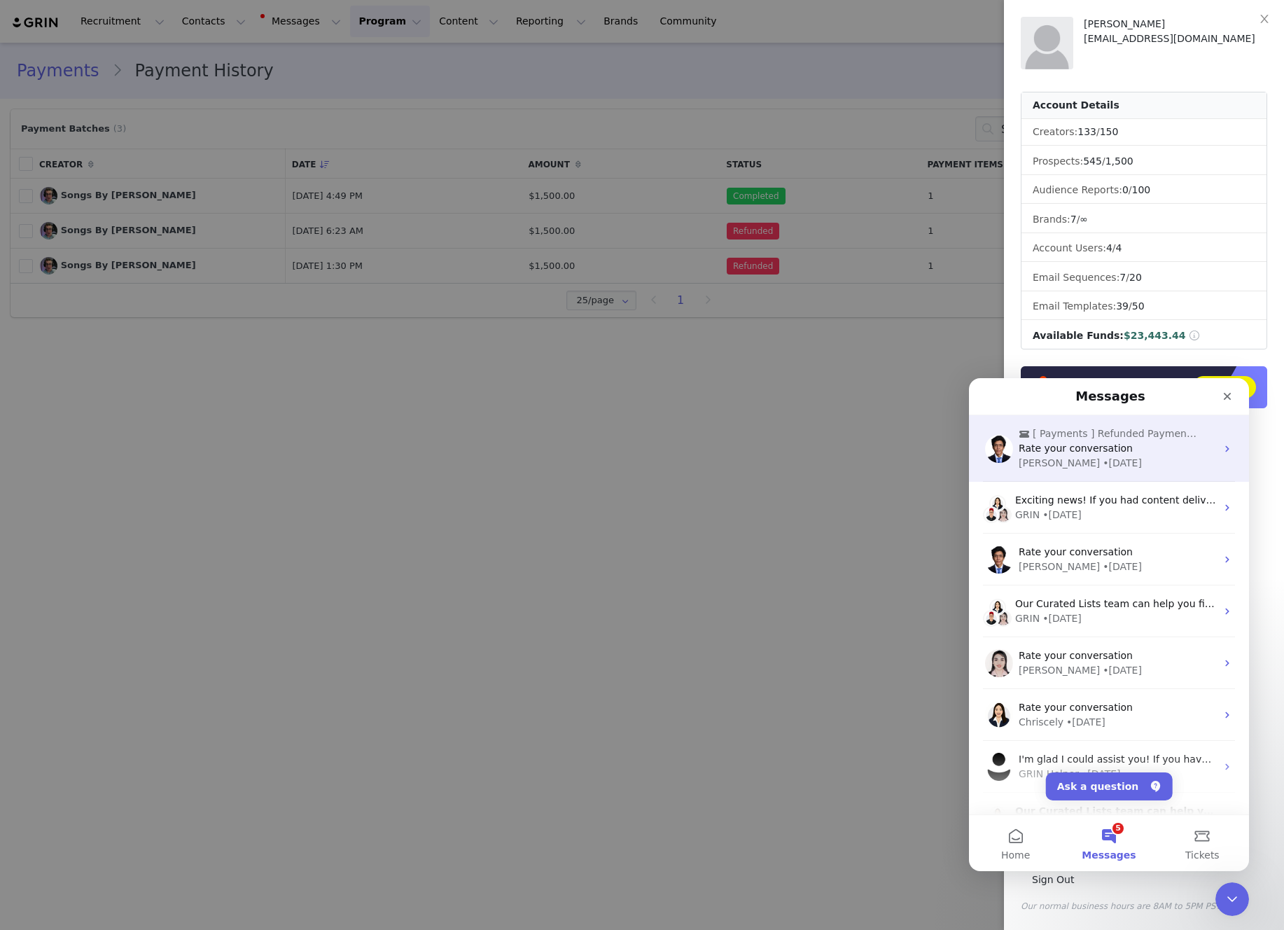
click at [1096, 454] on div "Rate your conversation" at bounding box center [1117, 448] width 197 height 15
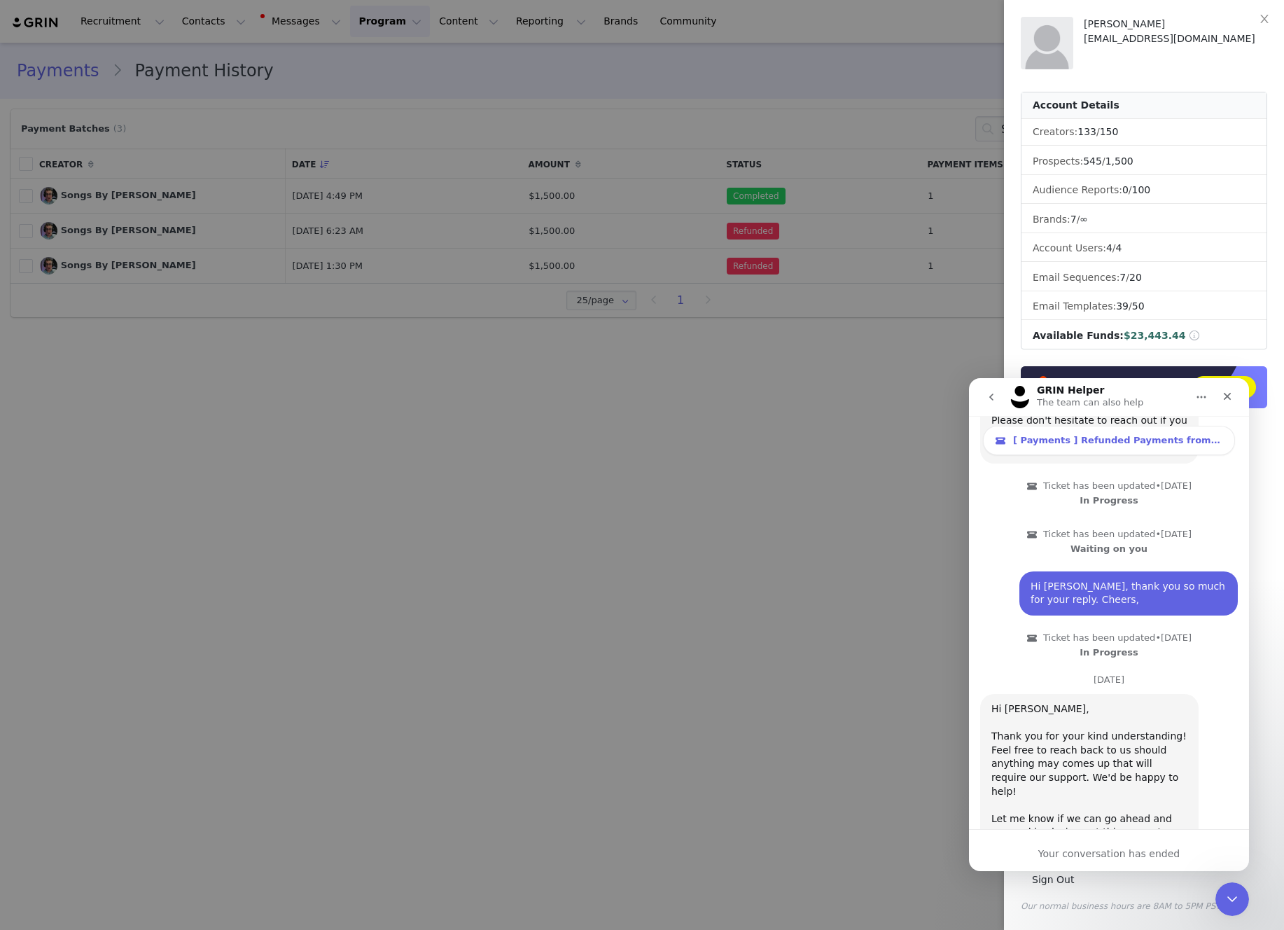
scroll to position [4304, 0]
click at [1231, 401] on icon "Close" at bounding box center [1227, 396] width 11 height 11
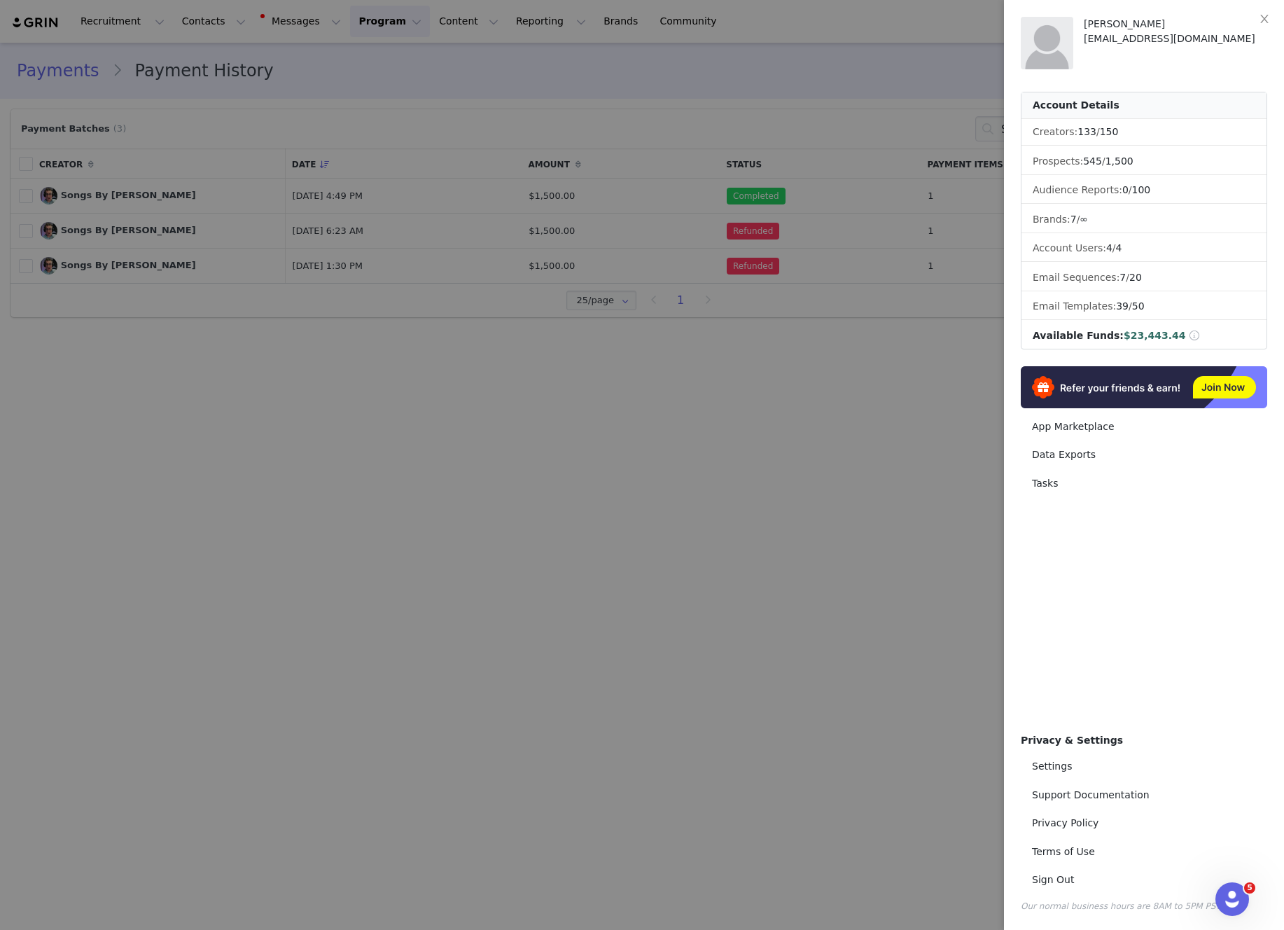
scroll to position [4307, 0]
